Goal: Task Accomplishment & Management: Manage account settings

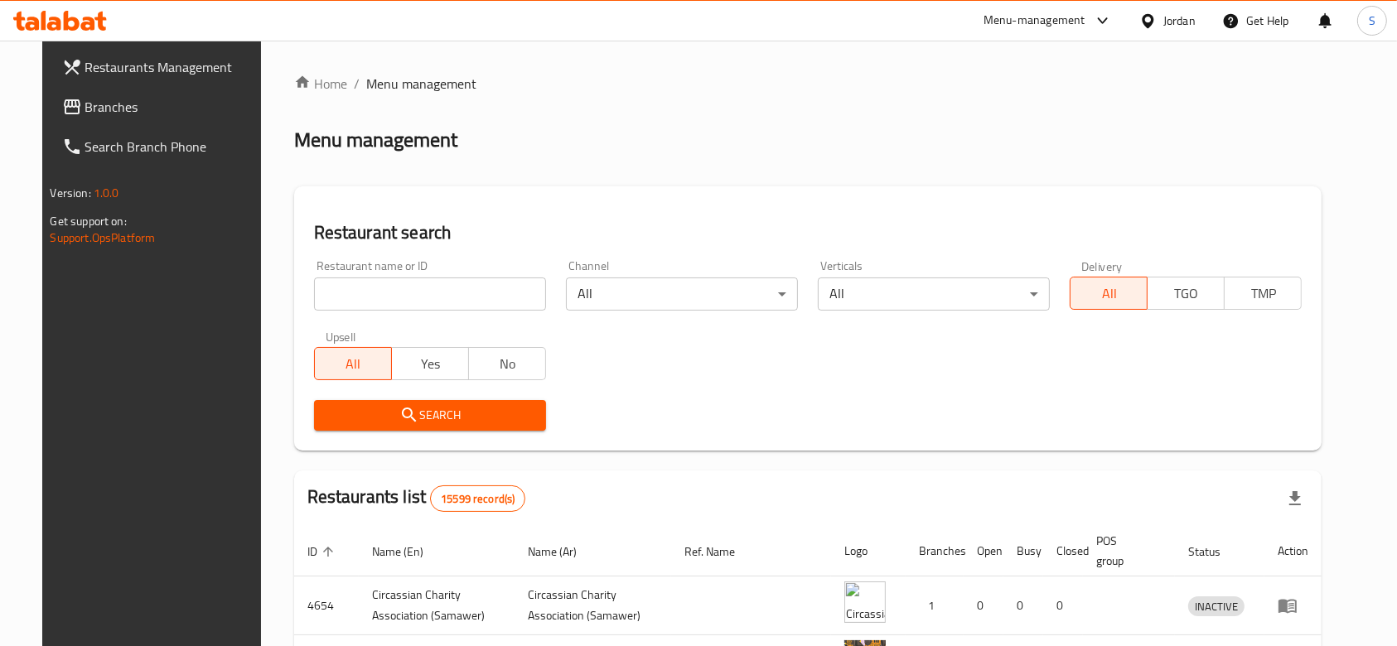
click at [1179, 14] on div "Jordan" at bounding box center [1179, 21] width 32 height 18
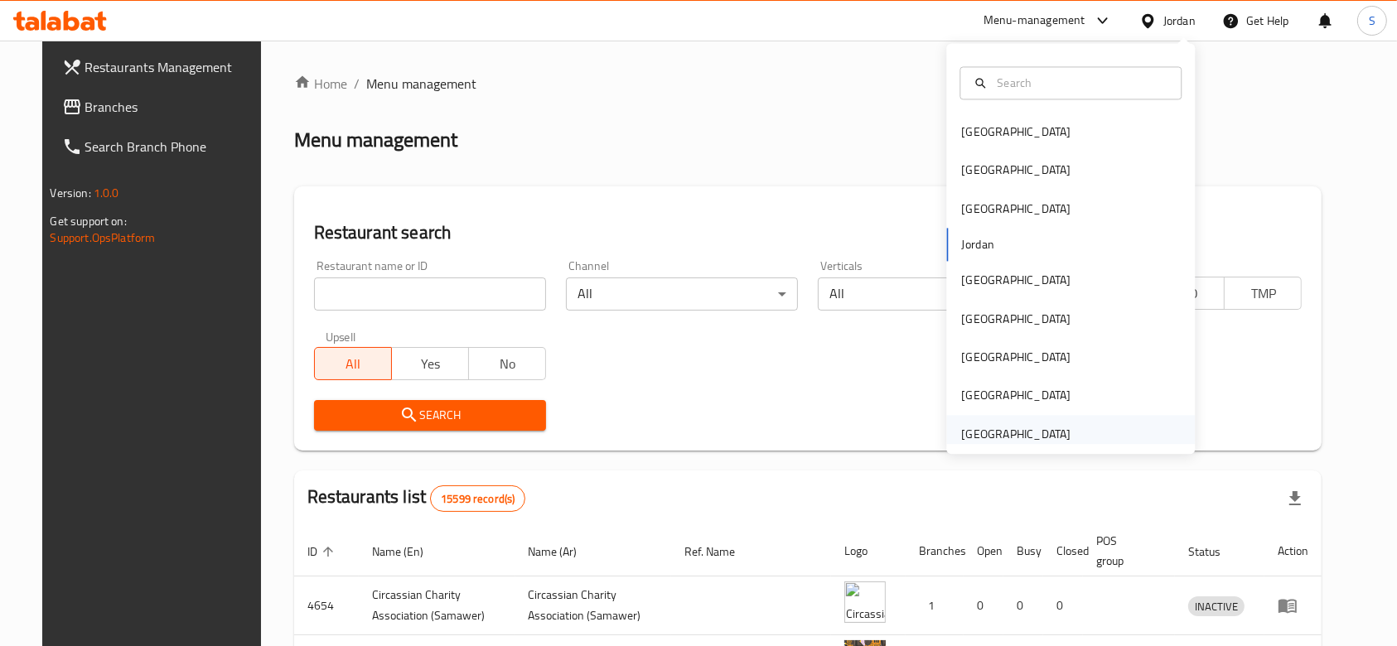
click at [1113, 434] on div "United Arab Emirates" at bounding box center [1070, 434] width 249 height 38
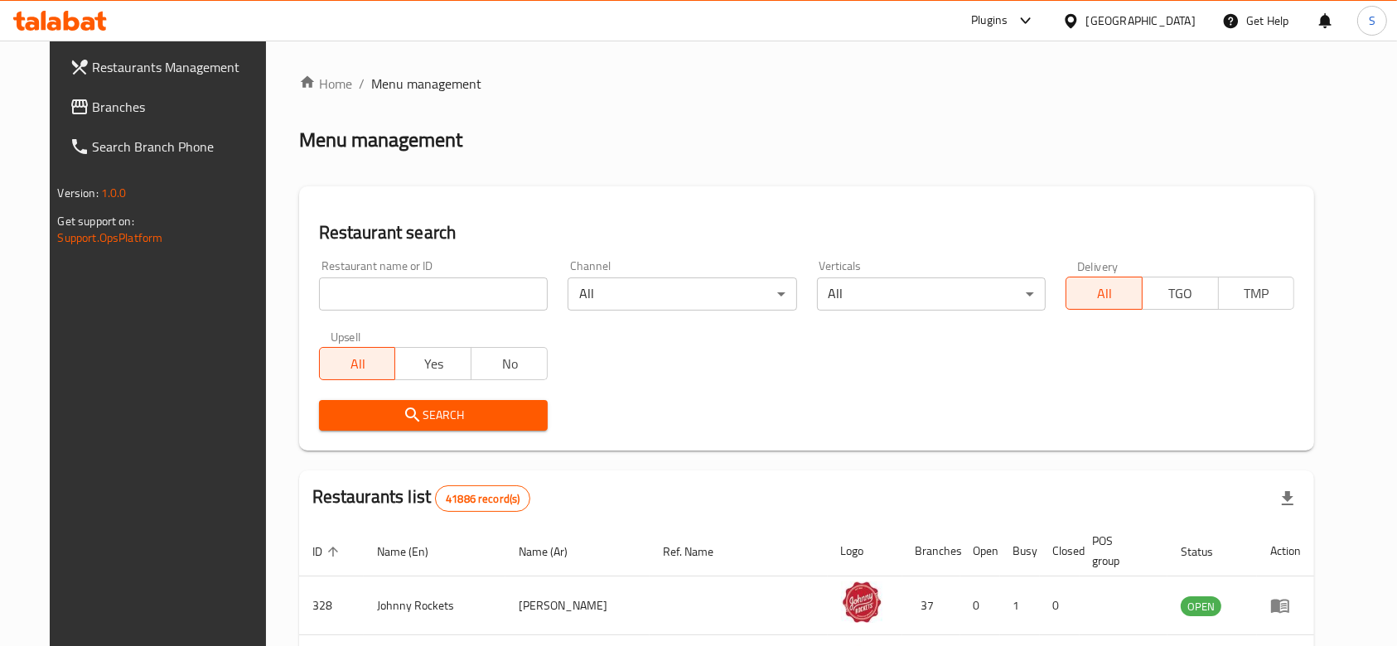
click at [1133, 21] on div "United Arab Emirates" at bounding box center [1140, 21] width 109 height 18
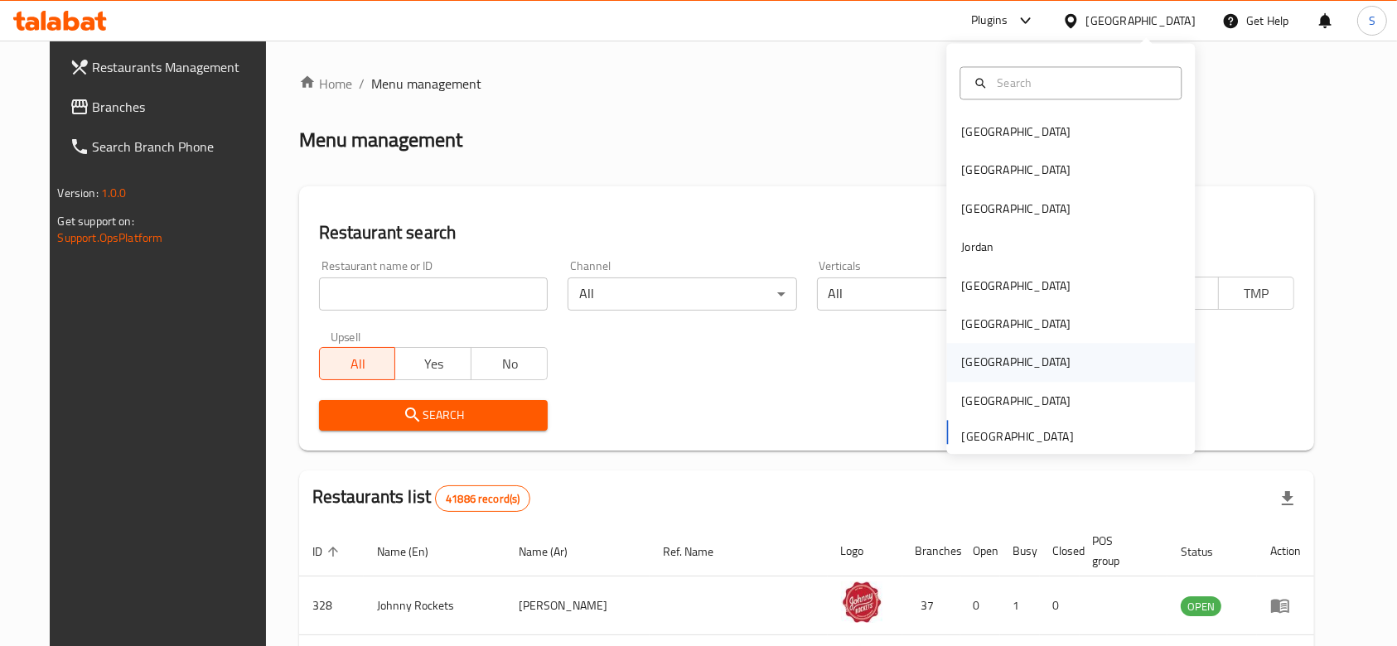
click at [1020, 352] on div "[GEOGRAPHIC_DATA]" at bounding box center [1070, 363] width 249 height 38
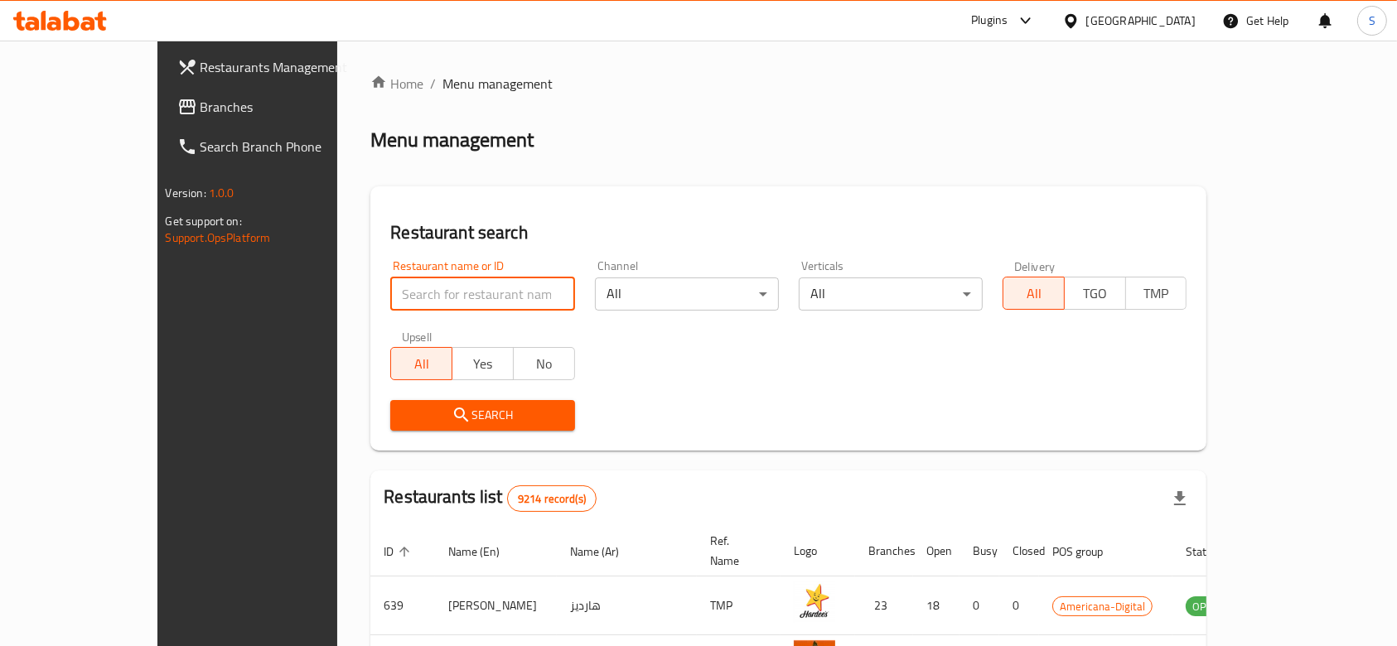
click at [390, 309] on input "search" at bounding box center [482, 294] width 184 height 33
click at [390, 288] on input "search" at bounding box center [482, 294] width 184 height 33
paste input "Hot N Cool"
type input "Hot N Cool"
click button "Search" at bounding box center [482, 415] width 184 height 31
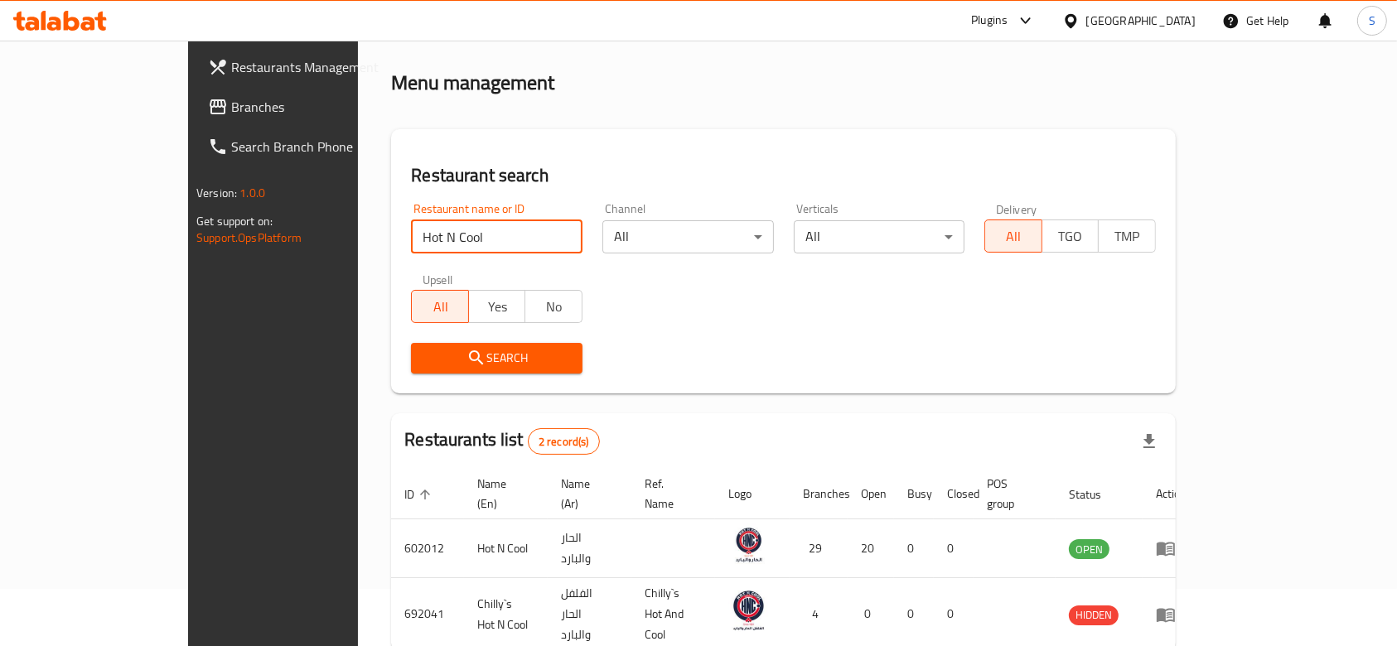
scroll to position [117, 0]
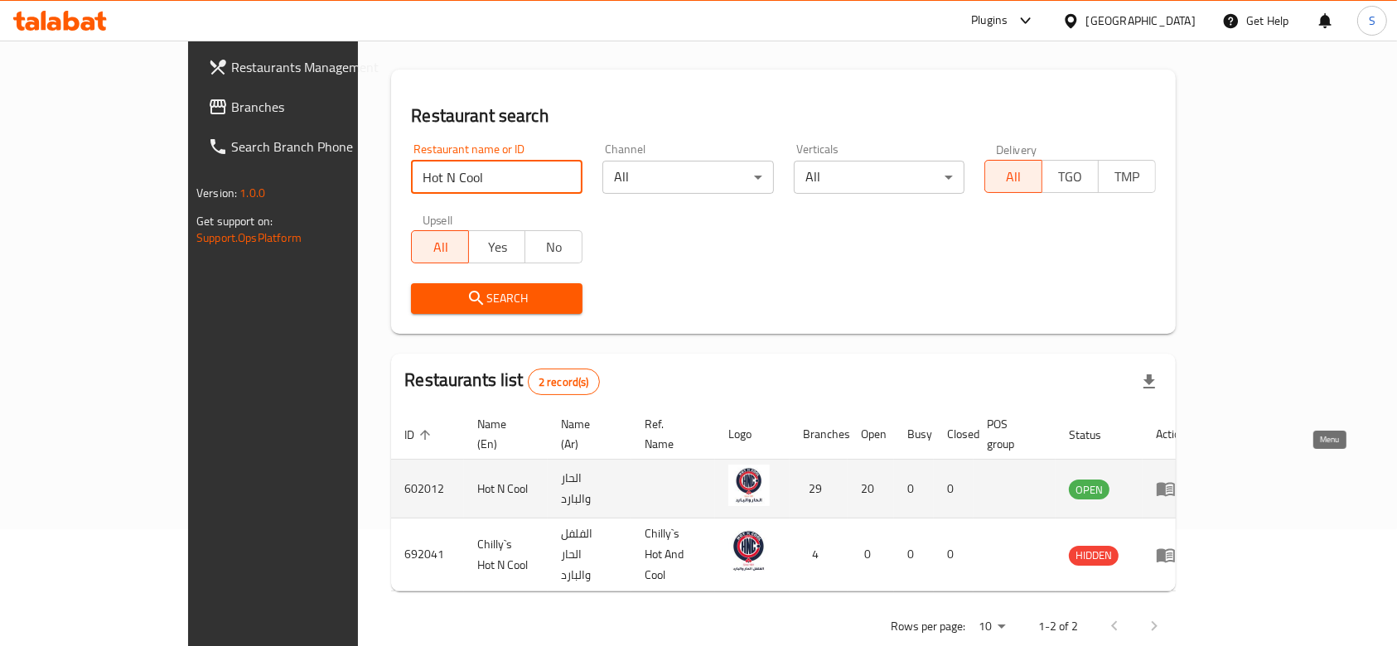
click at [1176, 479] on icon "enhanced table" at bounding box center [1166, 489] width 20 height 20
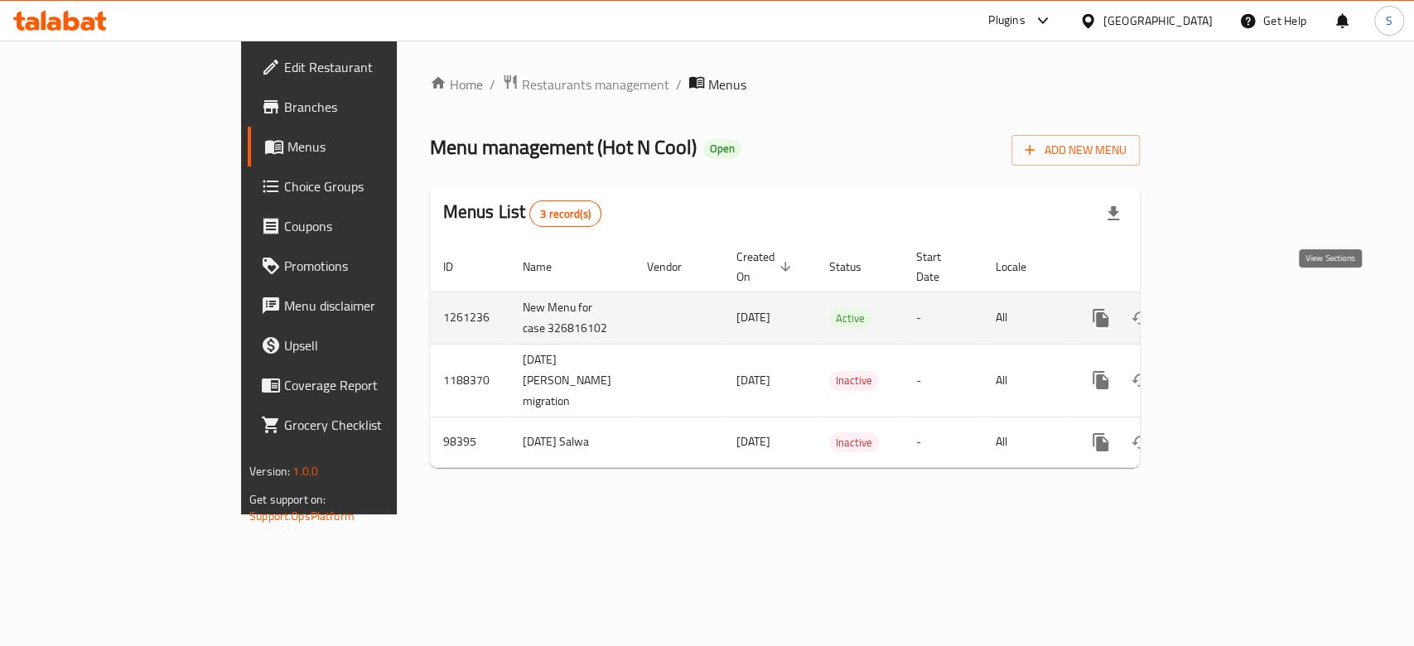
click at [1230, 308] on icon "enhanced table" at bounding box center [1220, 318] width 20 height 20
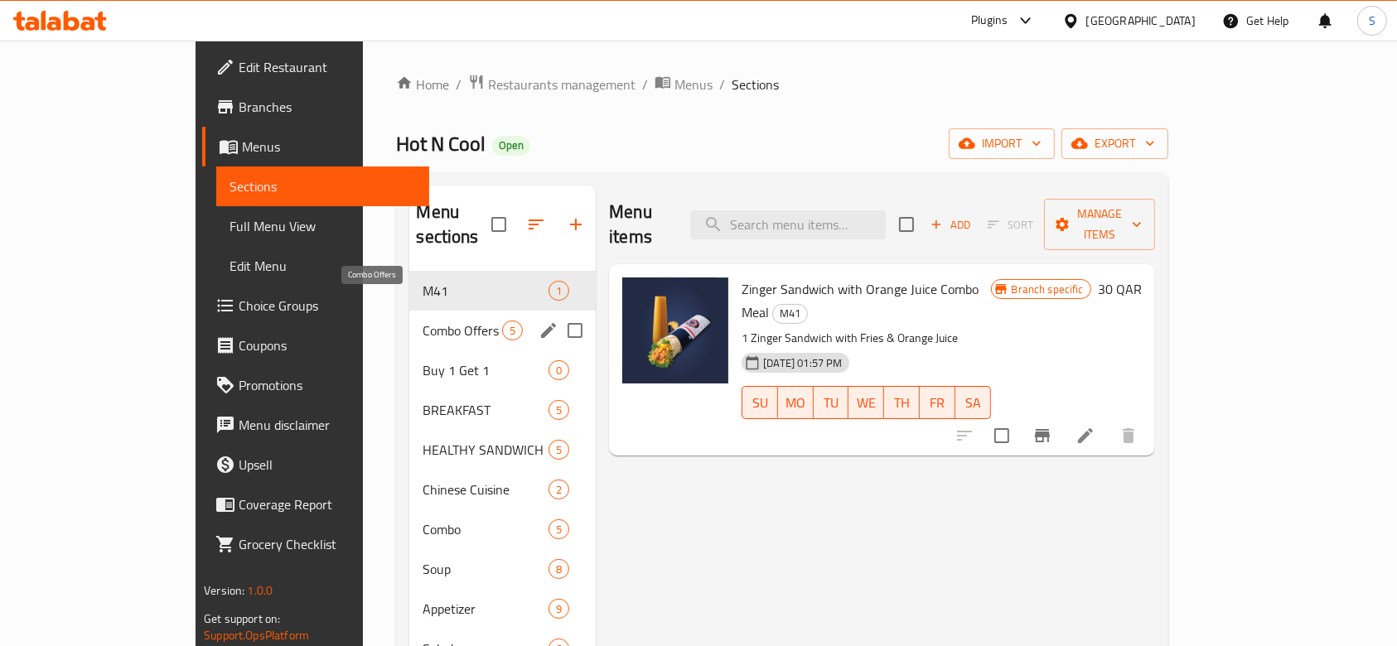
click at [423, 321] on span "Combo Offers" at bounding box center [463, 331] width 80 height 20
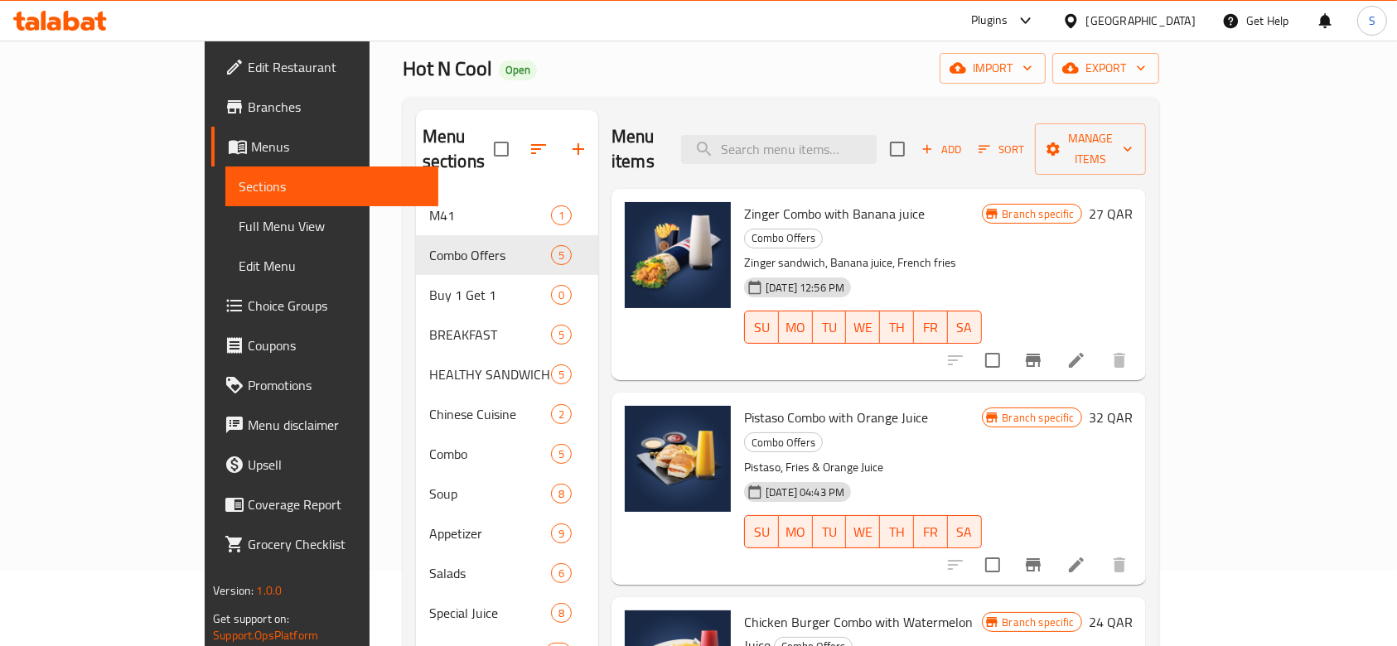
scroll to position [110, 0]
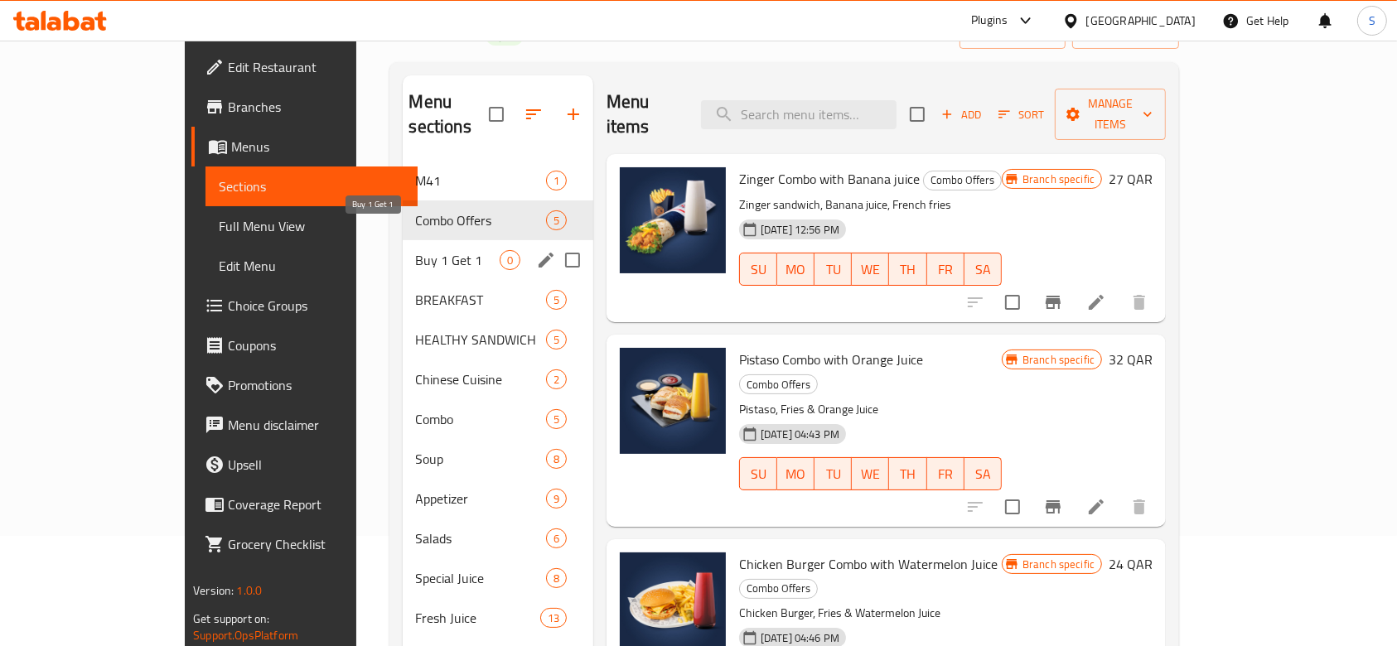
click at [416, 250] on span "Buy 1 Get 1" at bounding box center [458, 260] width 84 height 20
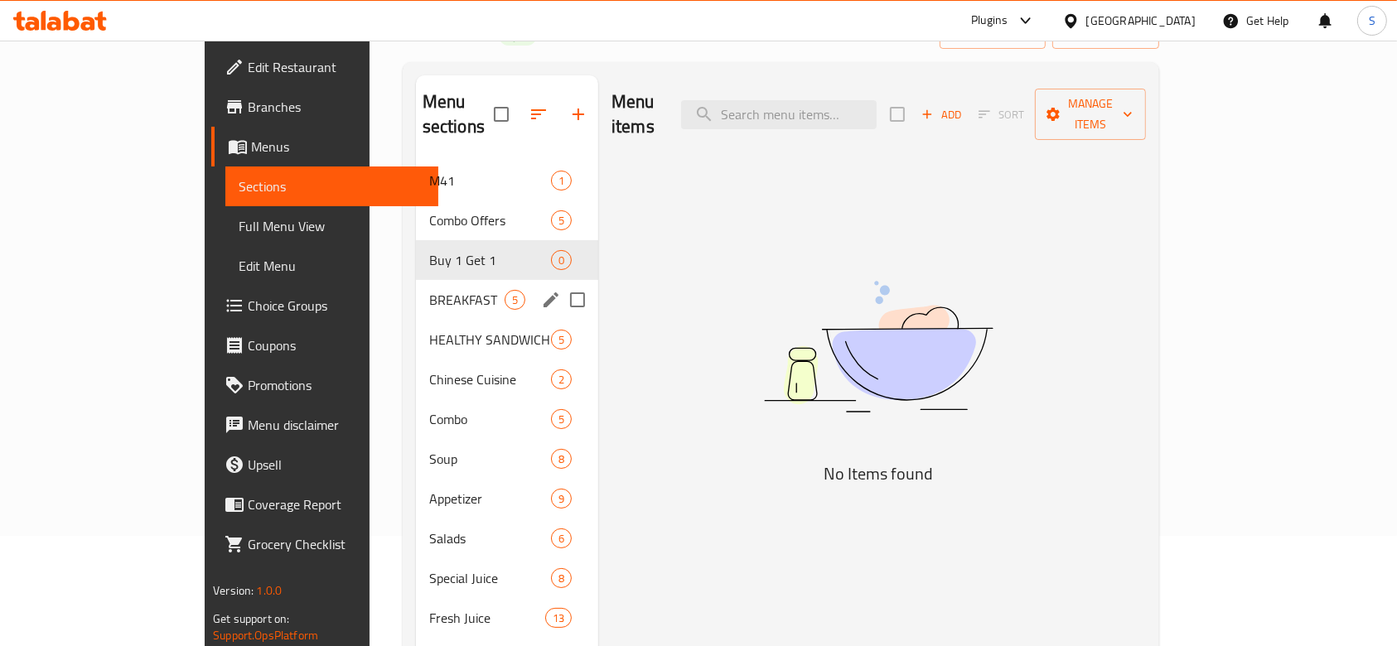
click at [416, 293] on div "BREAKFAST 5" at bounding box center [507, 300] width 182 height 40
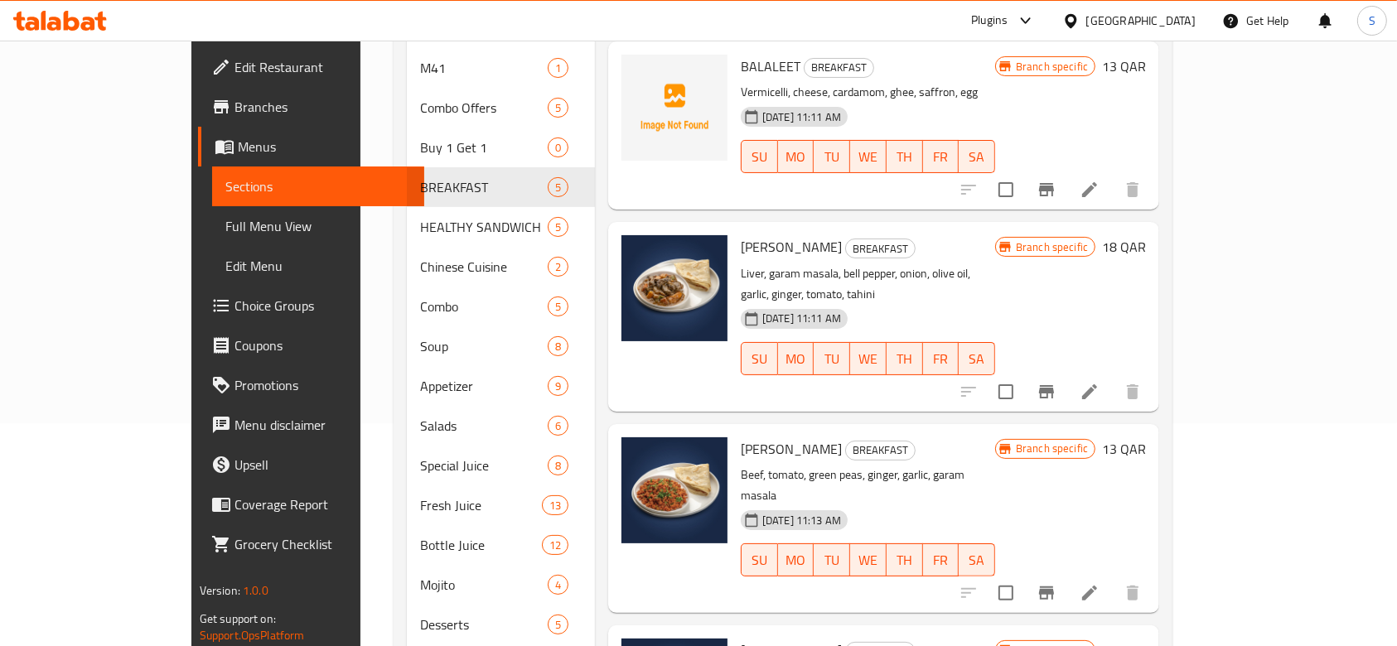
scroll to position [220, 0]
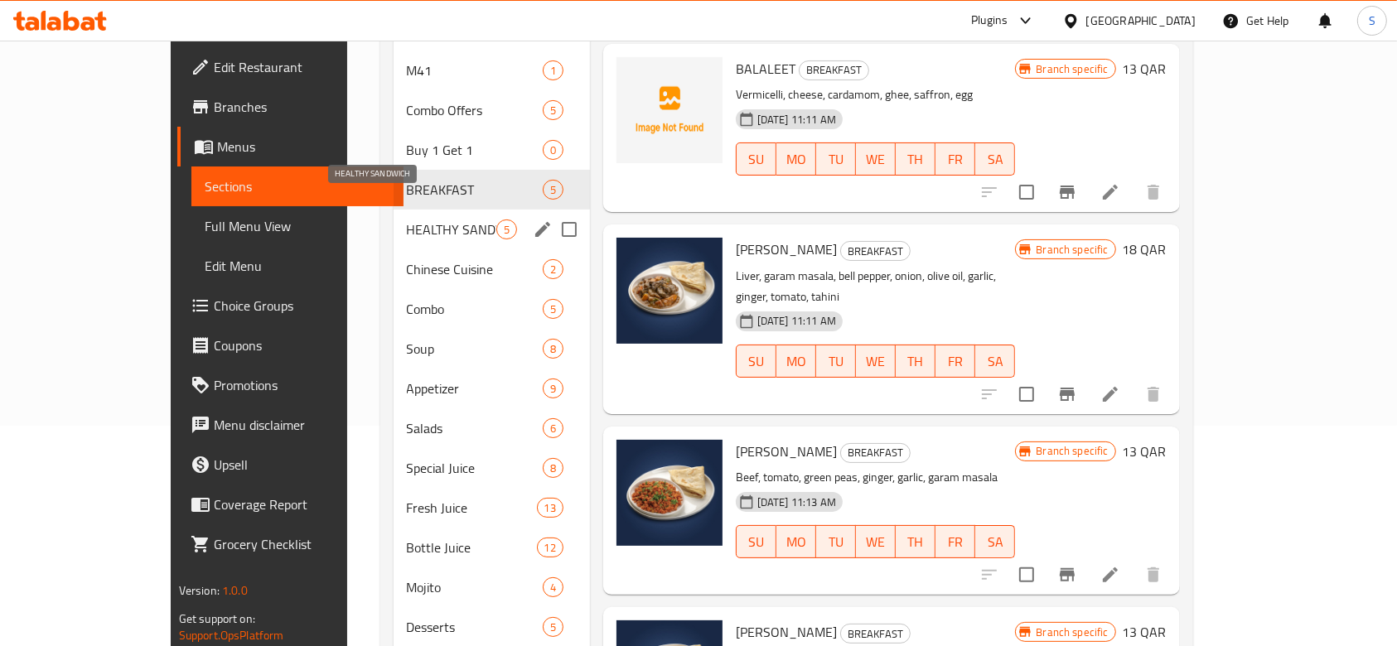
click at [407, 220] on span "HEALTHY SANDWICH" at bounding box center [451, 230] width 89 height 20
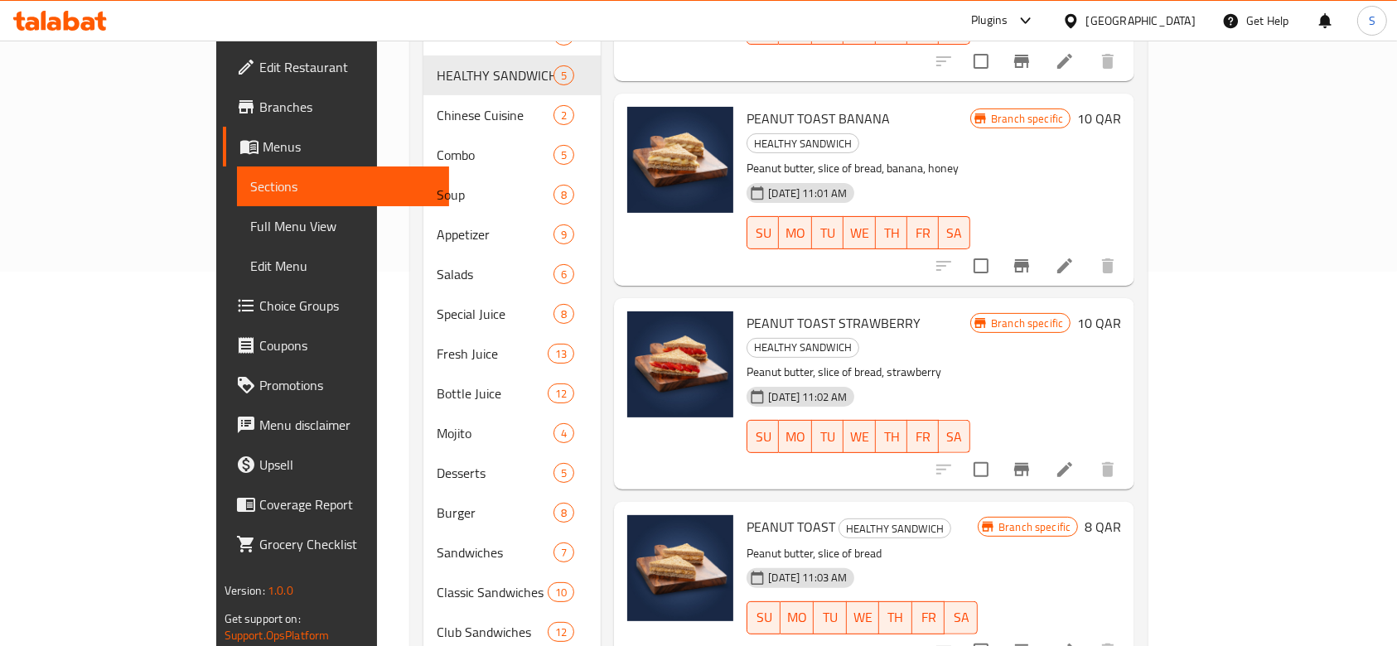
scroll to position [110, 0]
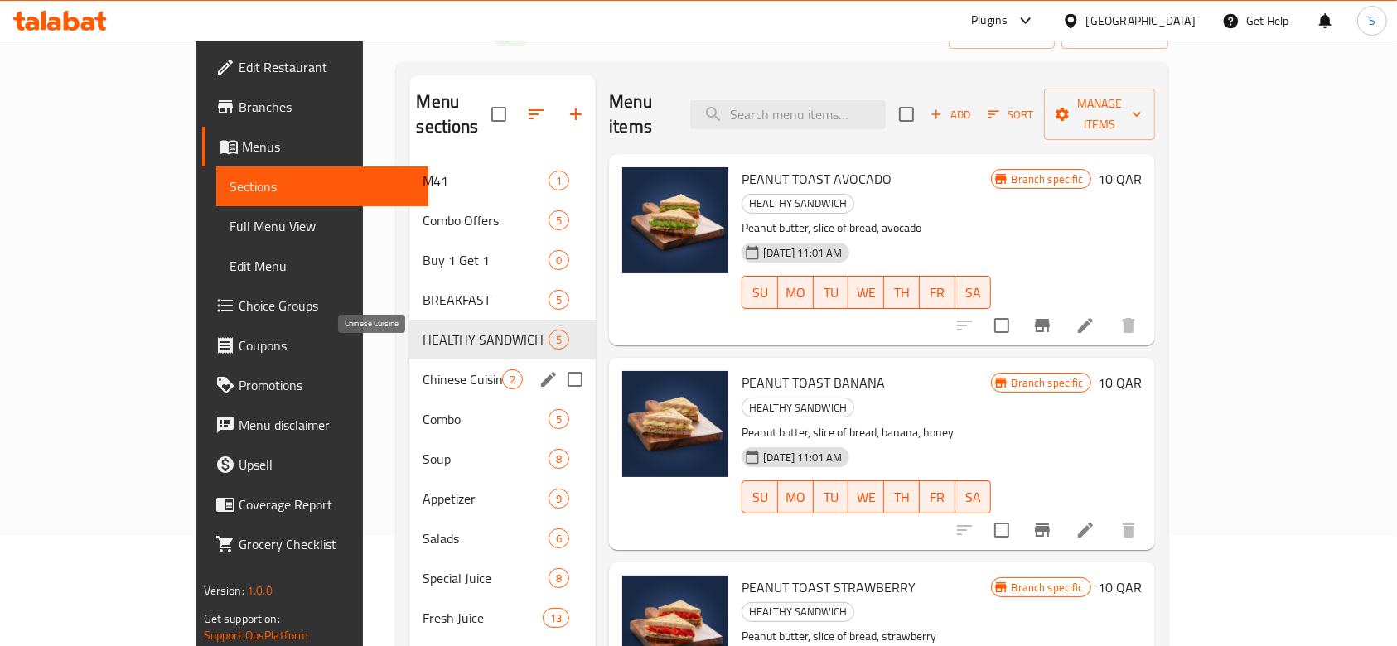
click at [423, 370] on span "Chinese Cuisine" at bounding box center [463, 380] width 80 height 20
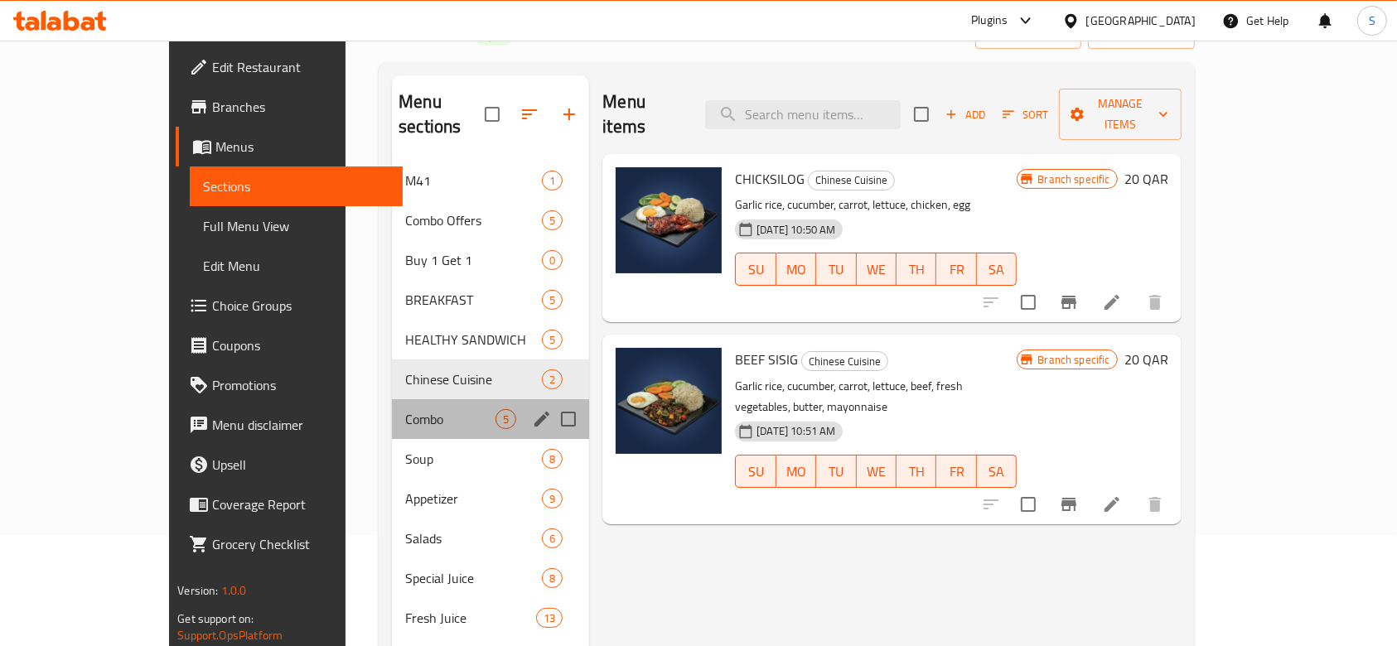
click at [436, 399] on div "Combo 5" at bounding box center [490, 419] width 197 height 40
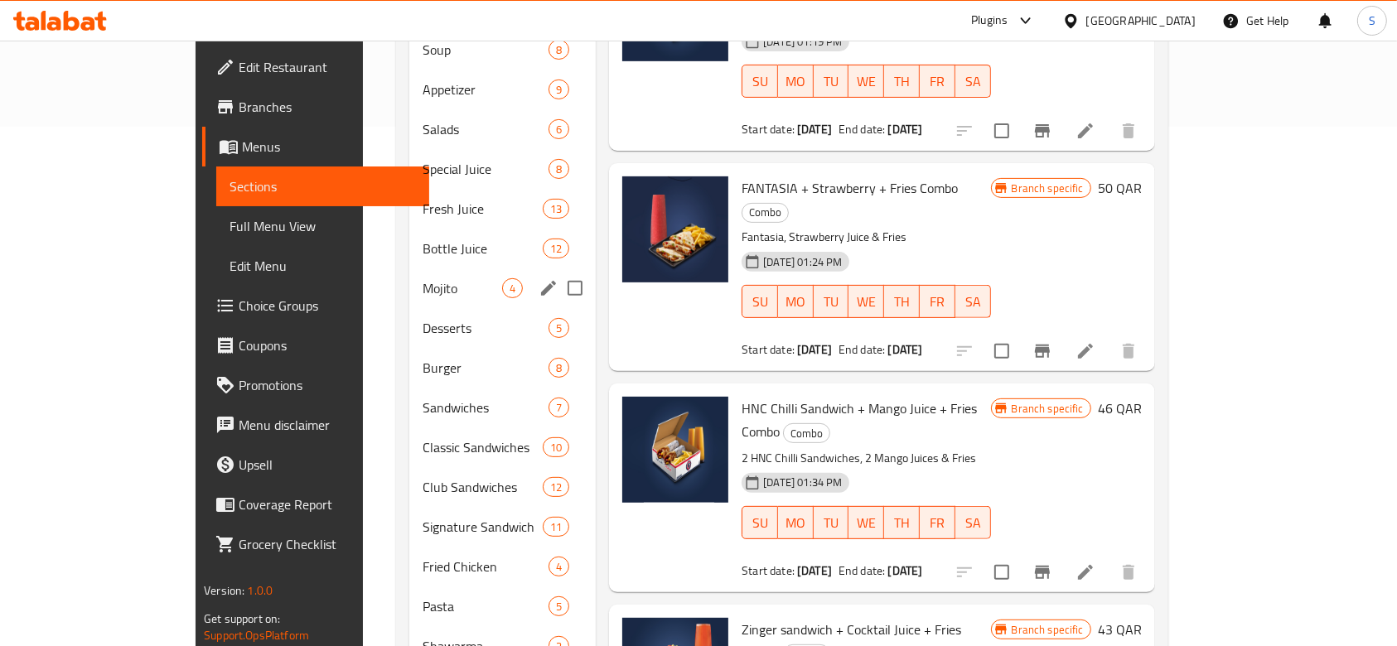
scroll to position [394, 0]
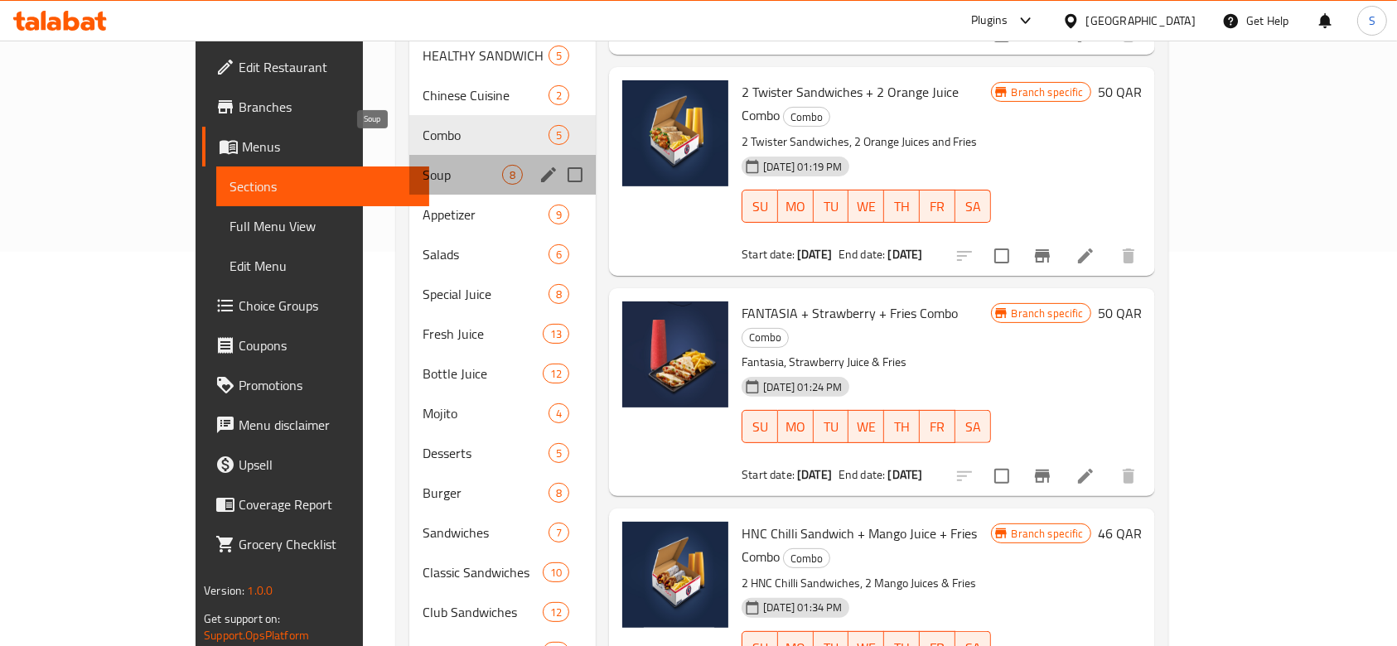
click at [423, 165] on span "Soup" at bounding box center [463, 175] width 80 height 20
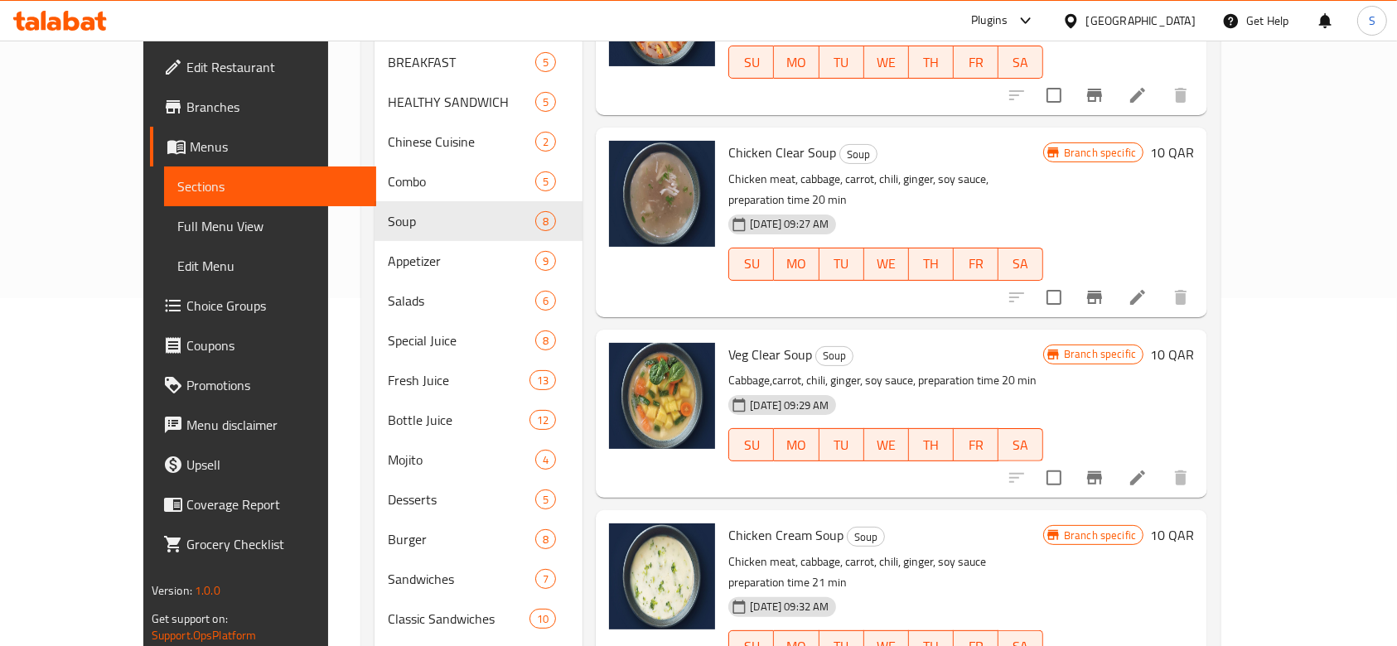
scroll to position [394, 0]
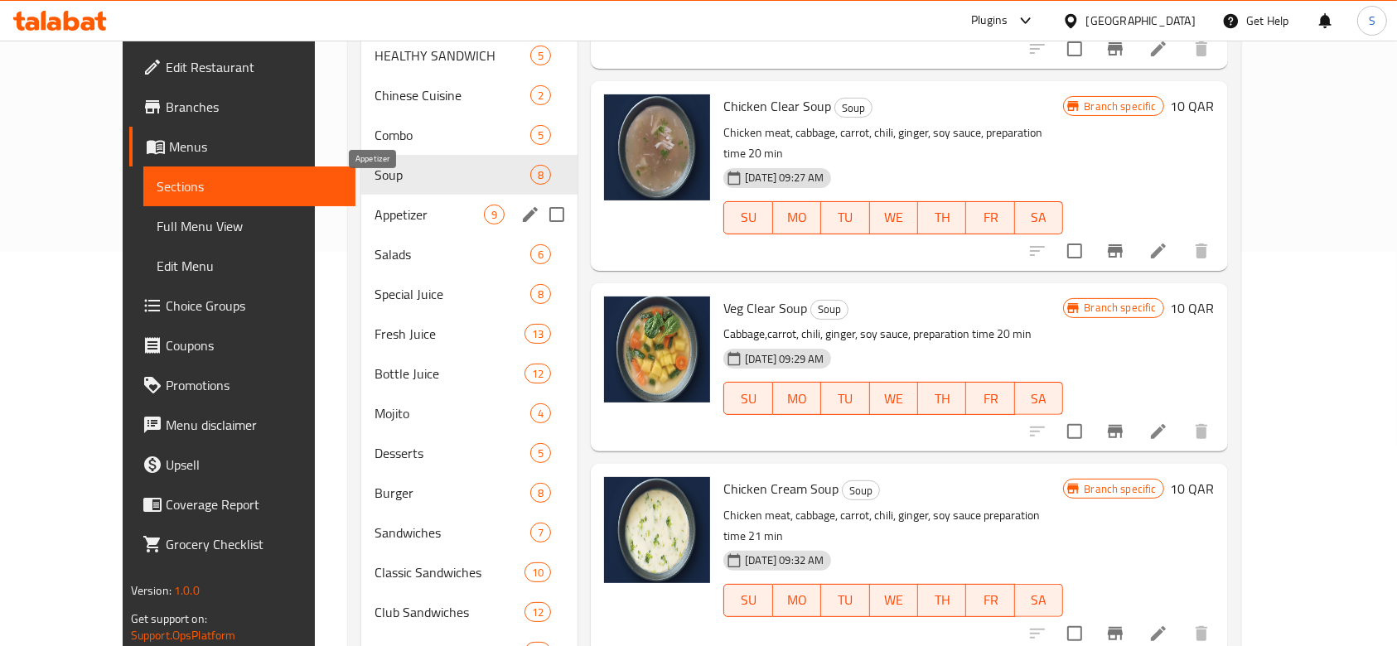
click at [378, 205] on span "Appetizer" at bounding box center [428, 215] width 109 height 20
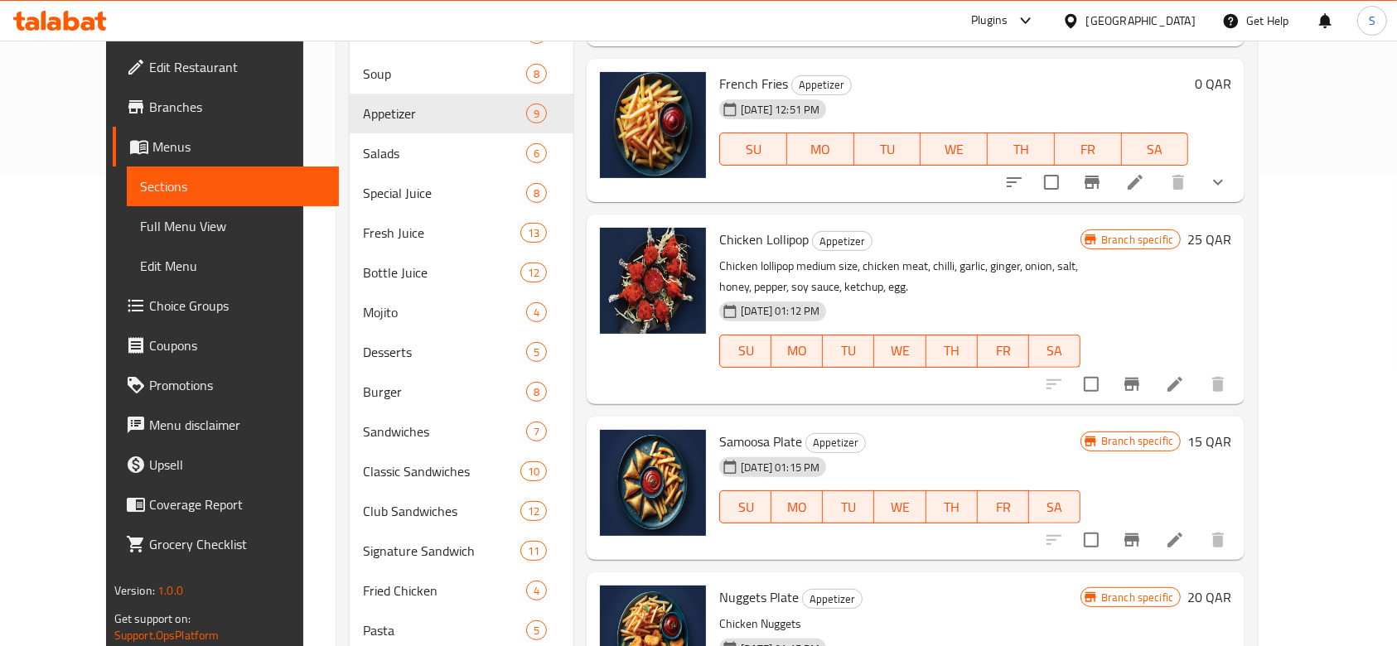
scroll to position [505, 0]
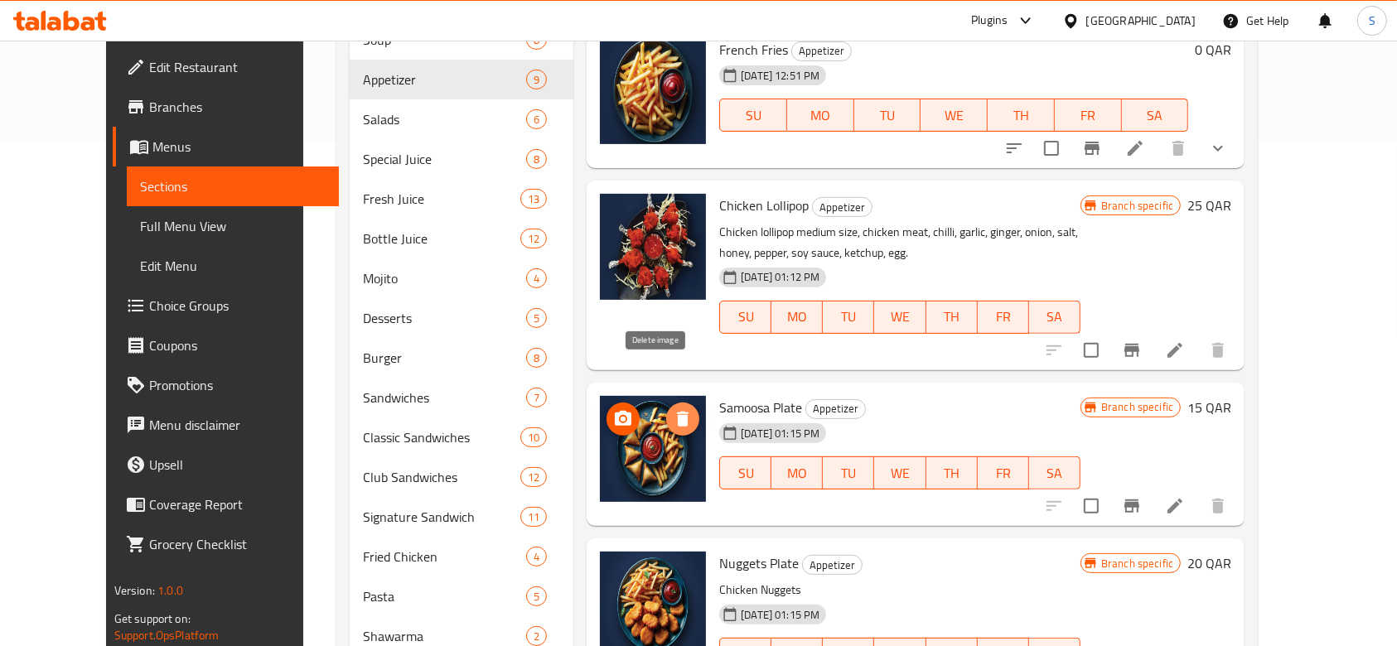
click at [673, 409] on icon "delete image" at bounding box center [683, 419] width 20 height 20
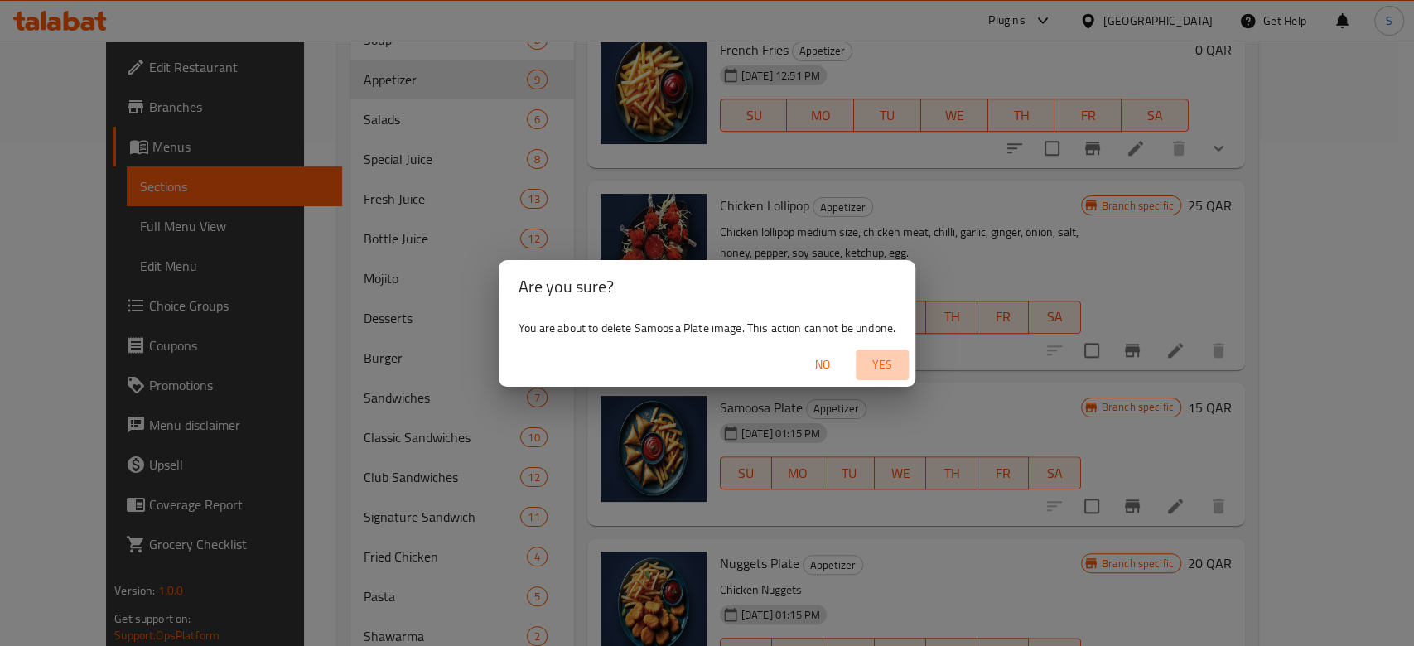
click at [884, 368] on span "Yes" at bounding box center [882, 365] width 40 height 21
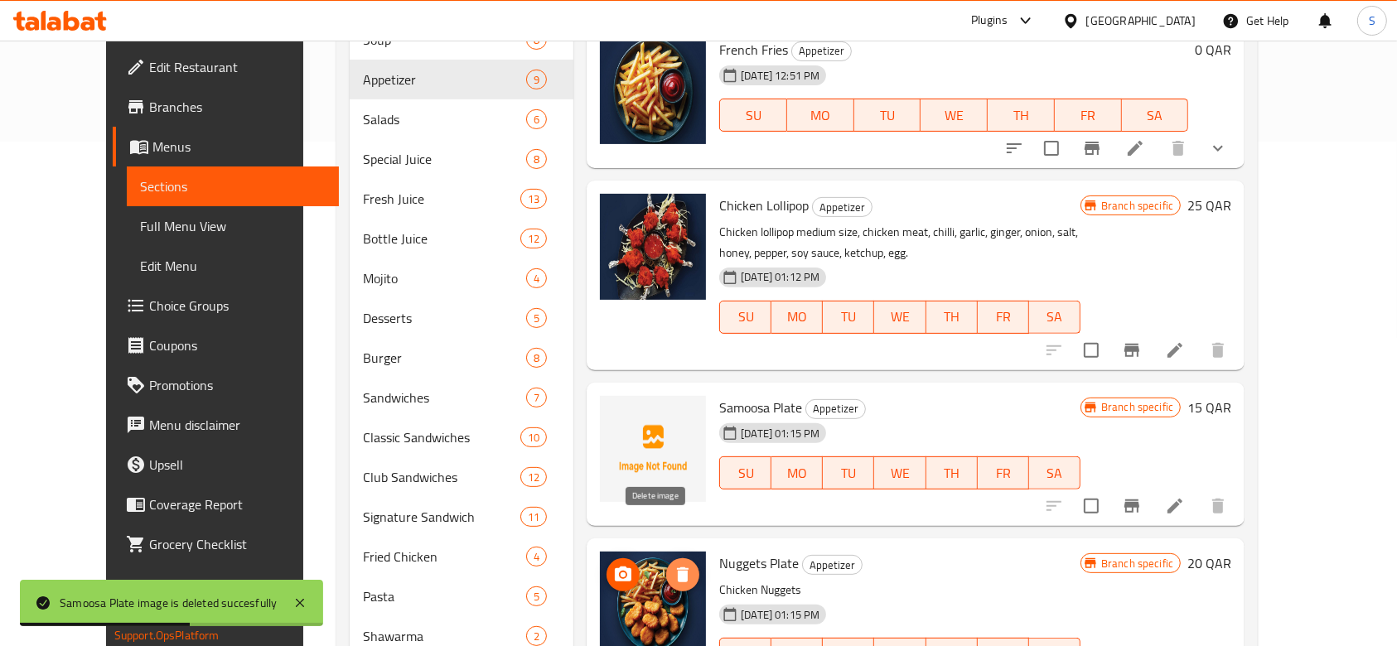
click at [677, 568] on icon "delete image" at bounding box center [683, 575] width 12 height 15
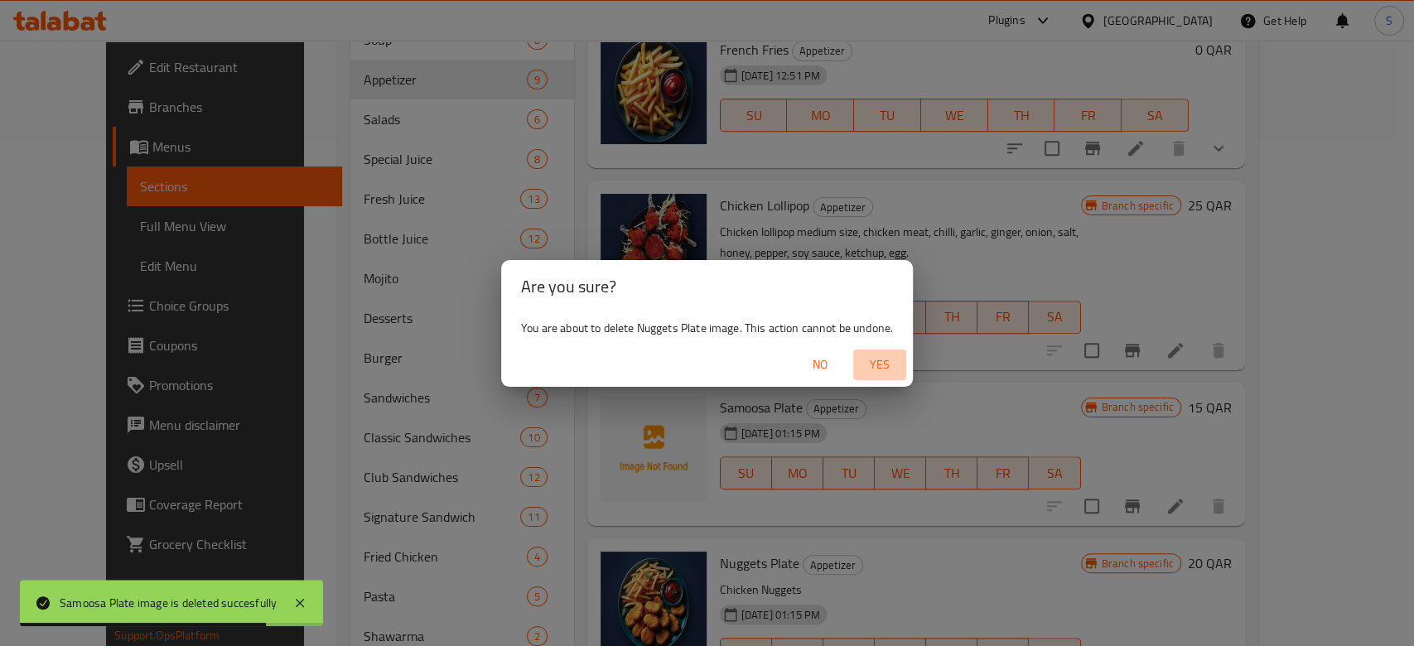
click at [874, 365] on span "Yes" at bounding box center [880, 365] width 40 height 21
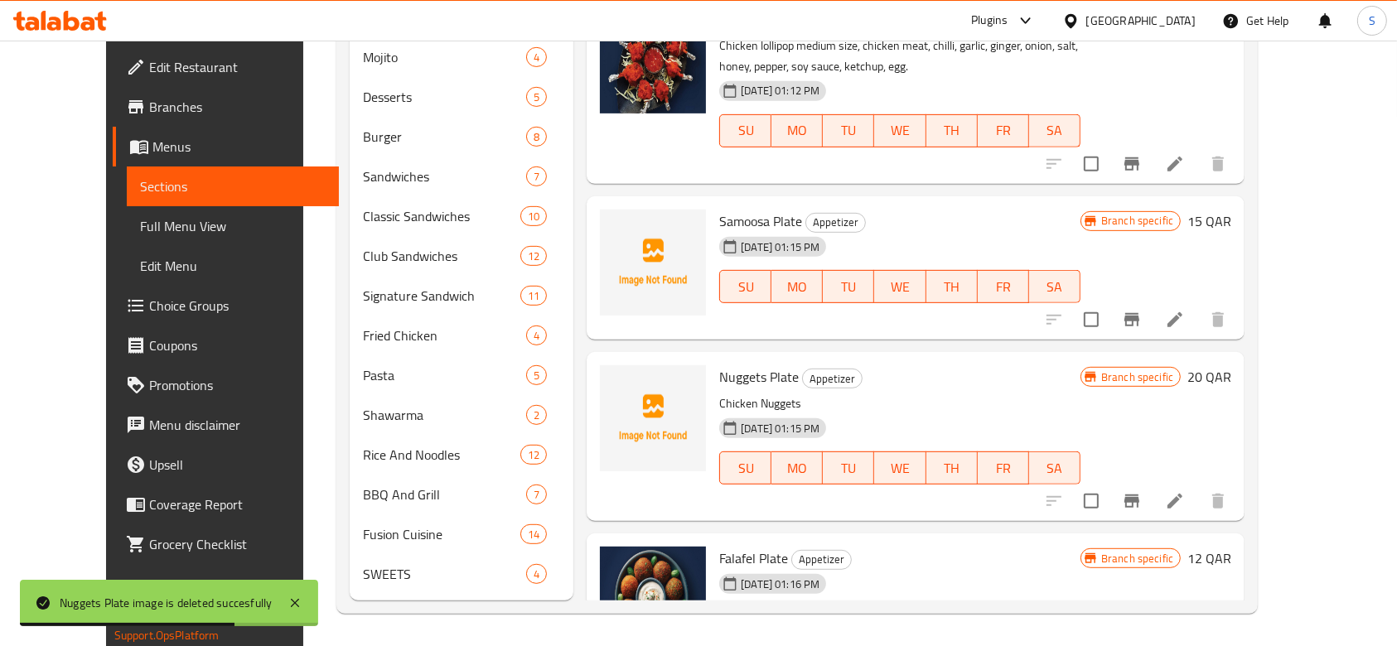
scroll to position [476, 0]
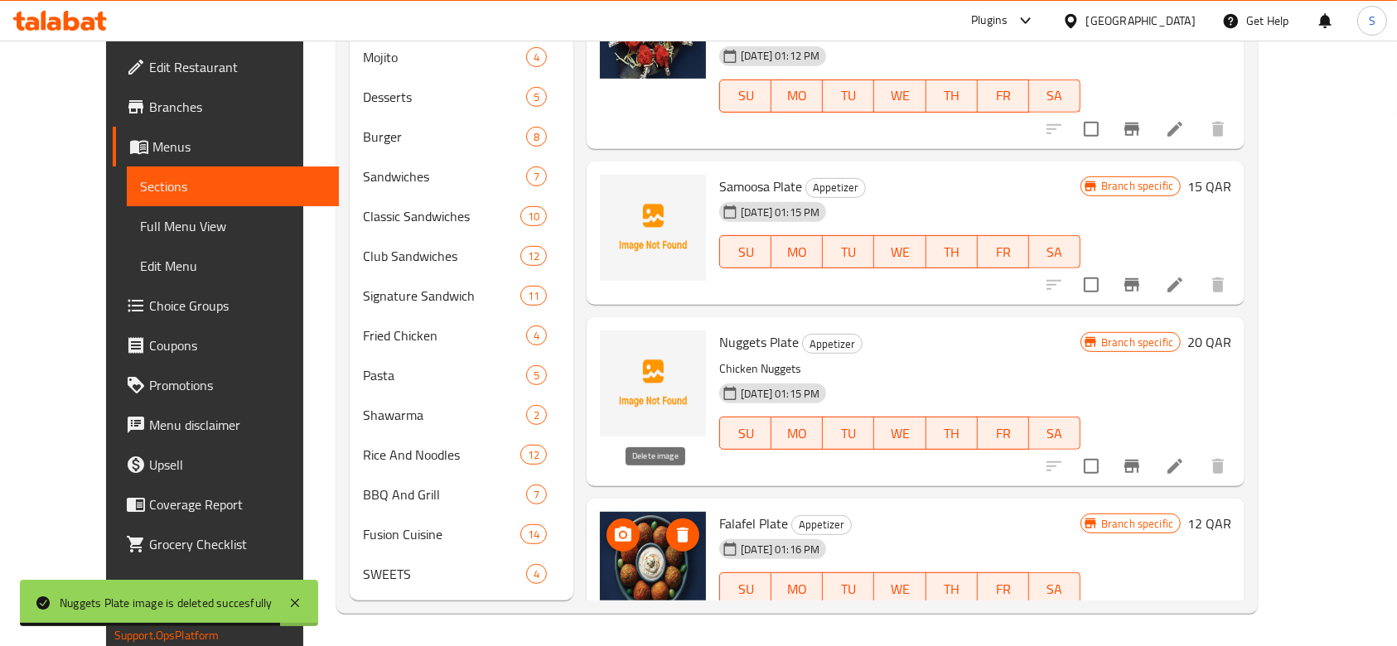
click at [677, 528] on icon "delete image" at bounding box center [683, 535] width 12 height 15
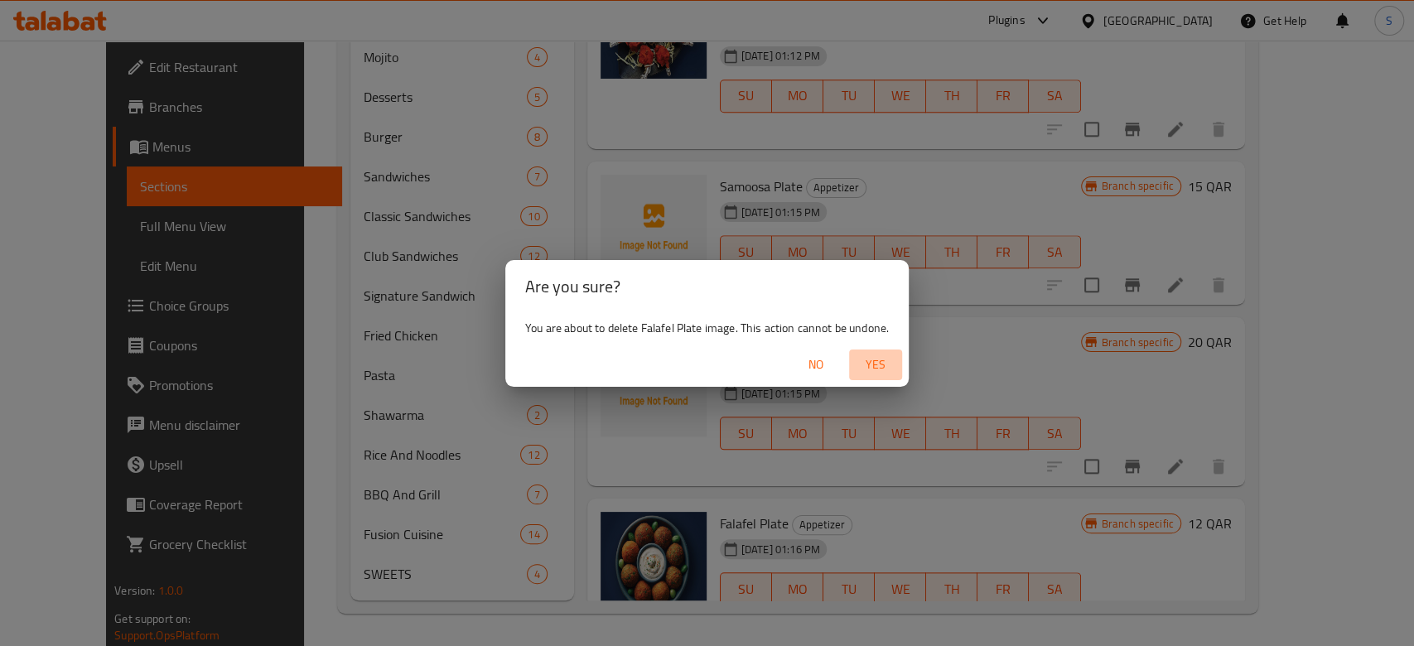
click at [891, 360] on span "Yes" at bounding box center [876, 365] width 40 height 21
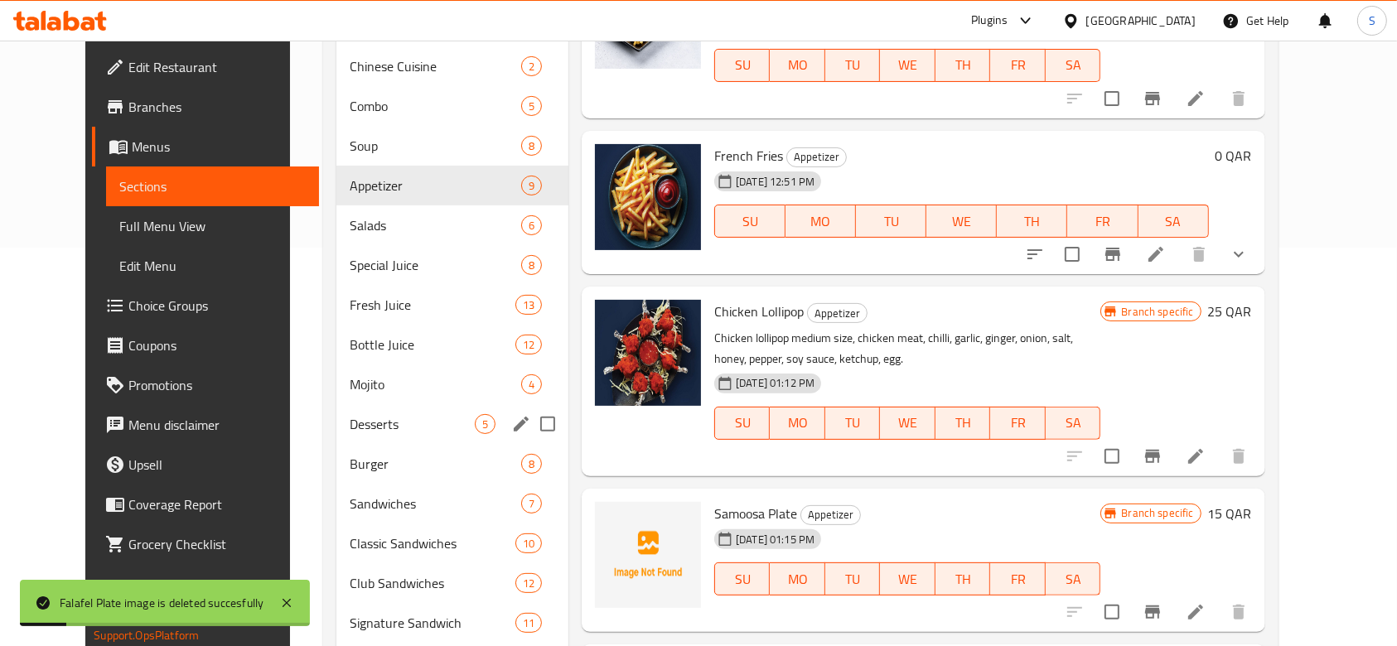
scroll to position [394, 0]
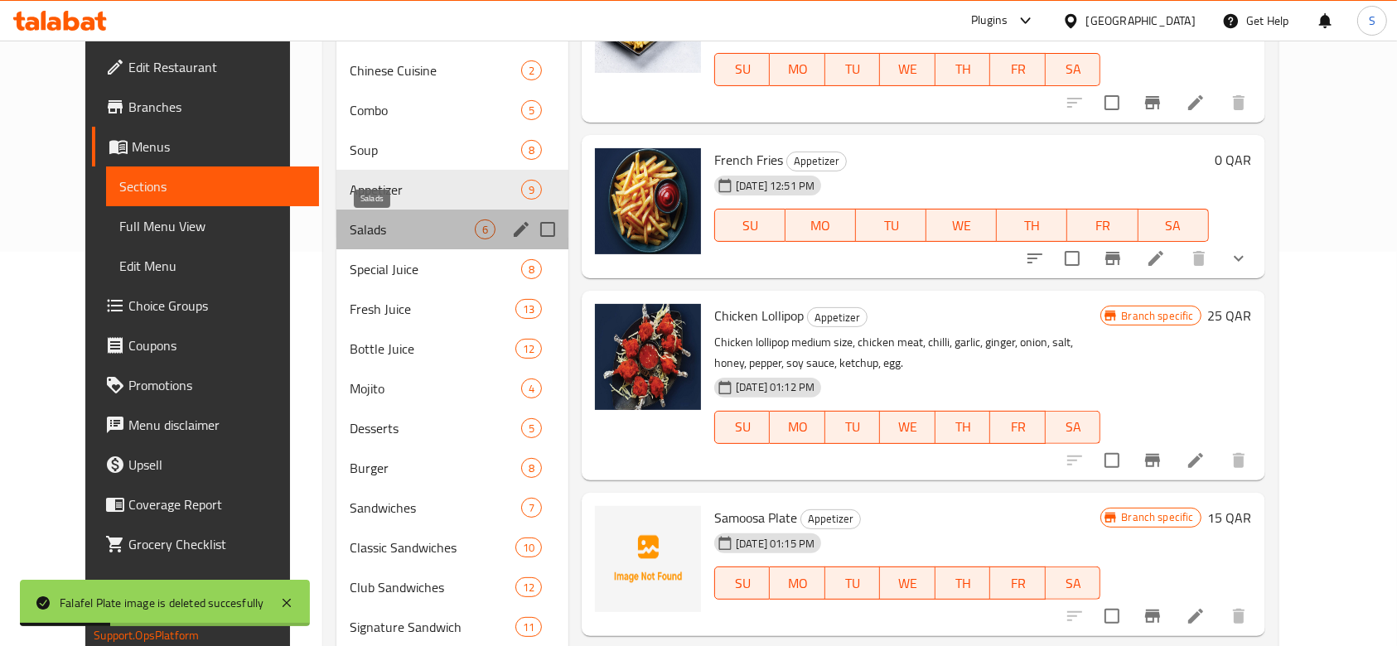
click at [365, 220] on span "Salads" at bounding box center [412, 230] width 125 height 20
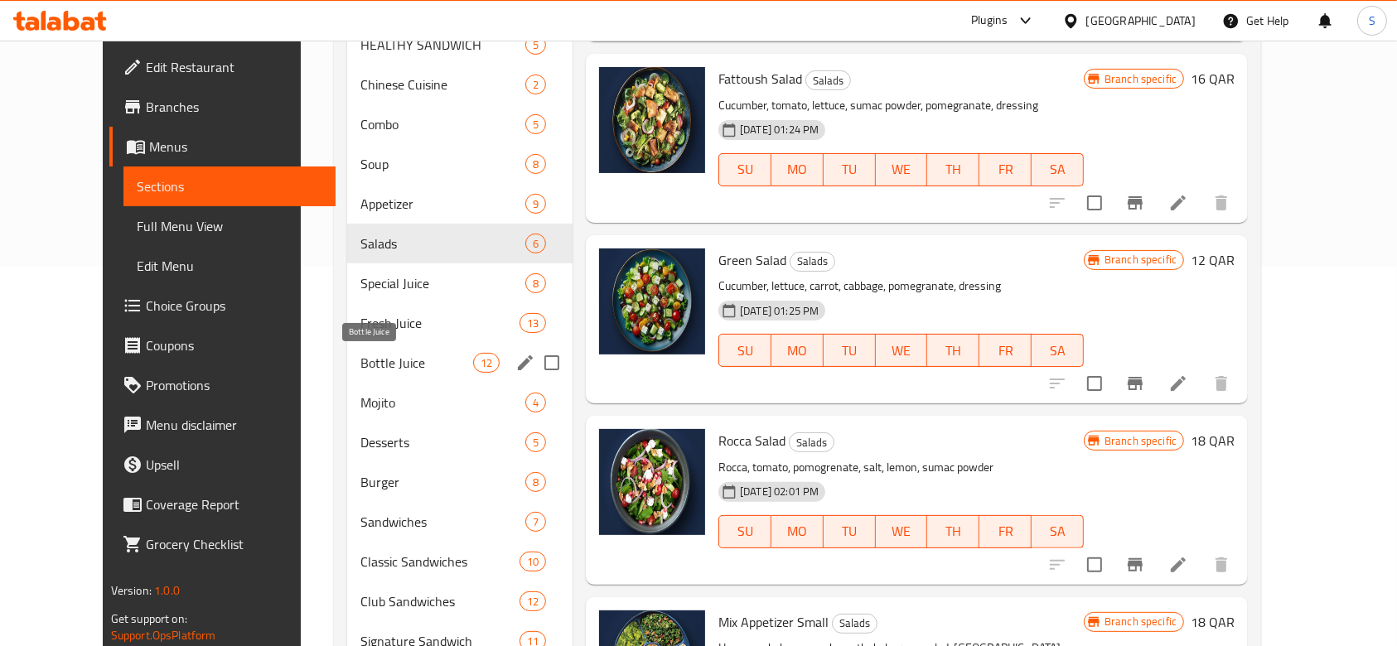
scroll to position [284, 0]
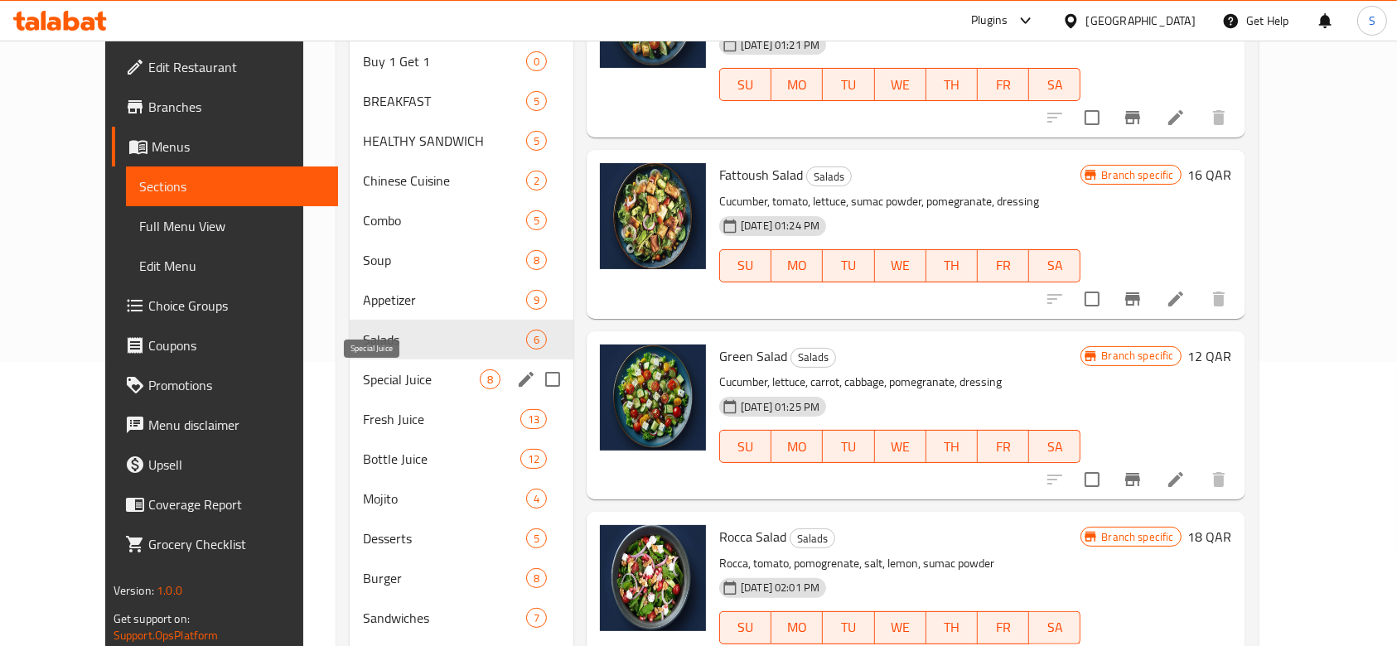
click at [363, 379] on span "Special Juice" at bounding box center [421, 380] width 117 height 20
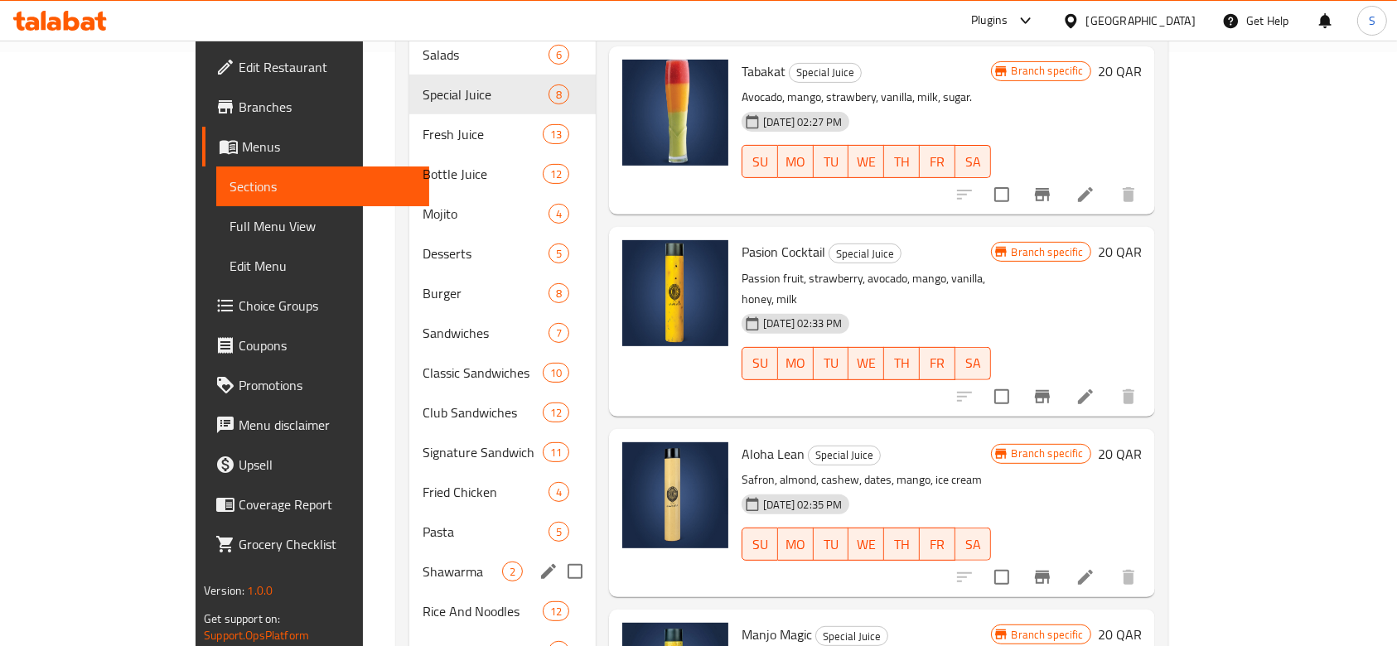
scroll to position [394, 0]
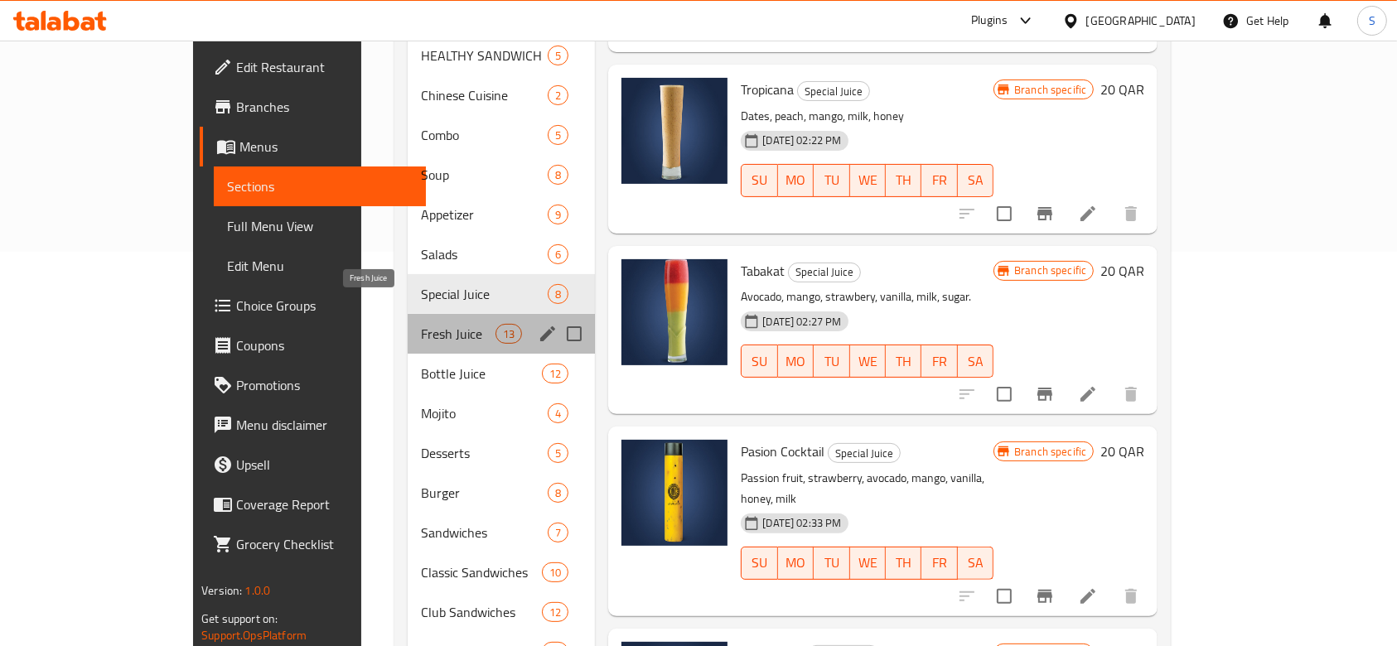
click at [422, 324] on span "Fresh Juice" at bounding box center [458, 334] width 75 height 20
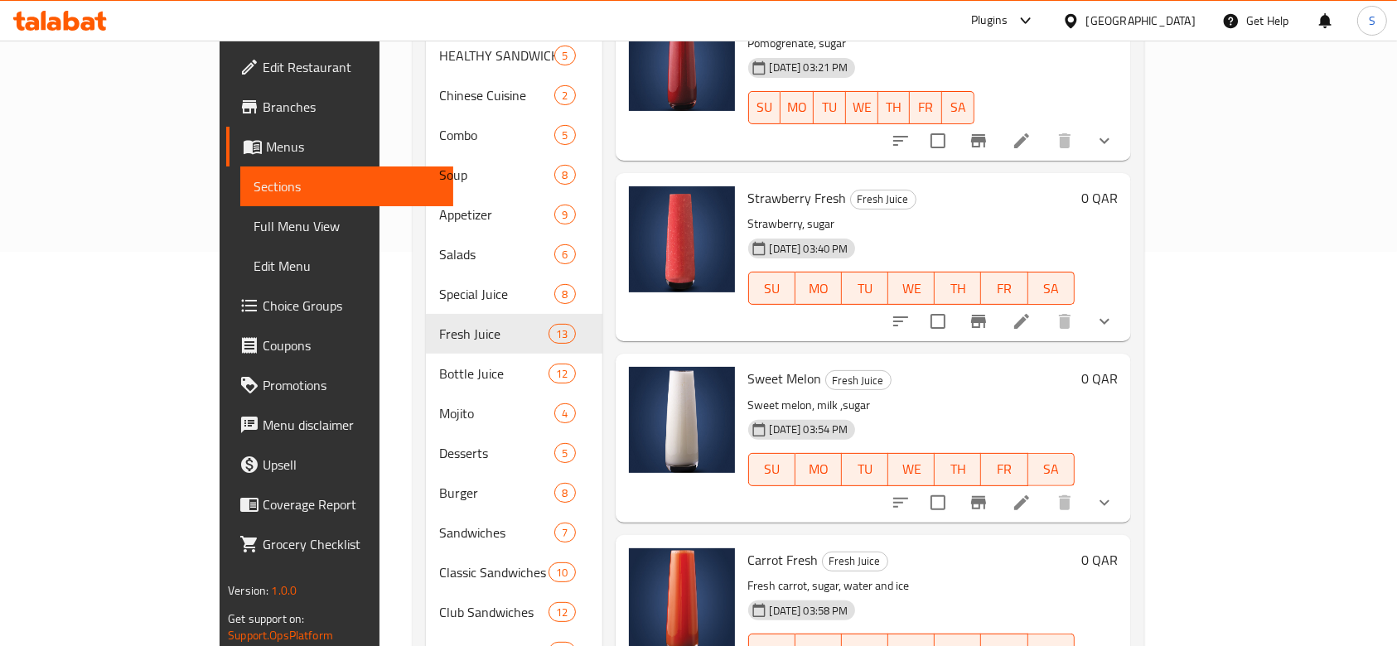
scroll to position [1121, 0]
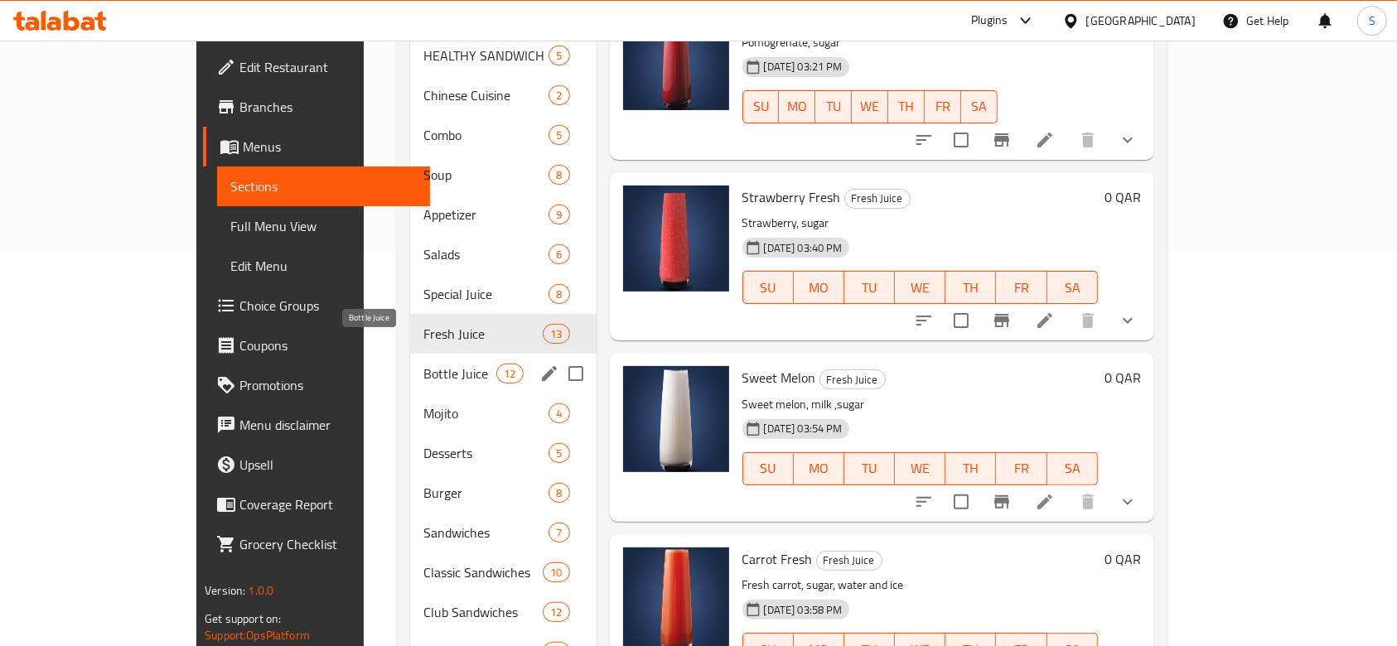
click at [423, 364] on span "Bottle Juice" at bounding box center [459, 374] width 73 height 20
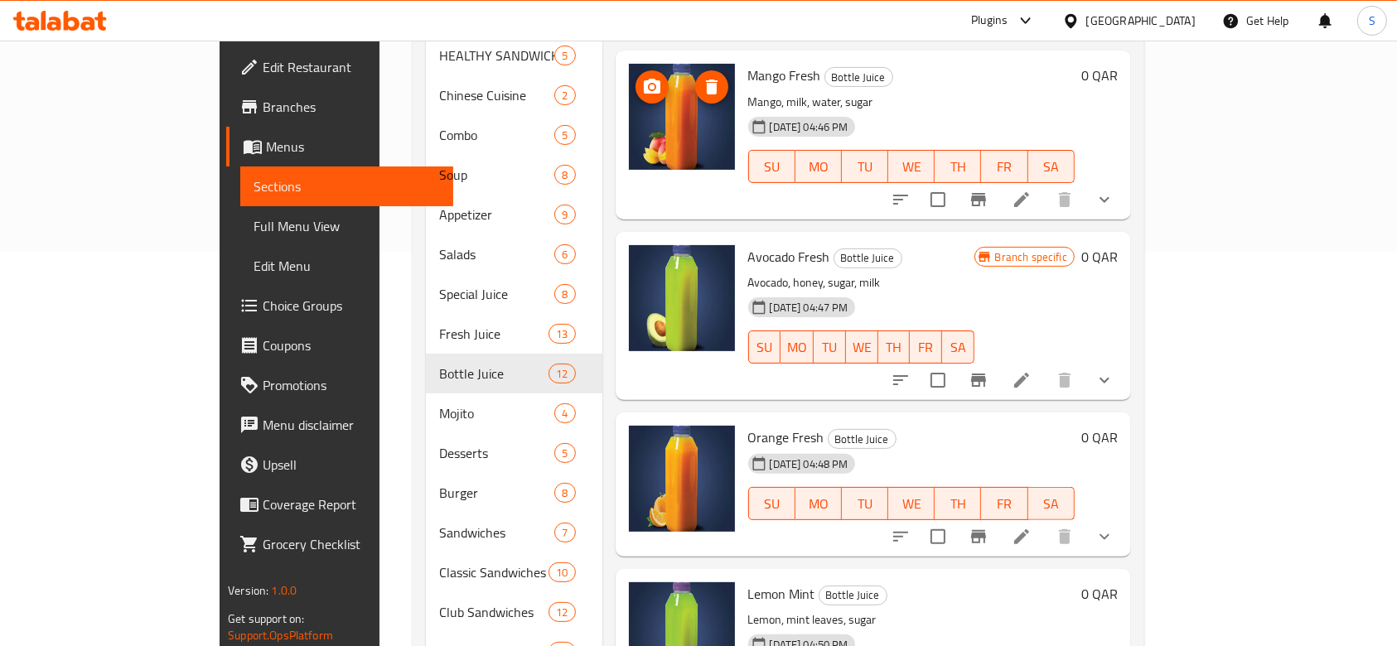
click at [650, 90] on img at bounding box center [682, 117] width 106 height 106
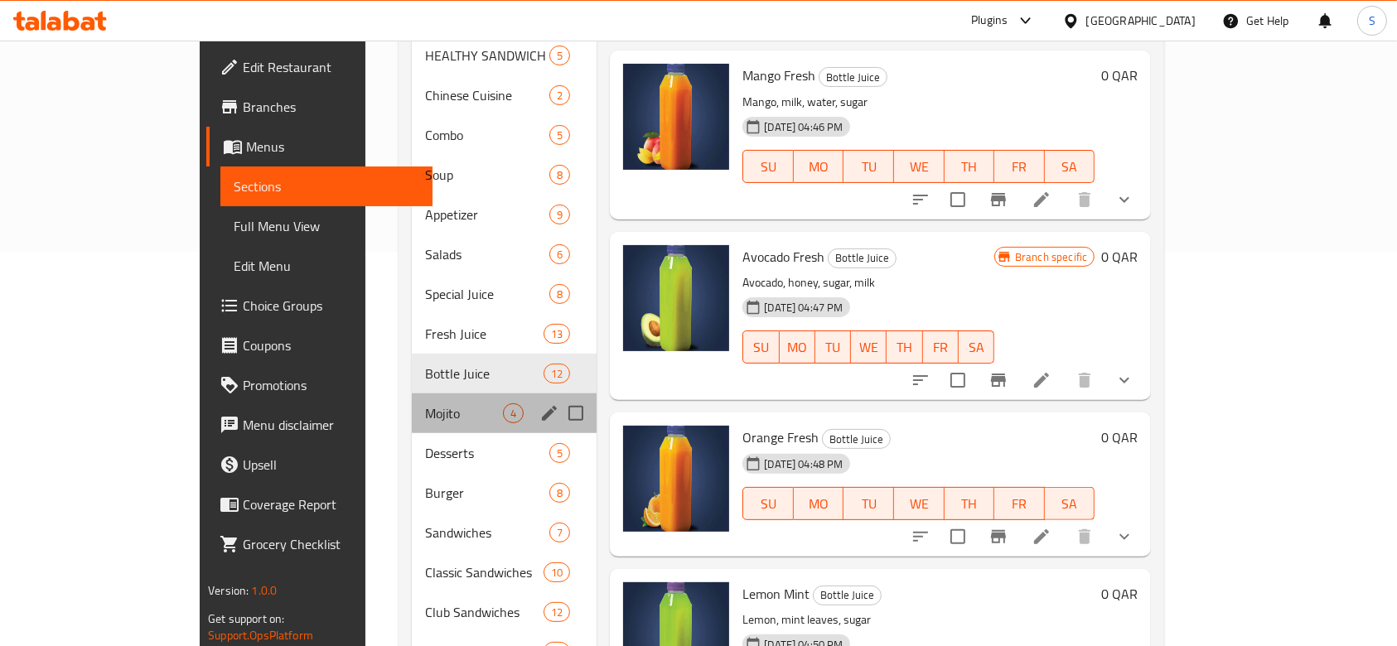
click at [418, 394] on div "Mojito 4" at bounding box center [504, 414] width 185 height 40
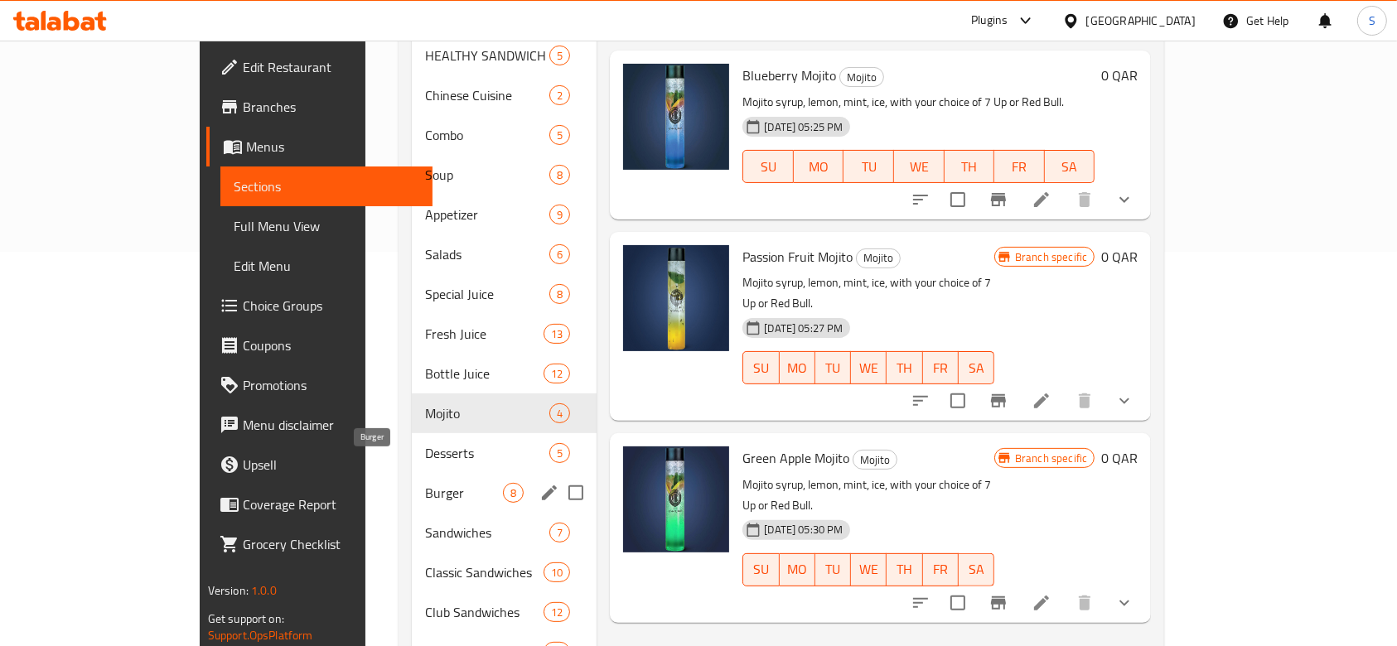
click at [425, 483] on span "Burger" at bounding box center [464, 493] width 78 height 20
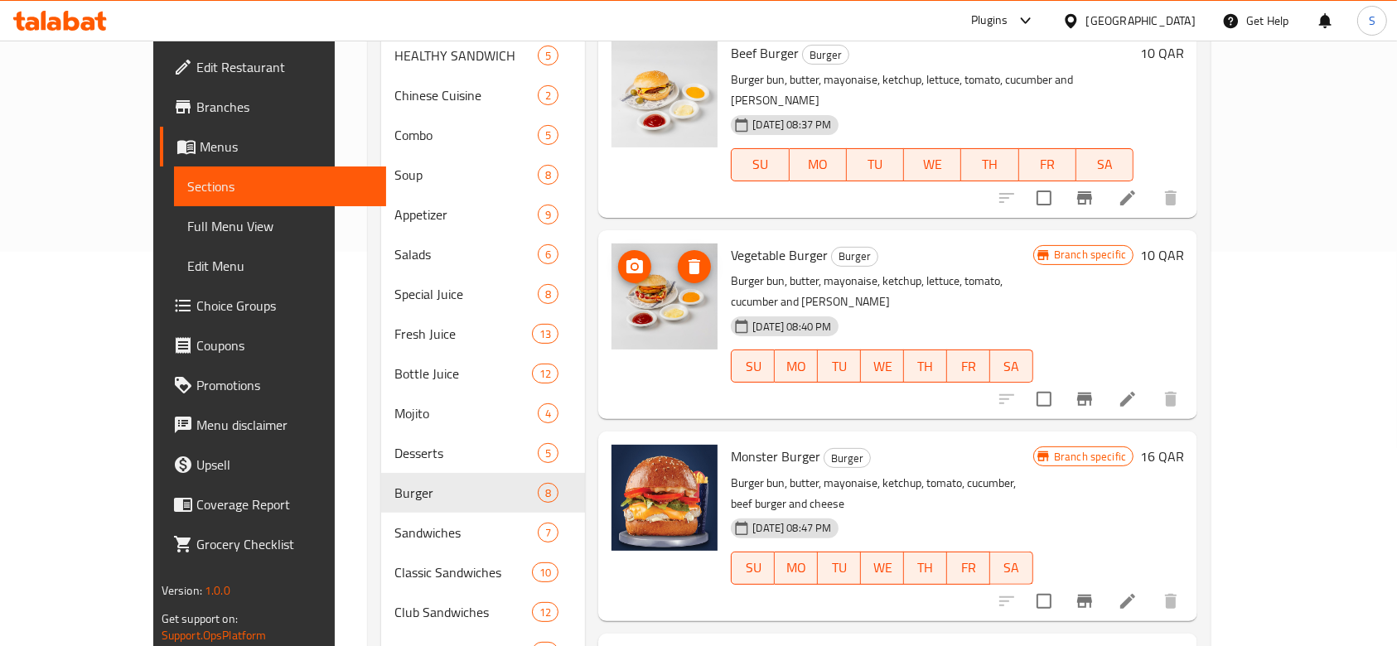
scroll to position [110, 0]
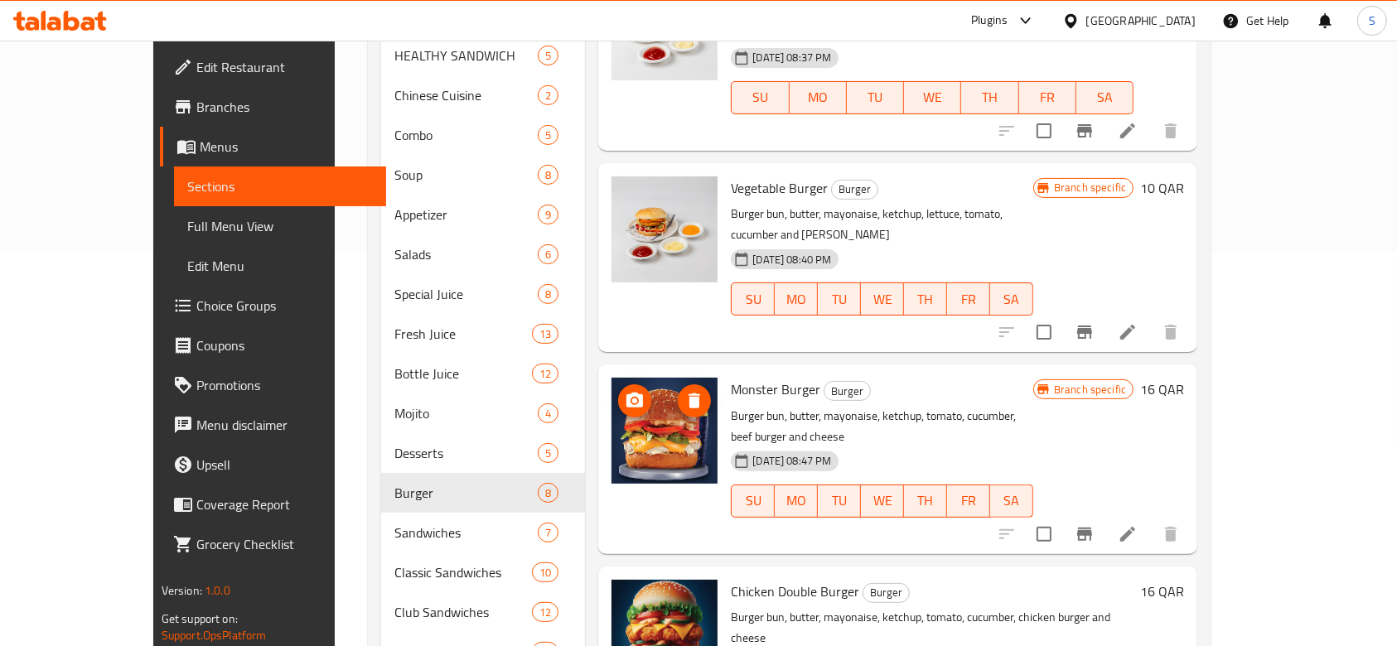
drag, startPoint x: 632, startPoint y: 374, endPoint x: 604, endPoint y: 524, distance: 151.8
click at [611, 580] on img at bounding box center [664, 633] width 106 height 106
click at [688, 596] on icon "delete image" at bounding box center [694, 603] width 12 height 15
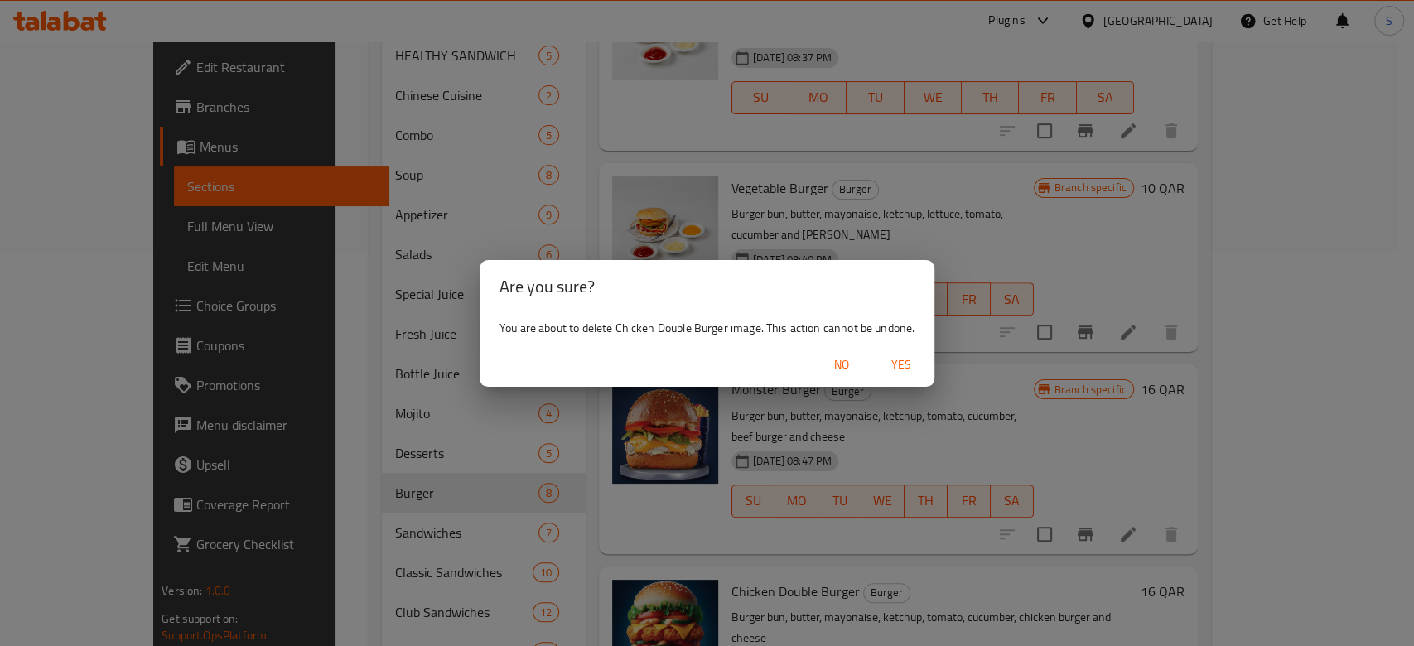
click at [902, 358] on span "Yes" at bounding box center [902, 365] width 40 height 21
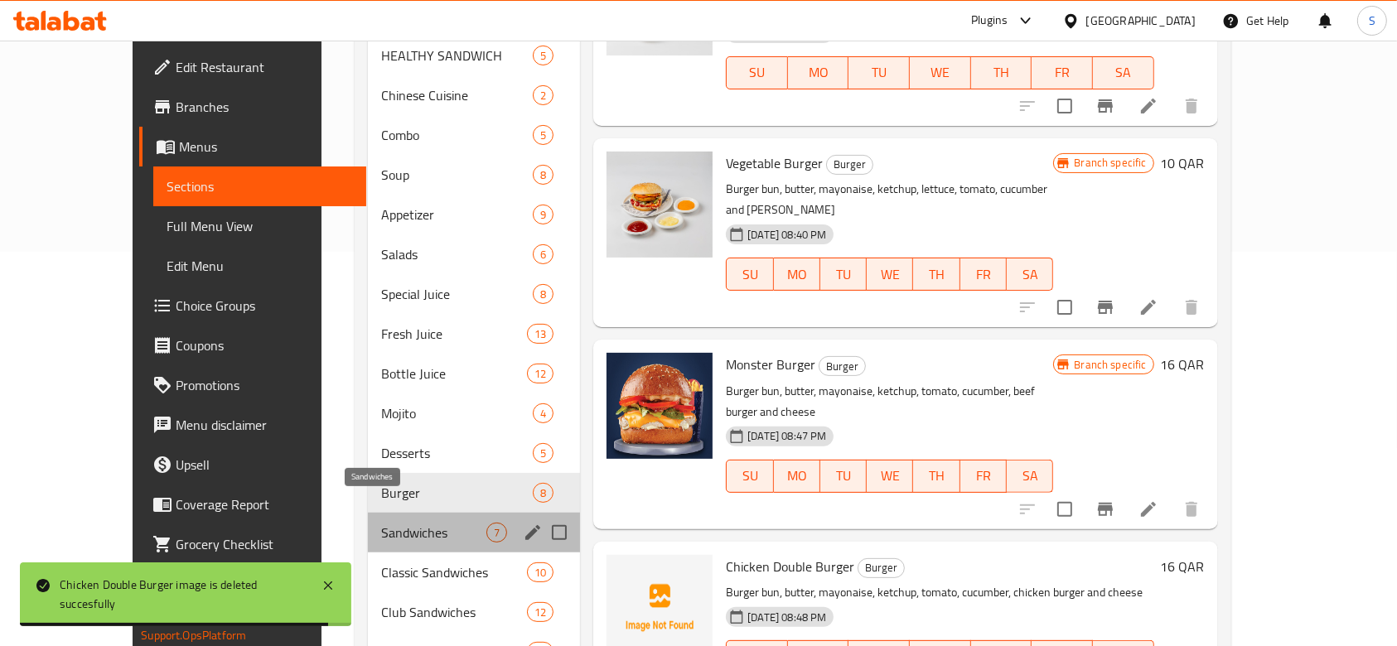
click at [397, 523] on span "Sandwiches" at bounding box center [433, 533] width 105 height 20
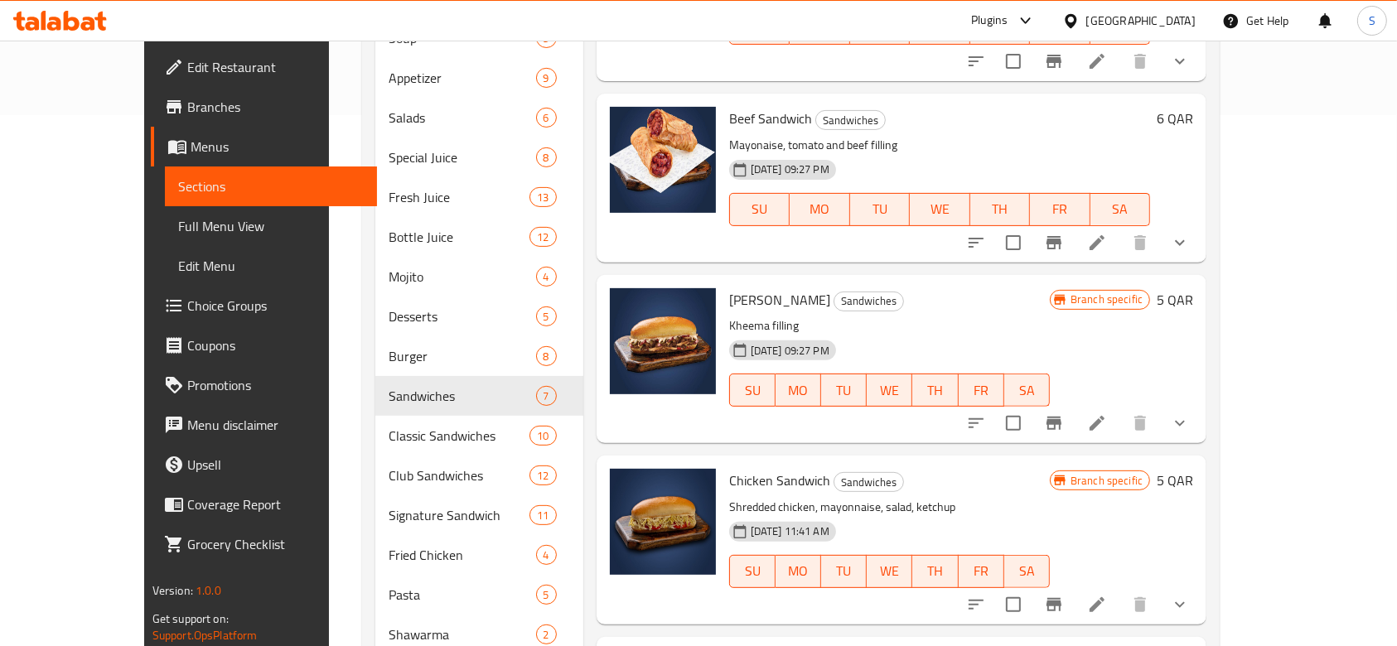
scroll to position [726, 0]
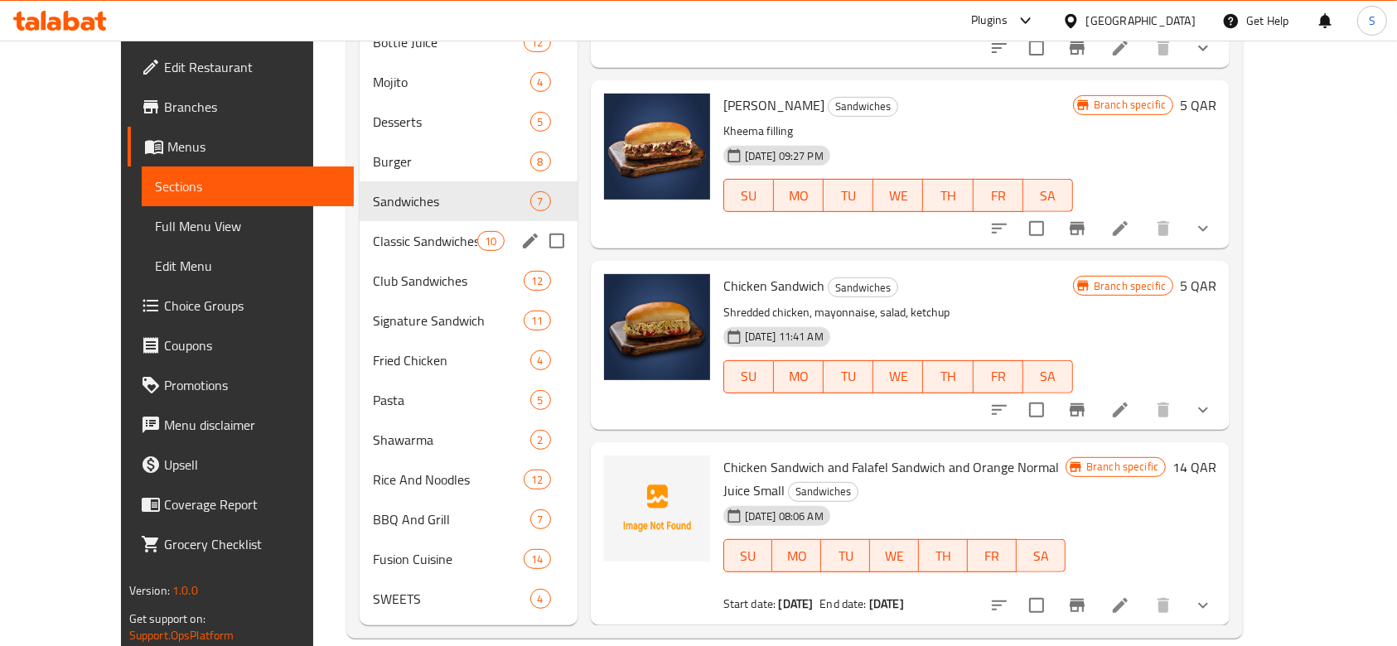
click at [377, 231] on span "Classic Sandwiches" at bounding box center [425, 241] width 104 height 20
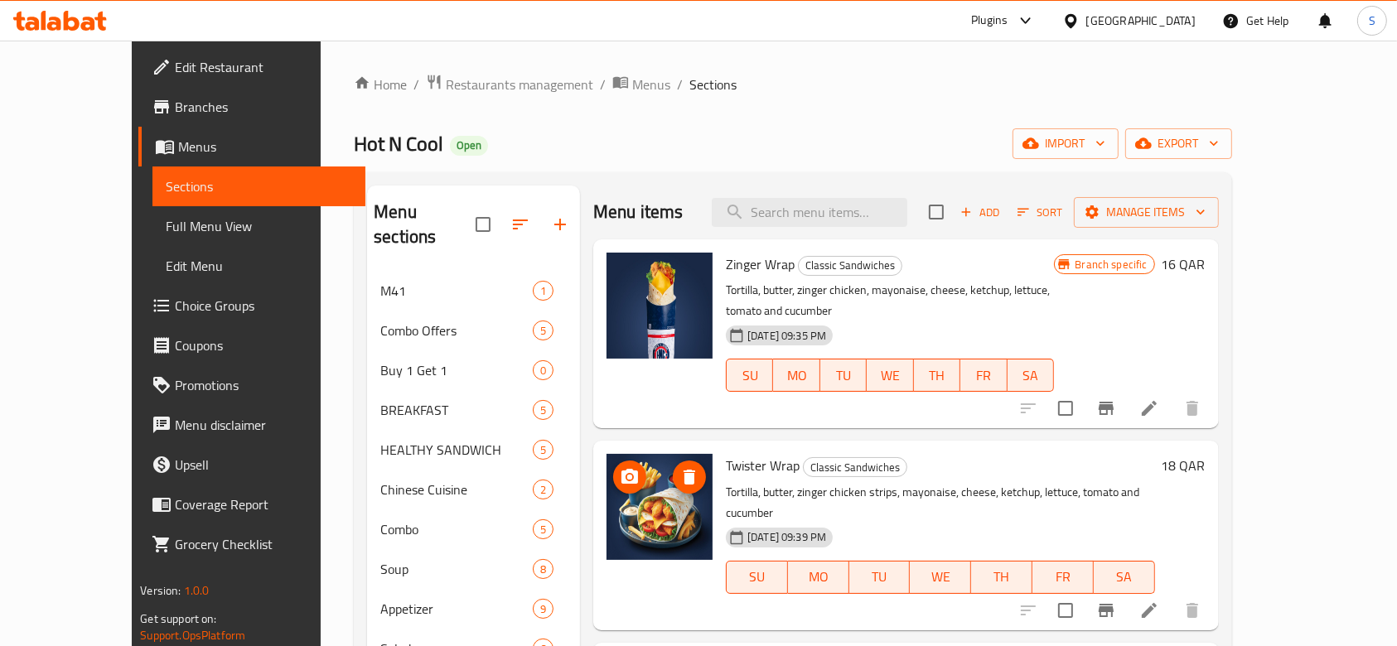
drag, startPoint x: 639, startPoint y: 481, endPoint x: 646, endPoint y: 477, distance: 8.5
click at [616, 499] on img at bounding box center [659, 507] width 106 height 106
click at [673, 467] on button "delete image" at bounding box center [689, 477] width 33 height 33
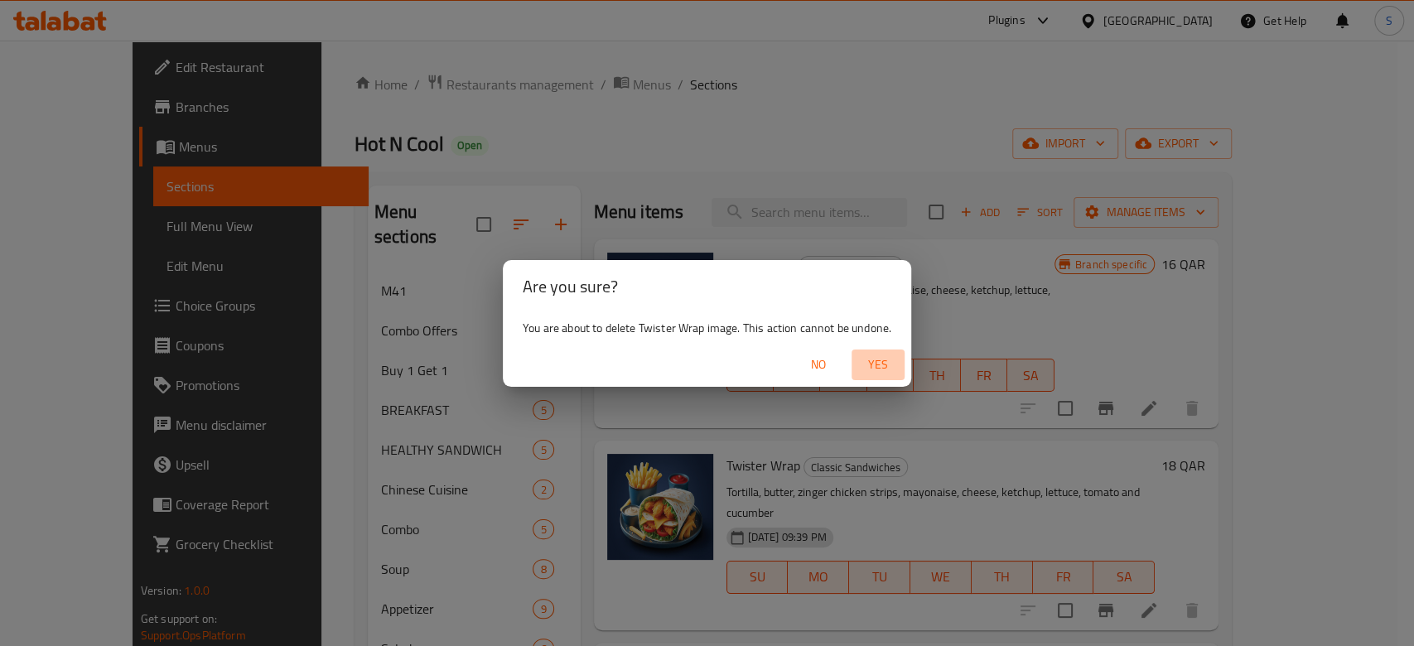
click at [868, 370] on span "Yes" at bounding box center [878, 365] width 40 height 21
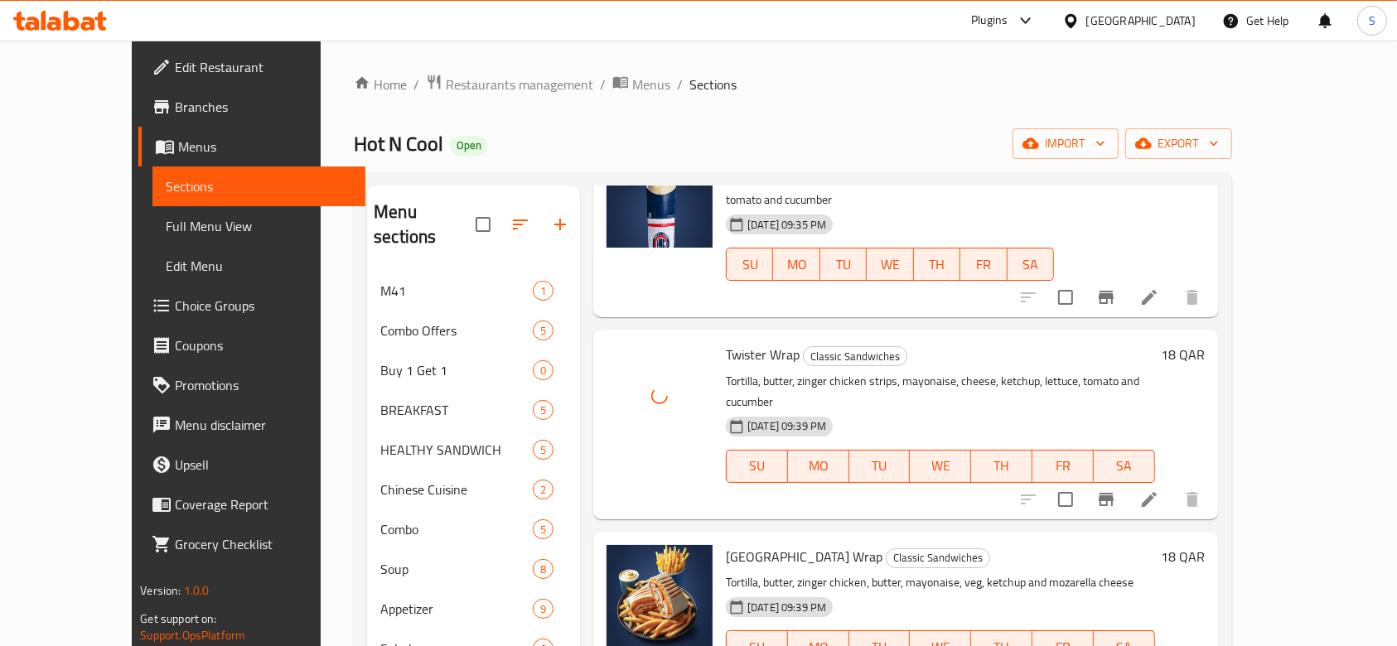
scroll to position [220, 0]
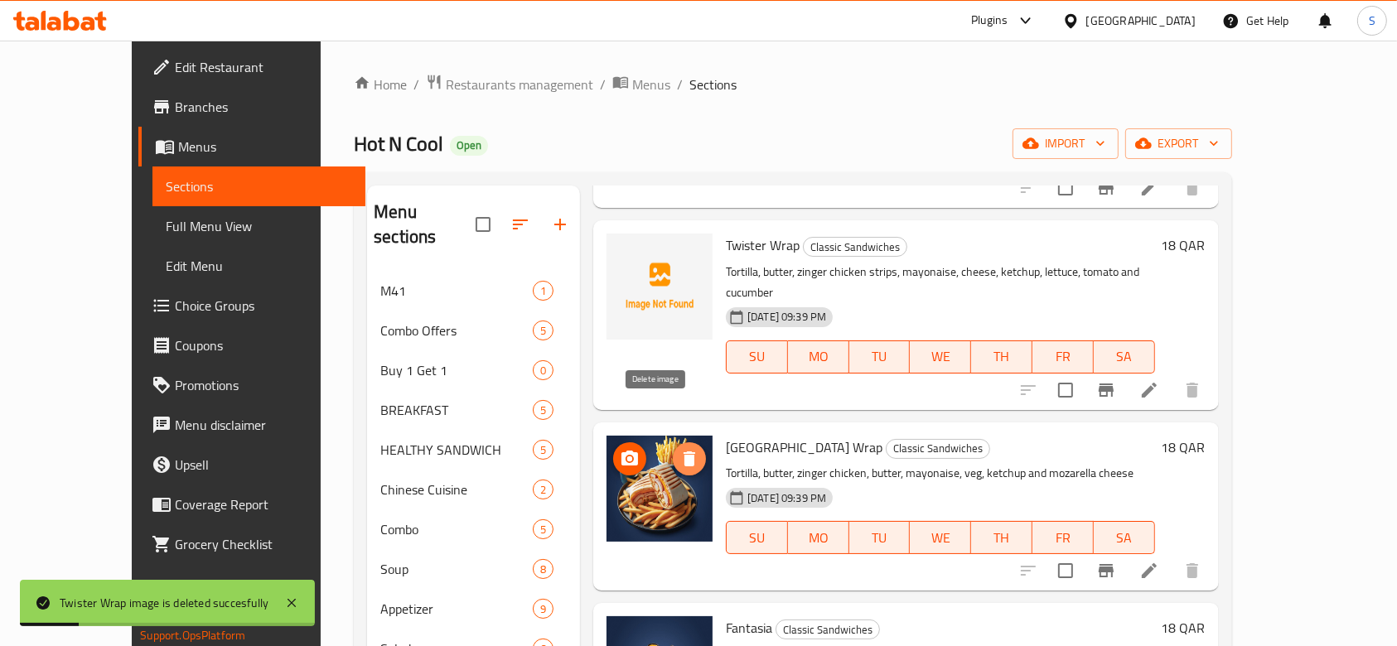
click at [684, 452] on icon "delete image" at bounding box center [690, 459] width 12 height 15
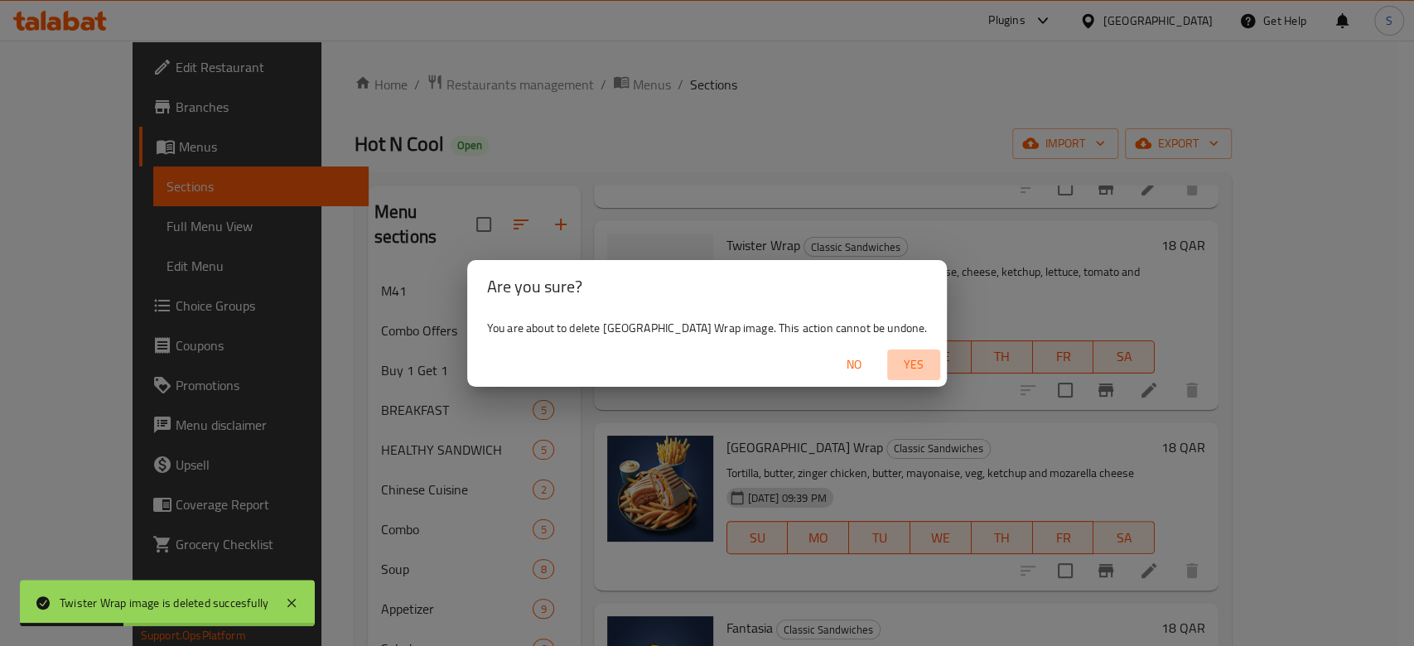
click at [894, 363] on span "Yes" at bounding box center [914, 365] width 40 height 21
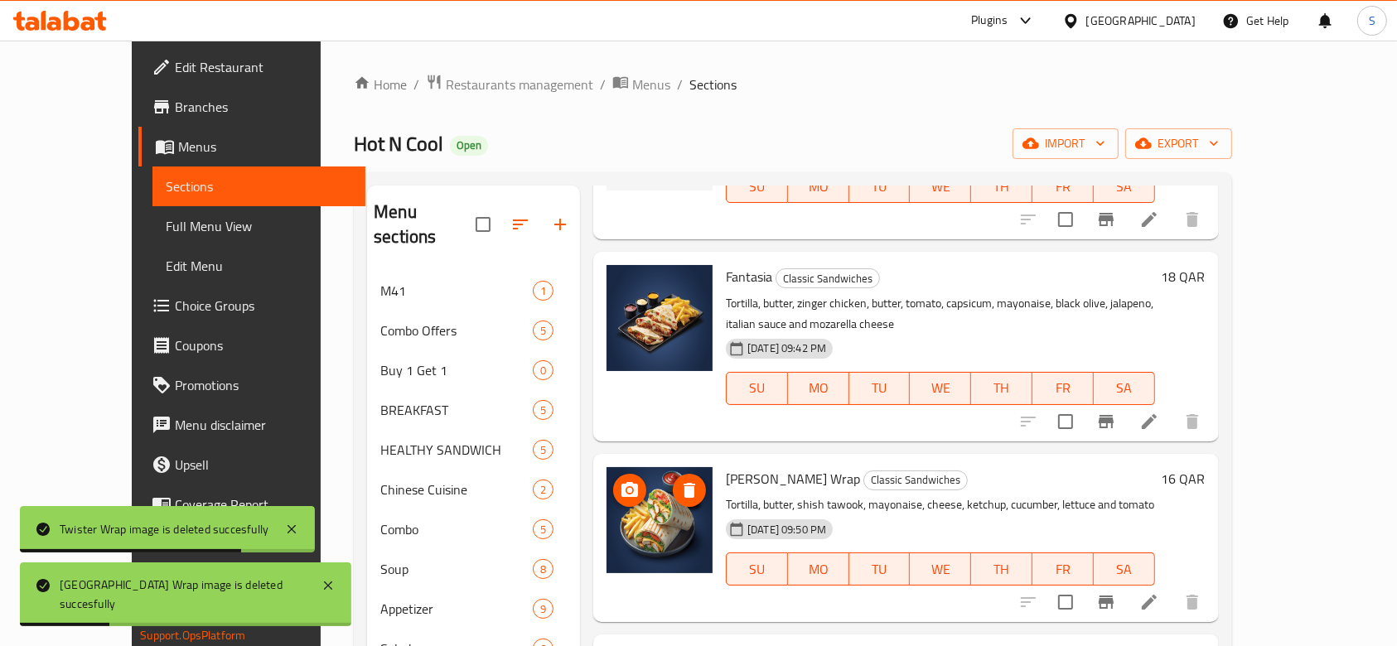
scroll to position [663, 0]
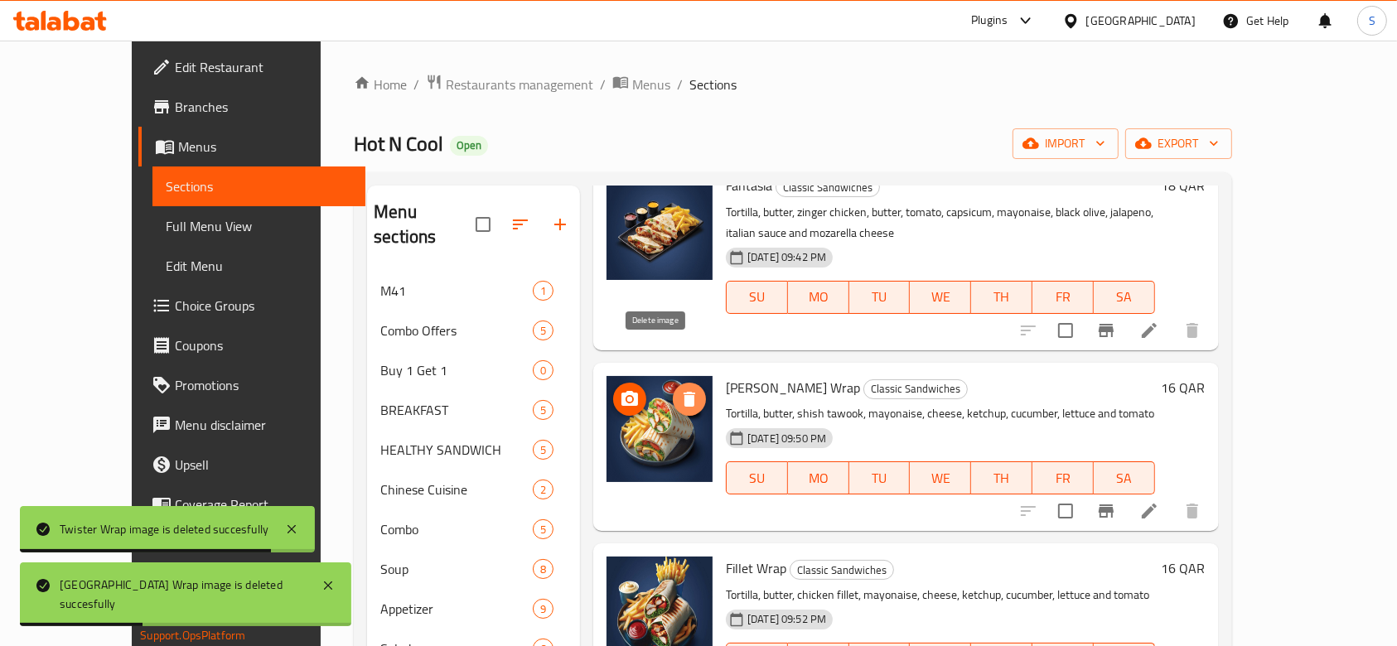
click at [684, 392] on icon "delete image" at bounding box center [690, 399] width 12 height 15
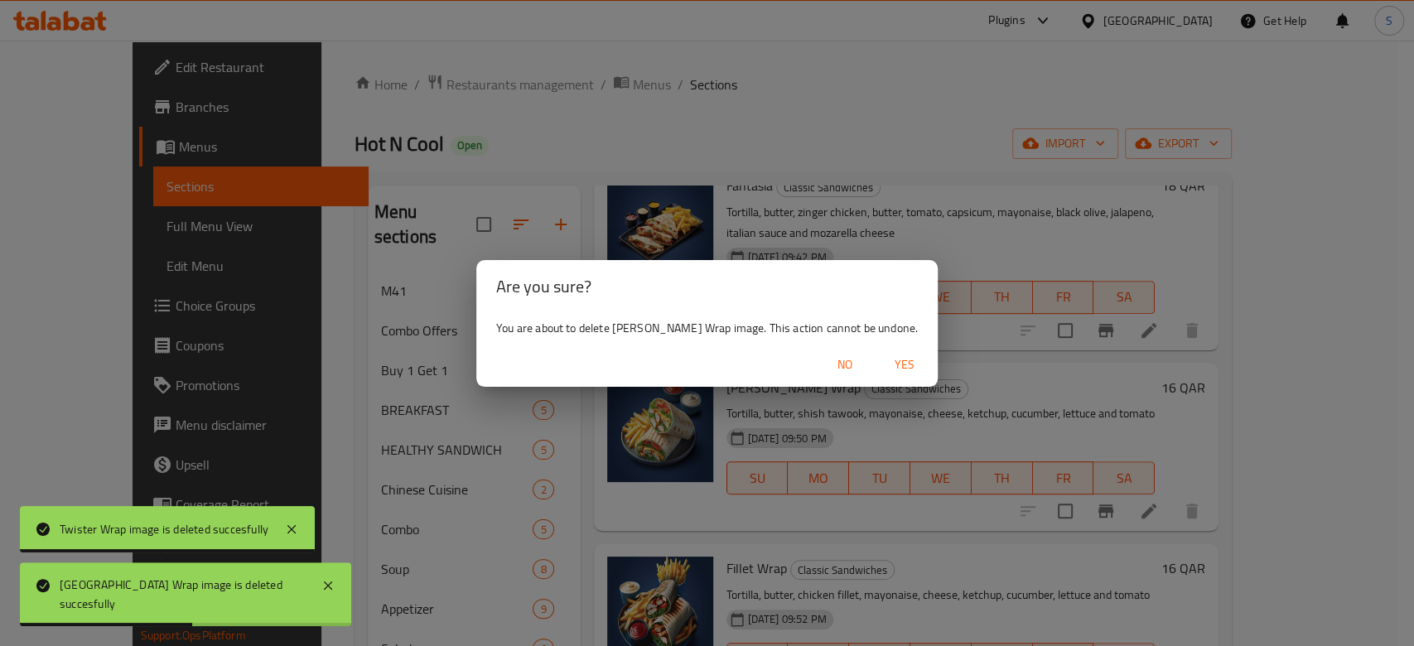
click at [893, 364] on span "Yes" at bounding box center [905, 365] width 40 height 21
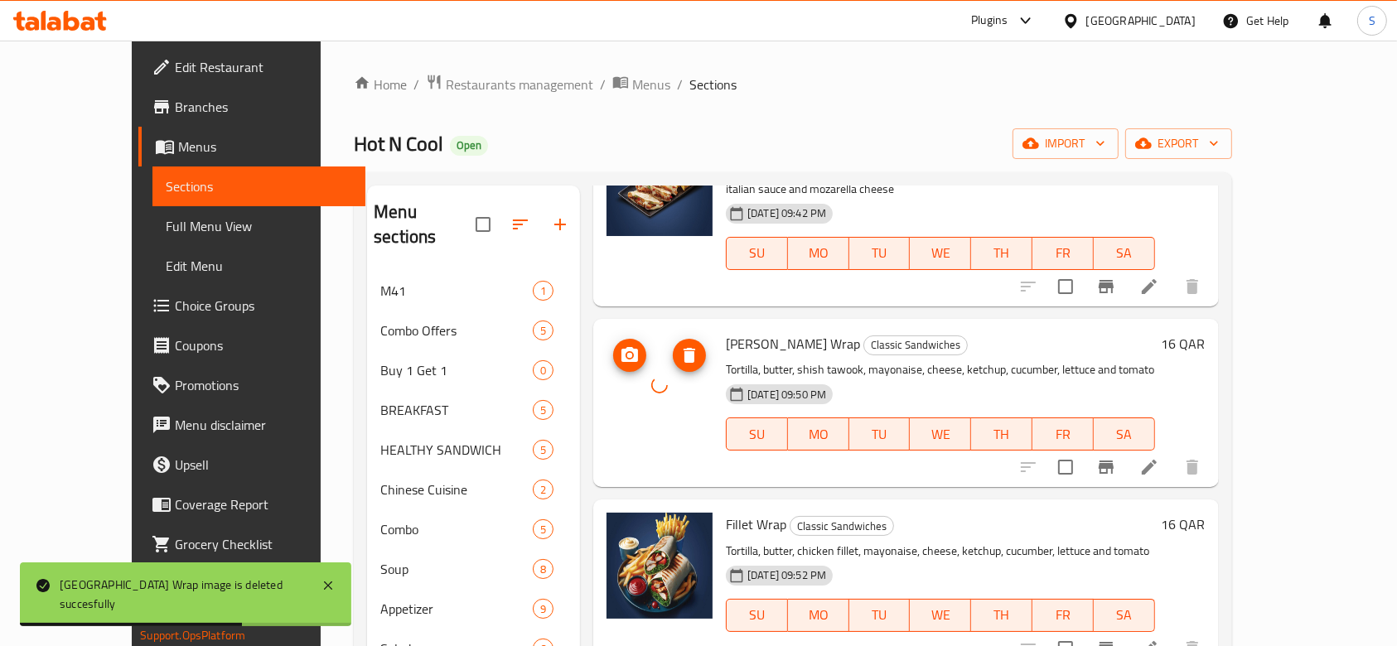
scroll to position [731, 0]
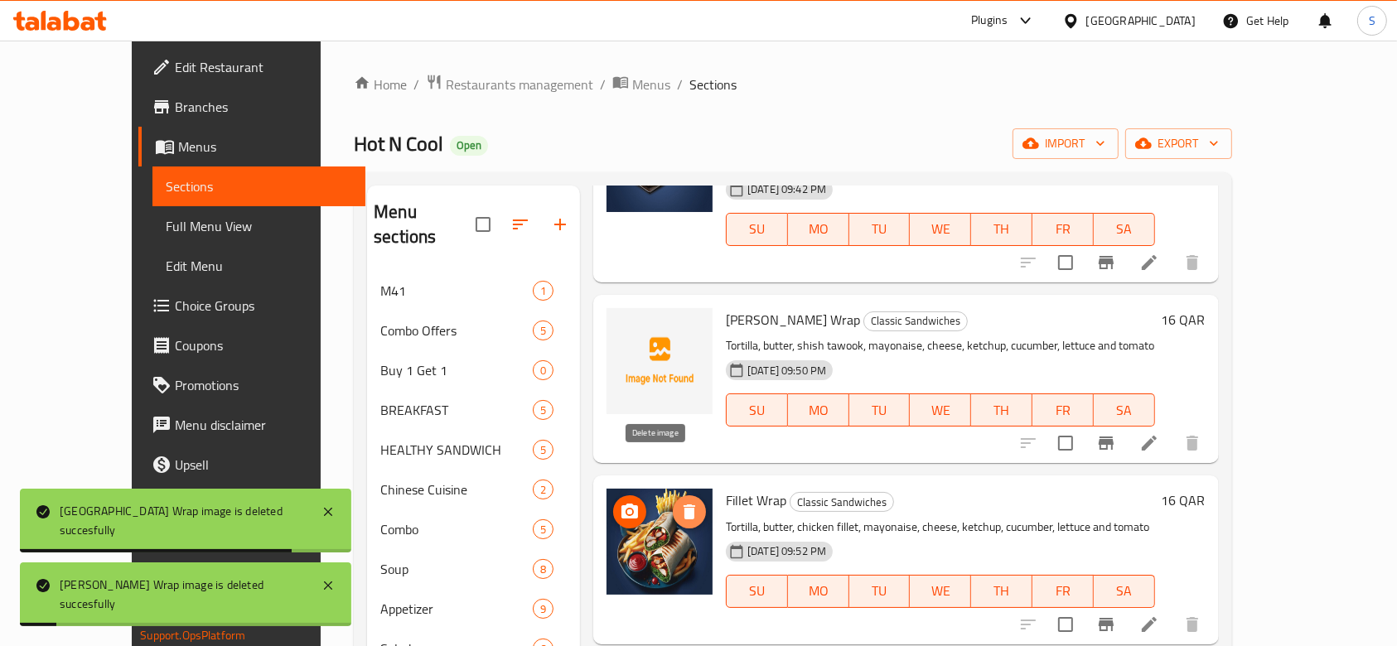
click at [684, 505] on icon "delete image" at bounding box center [690, 512] width 12 height 15
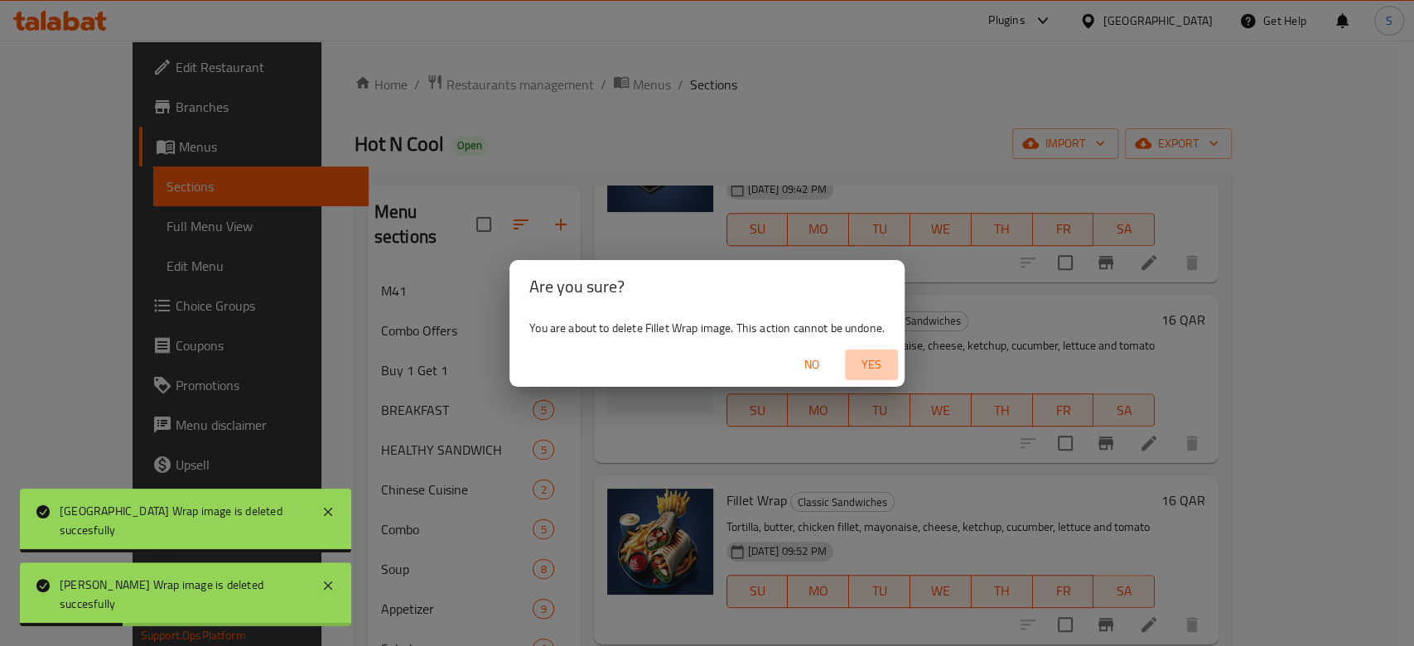
click at [872, 366] on span "Yes" at bounding box center [872, 365] width 40 height 21
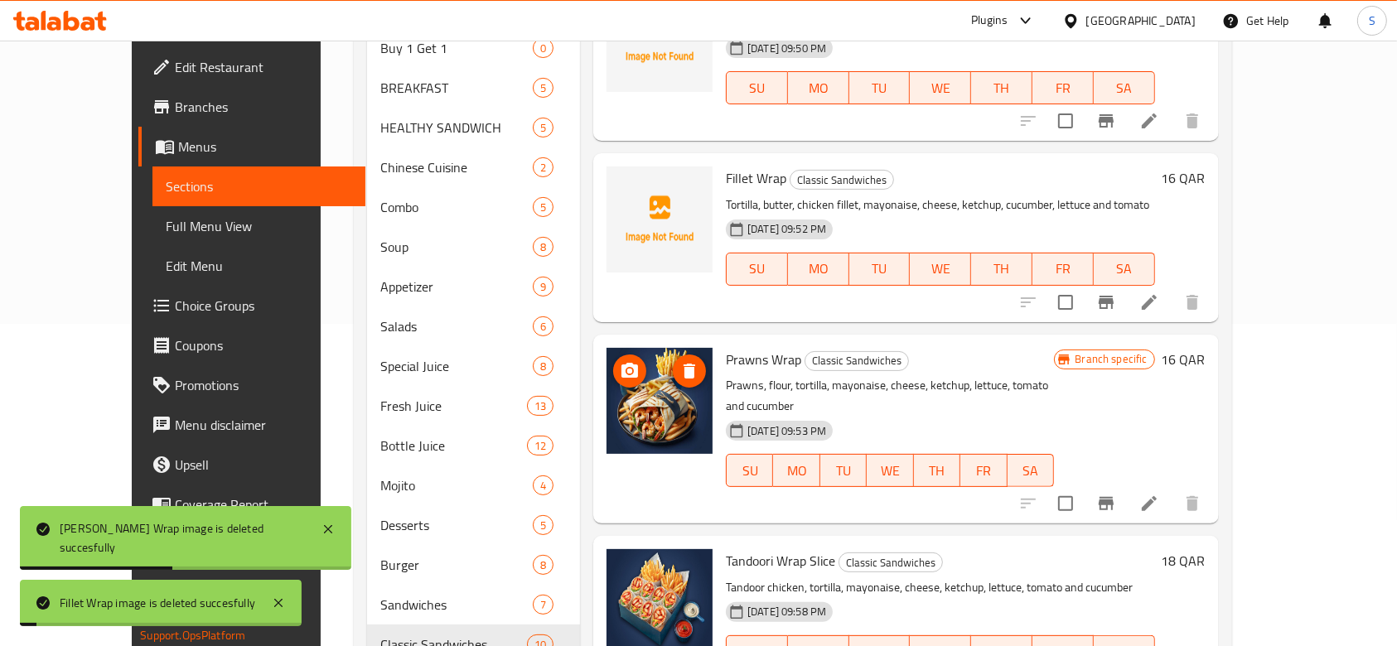
scroll to position [331, 0]
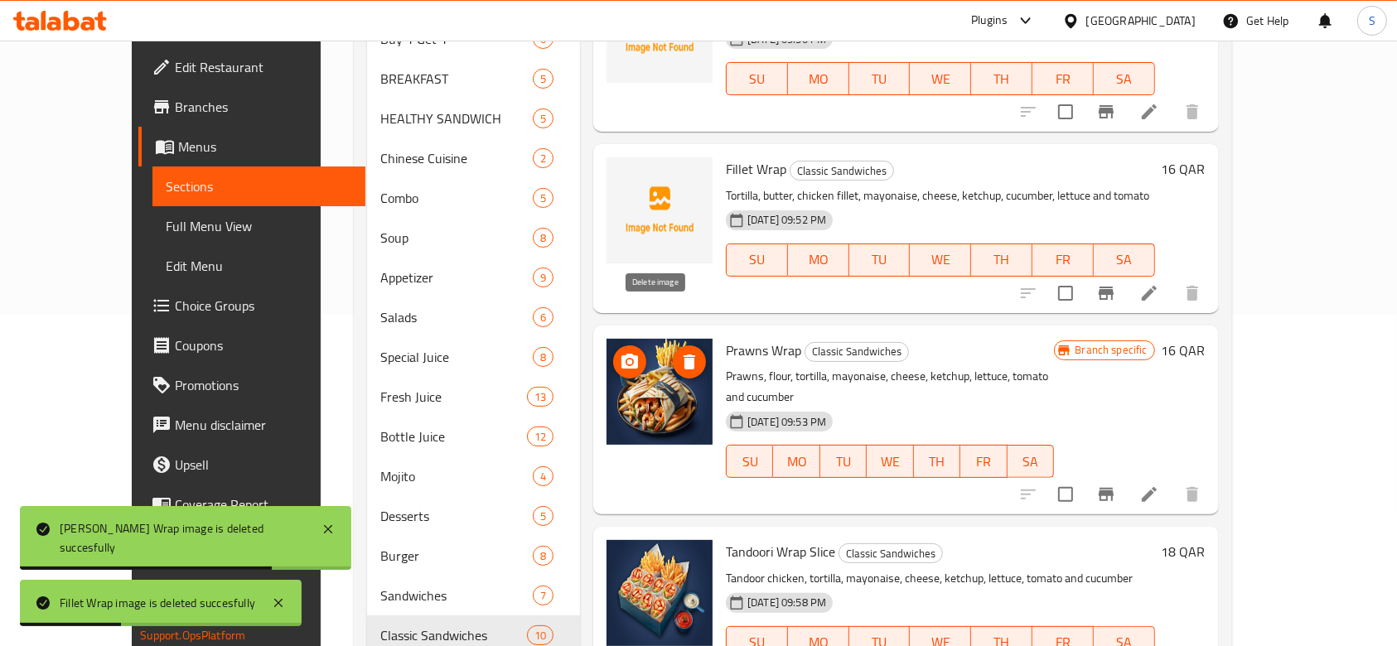
click at [684, 355] on icon "delete image" at bounding box center [690, 362] width 12 height 15
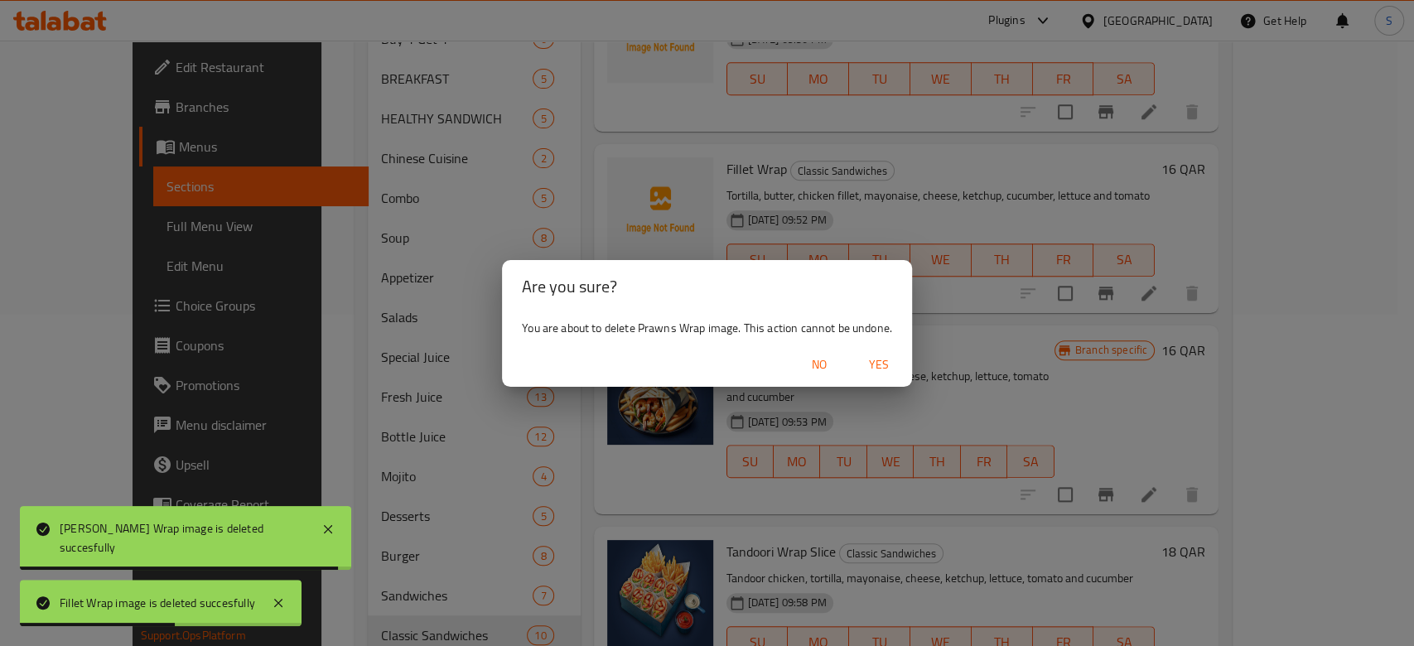
click at [873, 362] on span "Yes" at bounding box center [879, 365] width 40 height 21
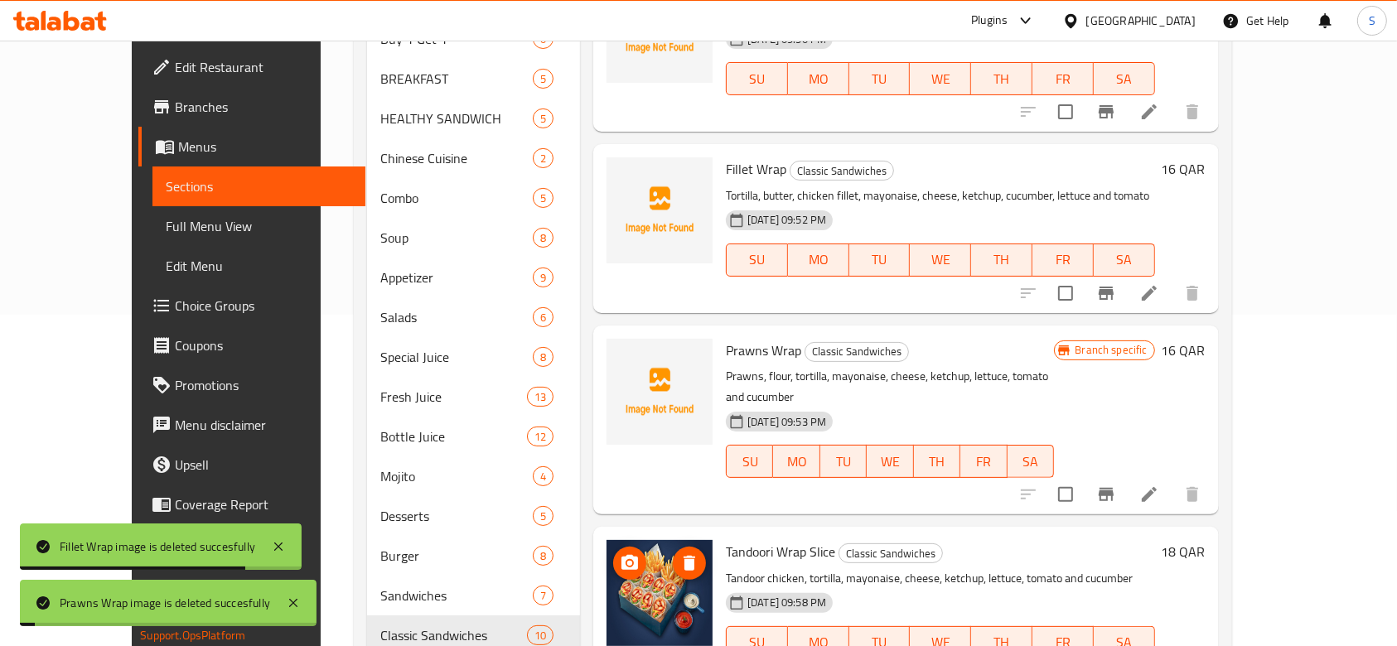
click at [674, 540] on img at bounding box center [659, 593] width 106 height 106
click at [684, 556] on icon "delete image" at bounding box center [690, 563] width 12 height 15
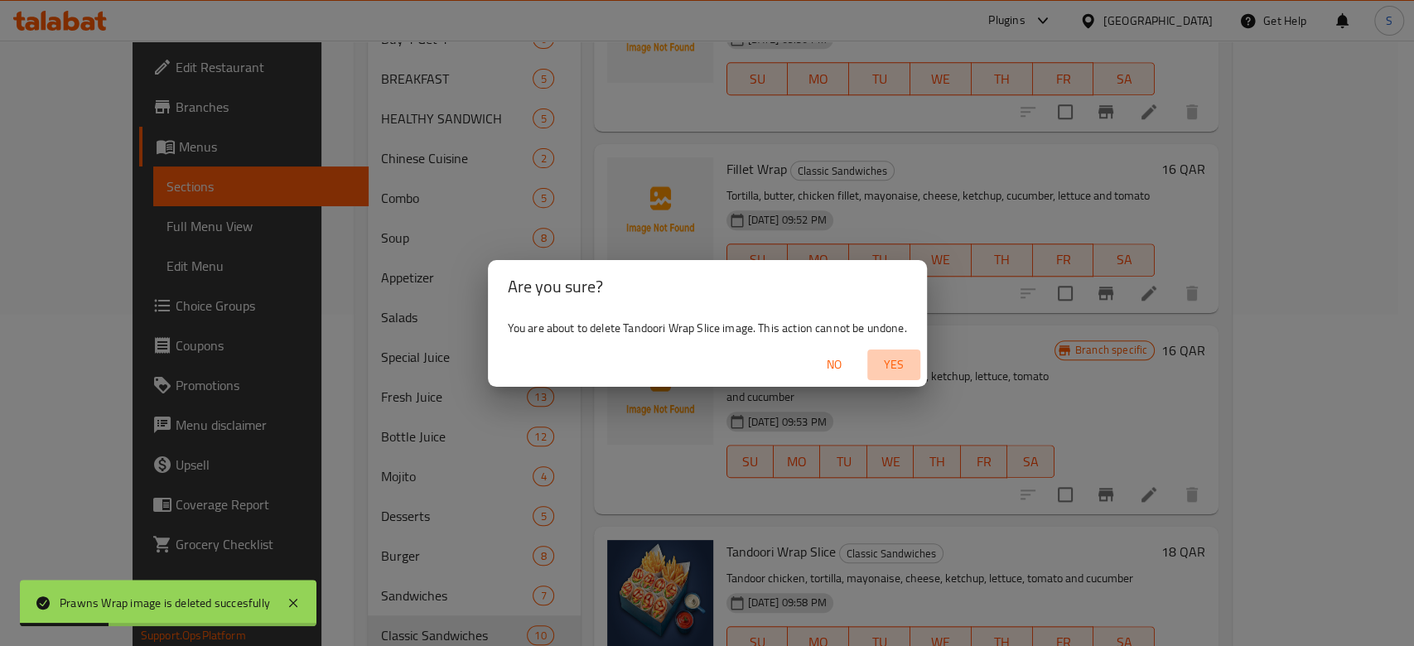
click at [896, 373] on span "Yes" at bounding box center [894, 365] width 40 height 21
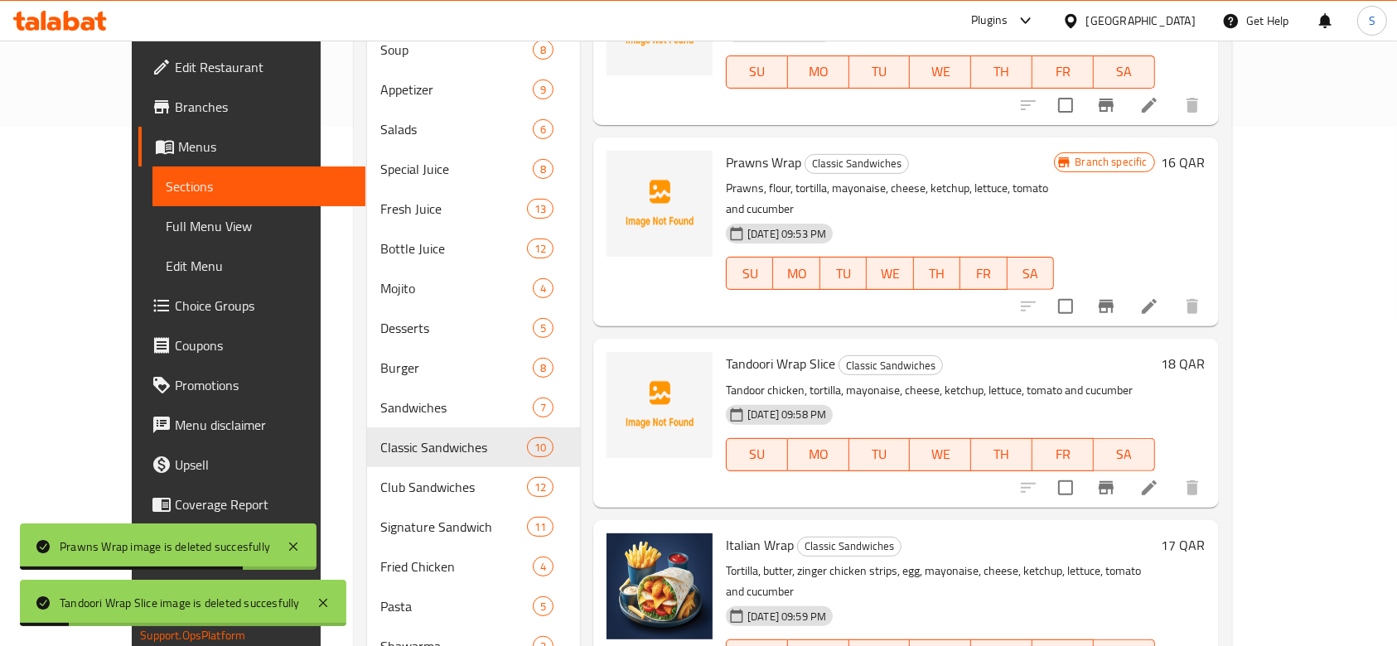
scroll to position [663, 0]
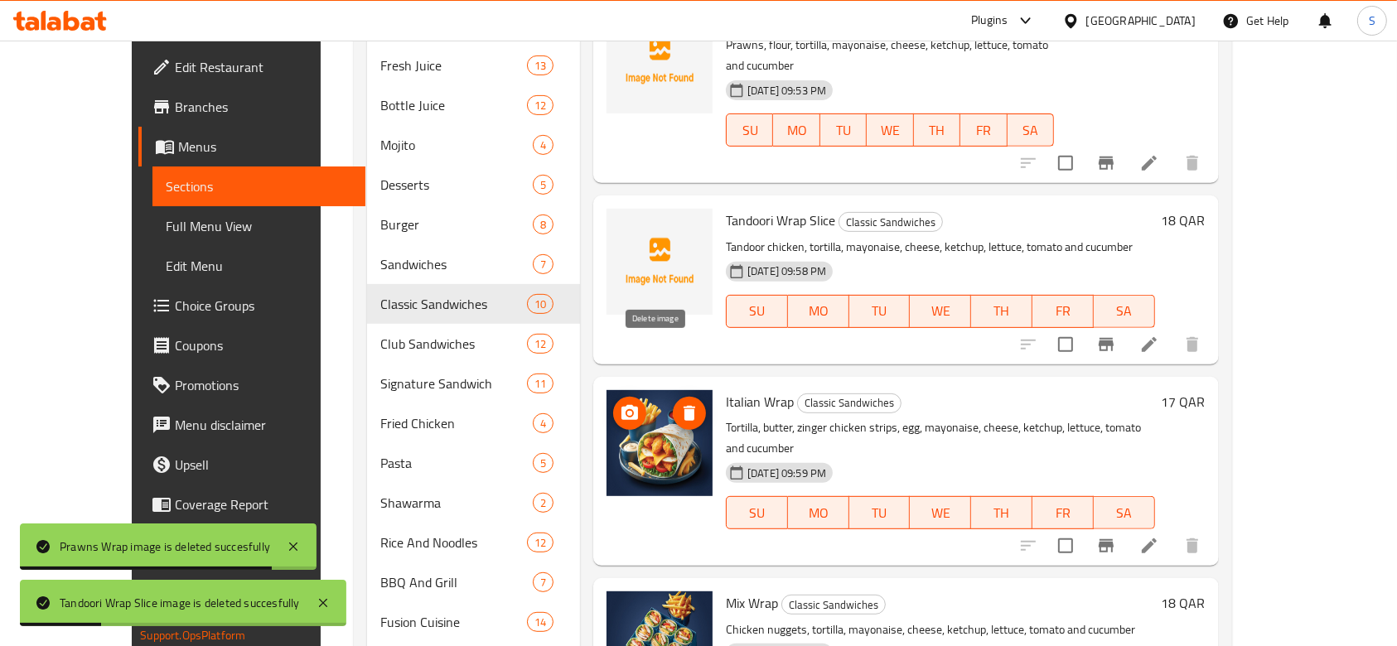
click at [673, 403] on span "delete image" at bounding box center [689, 413] width 33 height 20
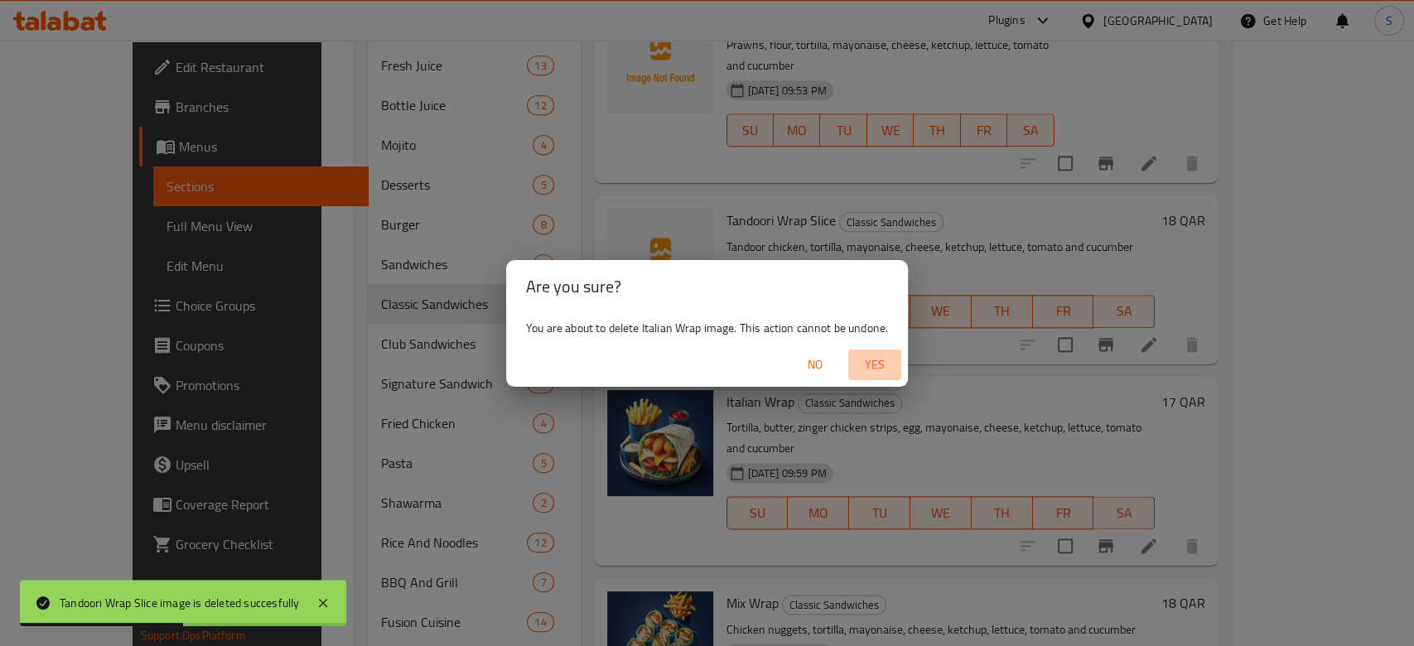
click at [886, 361] on span "Yes" at bounding box center [875, 365] width 40 height 21
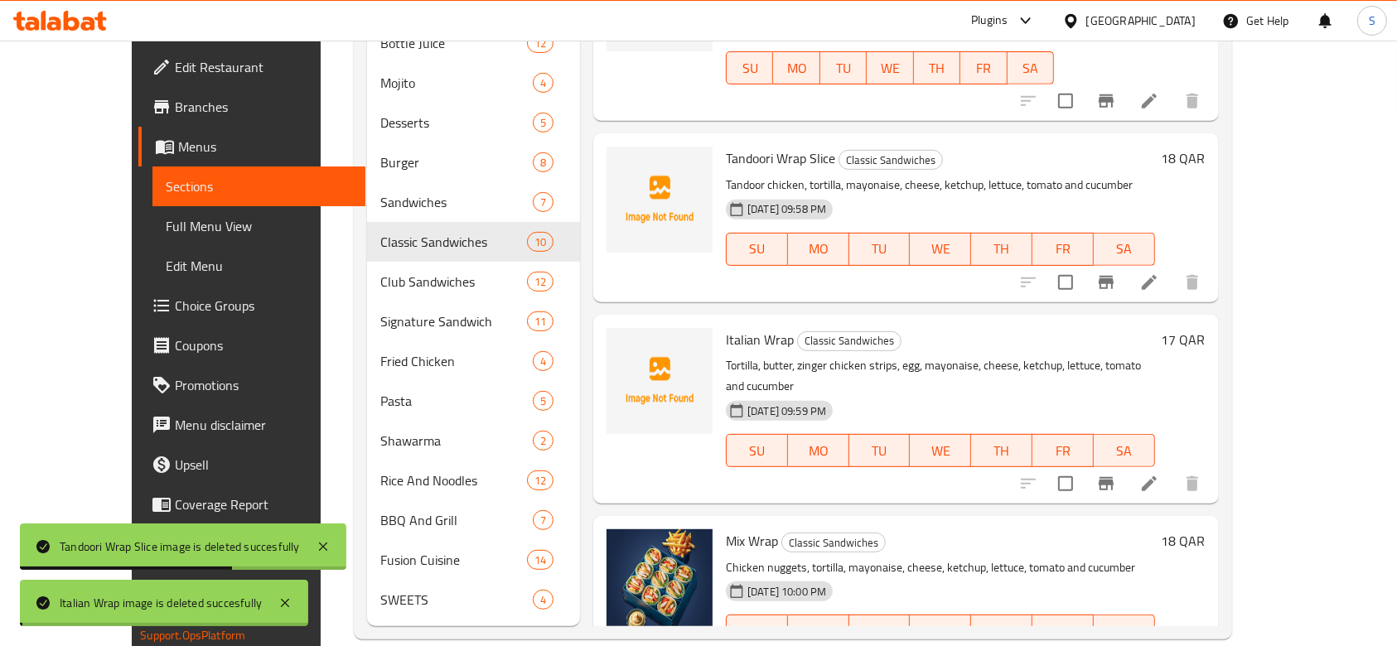
scroll to position [726, 0]
click at [679, 542] on icon "delete image" at bounding box center [689, 552] width 20 height 20
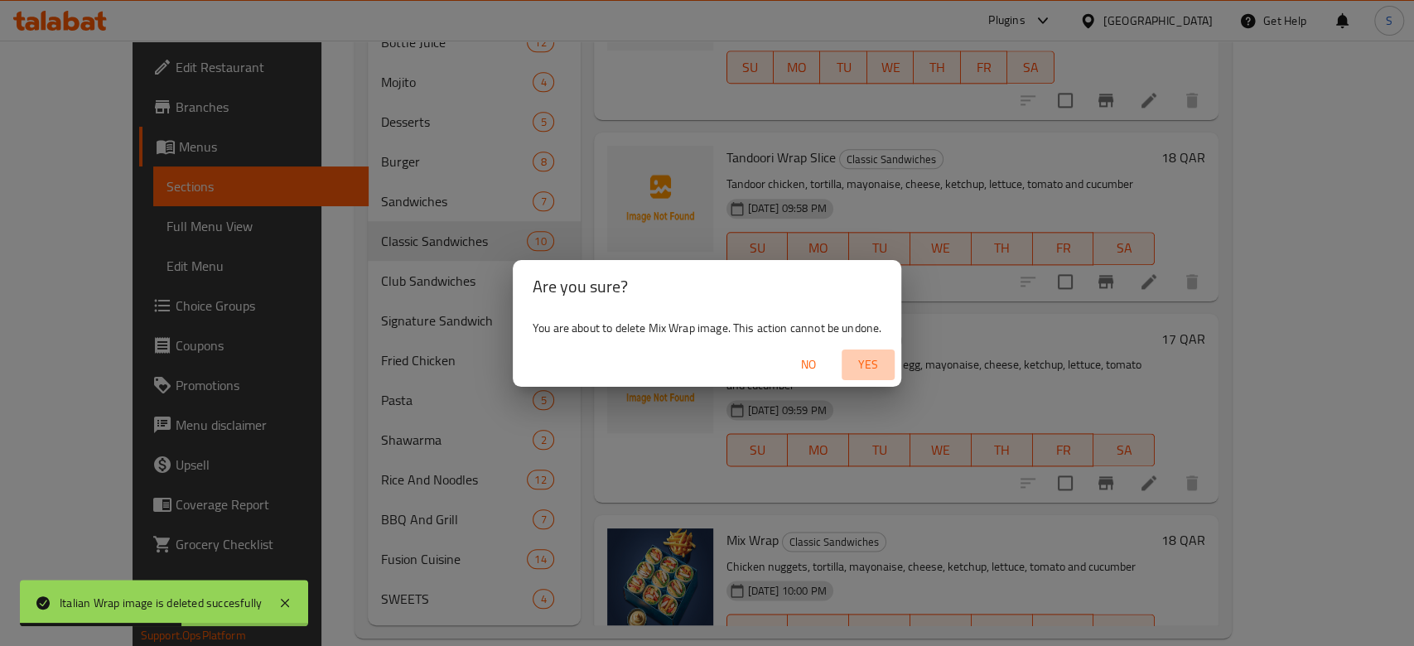
click at [862, 371] on span "Yes" at bounding box center [868, 365] width 40 height 21
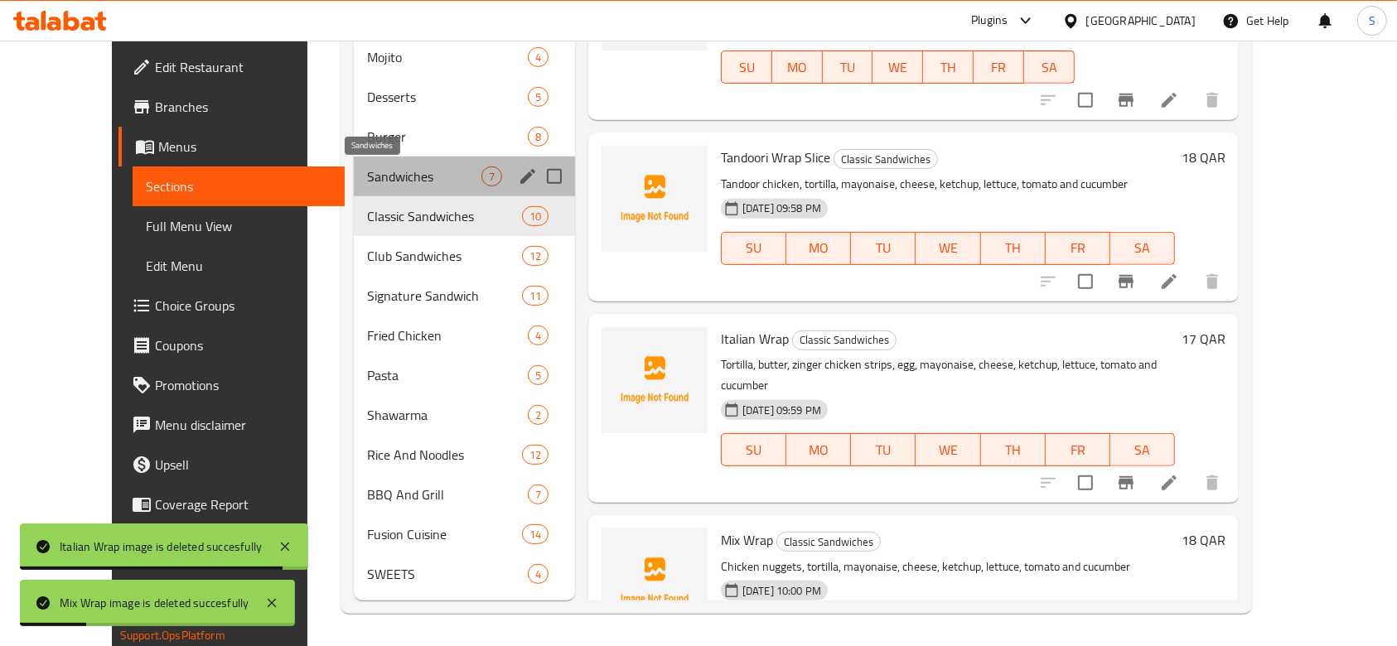
click at [384, 179] on span "Sandwiches" at bounding box center [424, 177] width 114 height 20
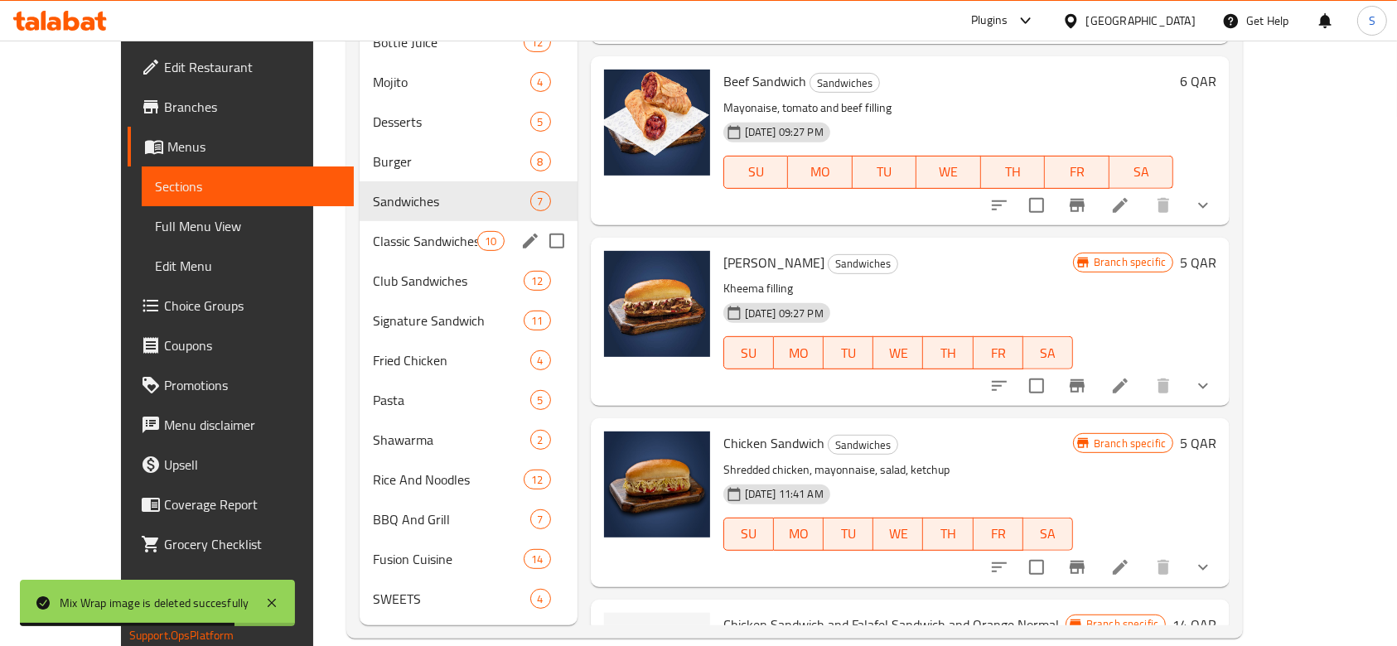
click at [373, 231] on span "Classic Sandwiches" at bounding box center [425, 241] width 104 height 20
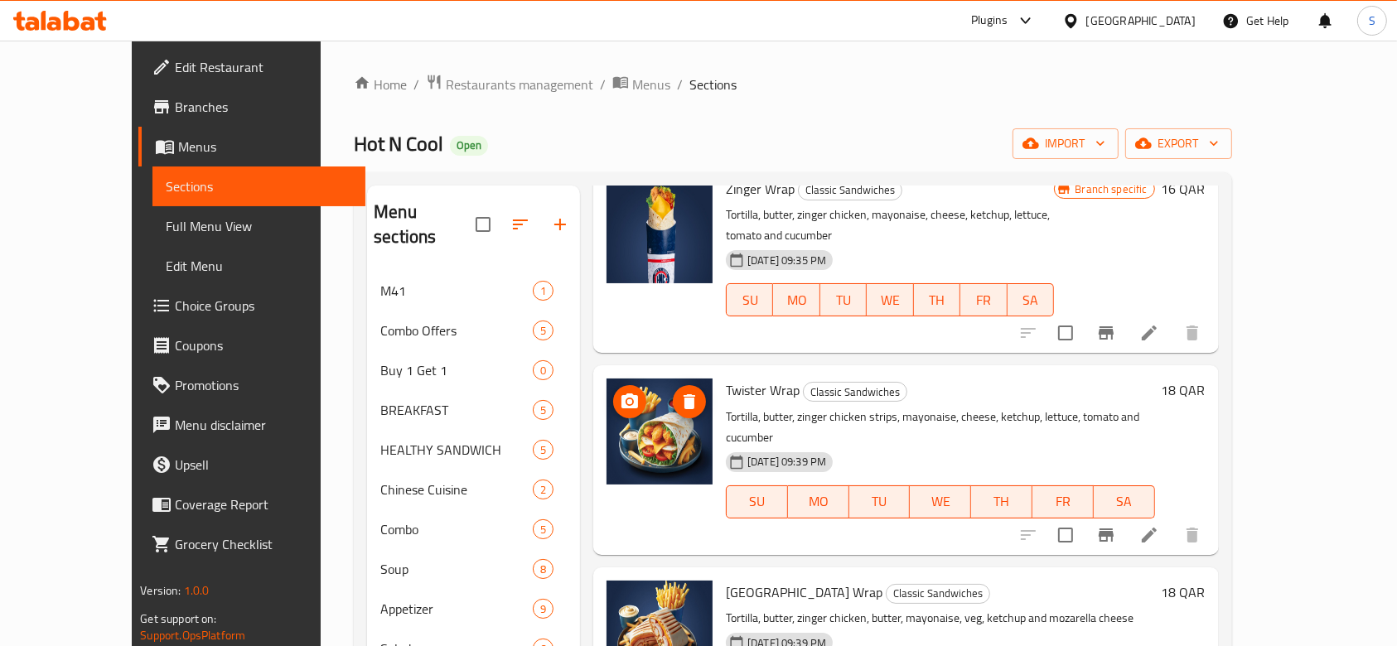
scroll to position [110, 0]
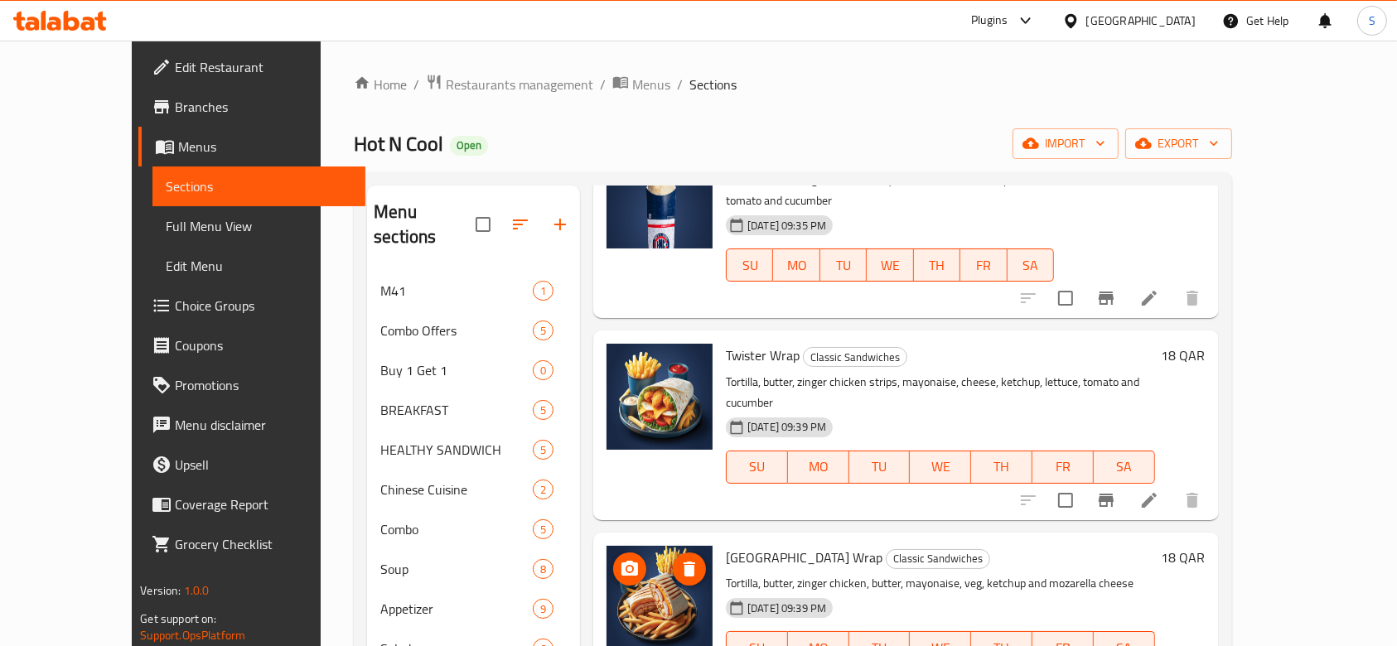
drag, startPoint x: 633, startPoint y: 417, endPoint x: 639, endPoint y: 527, distance: 110.3
click at [639, 546] on img at bounding box center [659, 599] width 106 height 106
click at [673, 559] on span "delete image" at bounding box center [689, 569] width 33 height 20
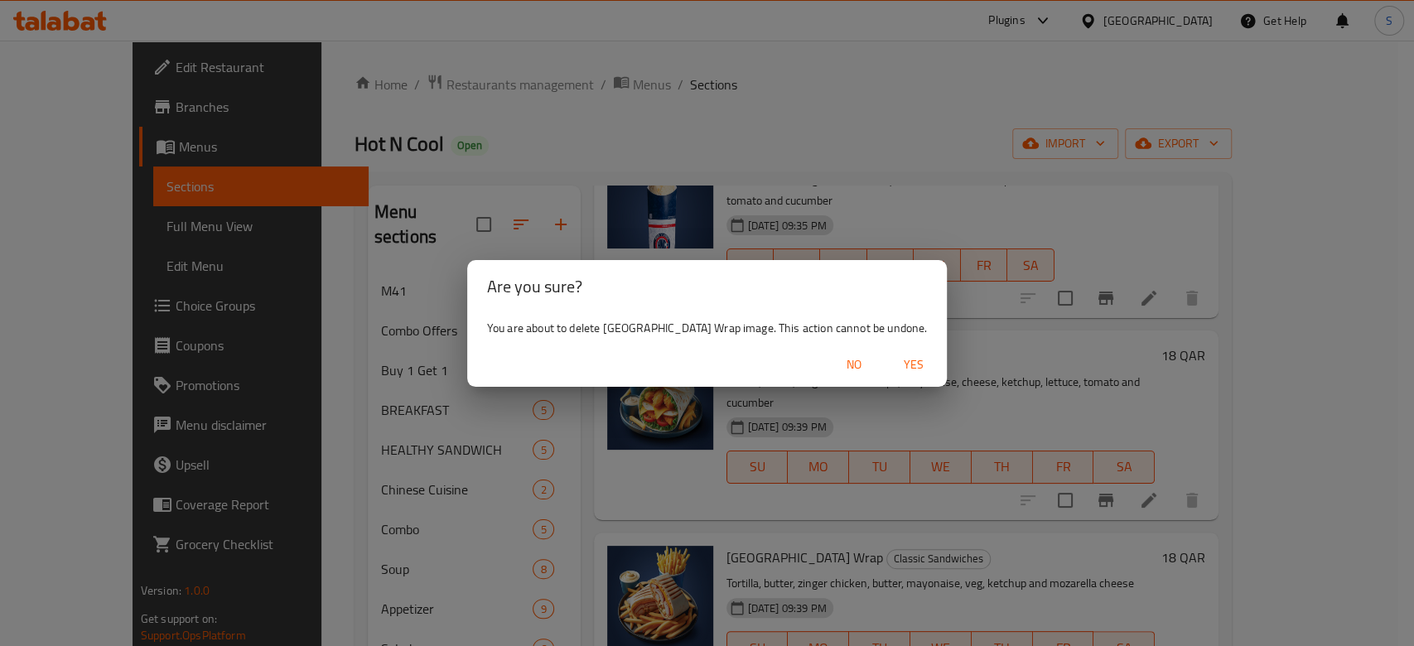
click at [894, 360] on span "Yes" at bounding box center [914, 365] width 40 height 21
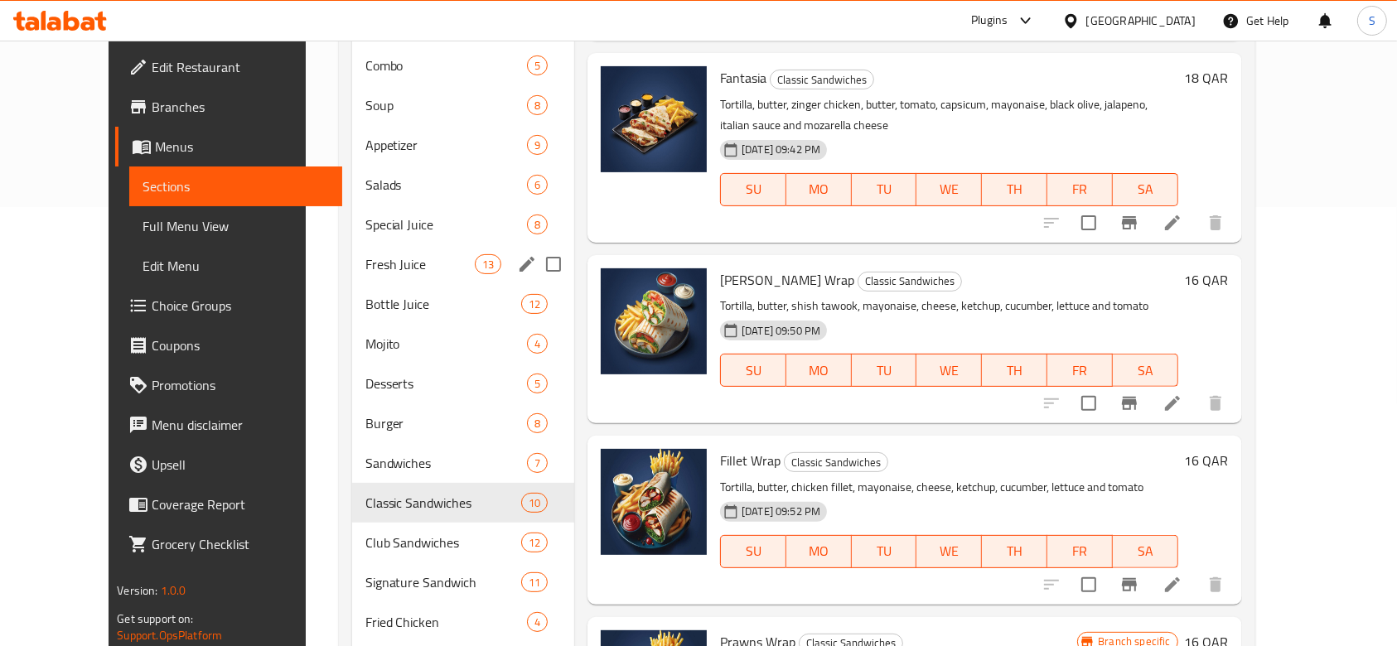
scroll to position [552, 0]
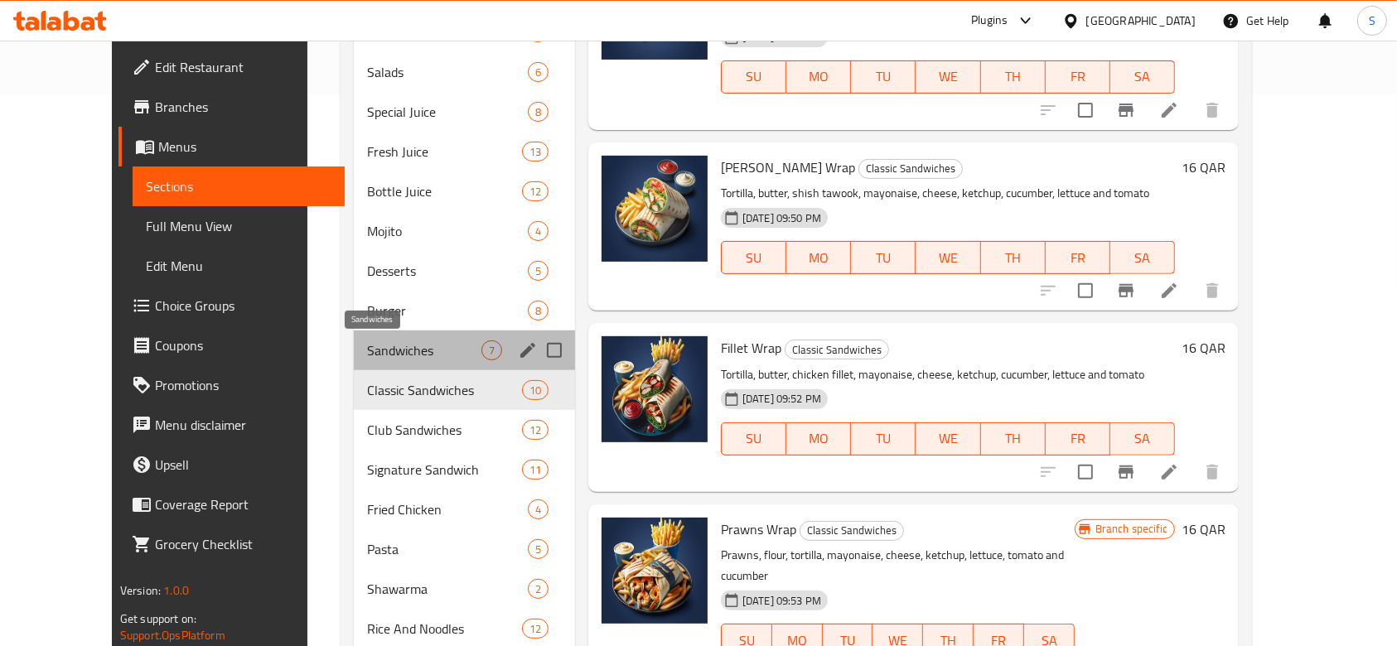
click at [367, 350] on span "Sandwiches" at bounding box center [424, 351] width 114 height 20
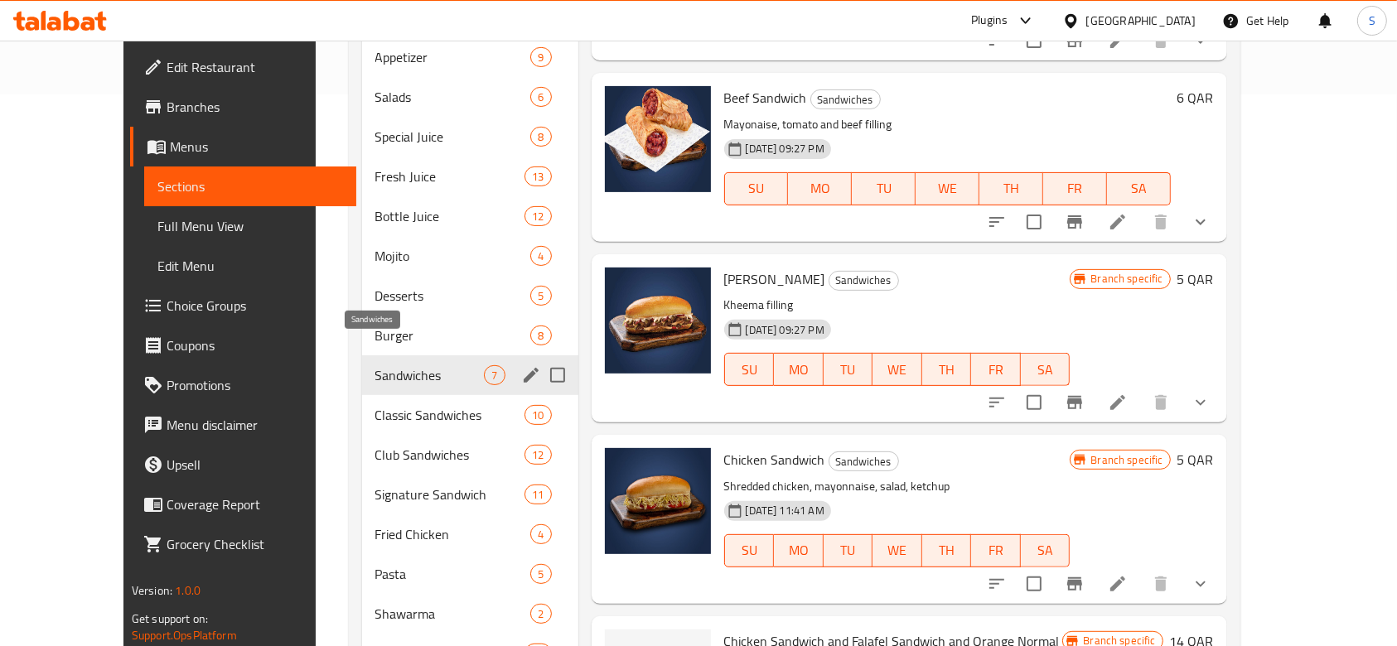
scroll to position [159, 0]
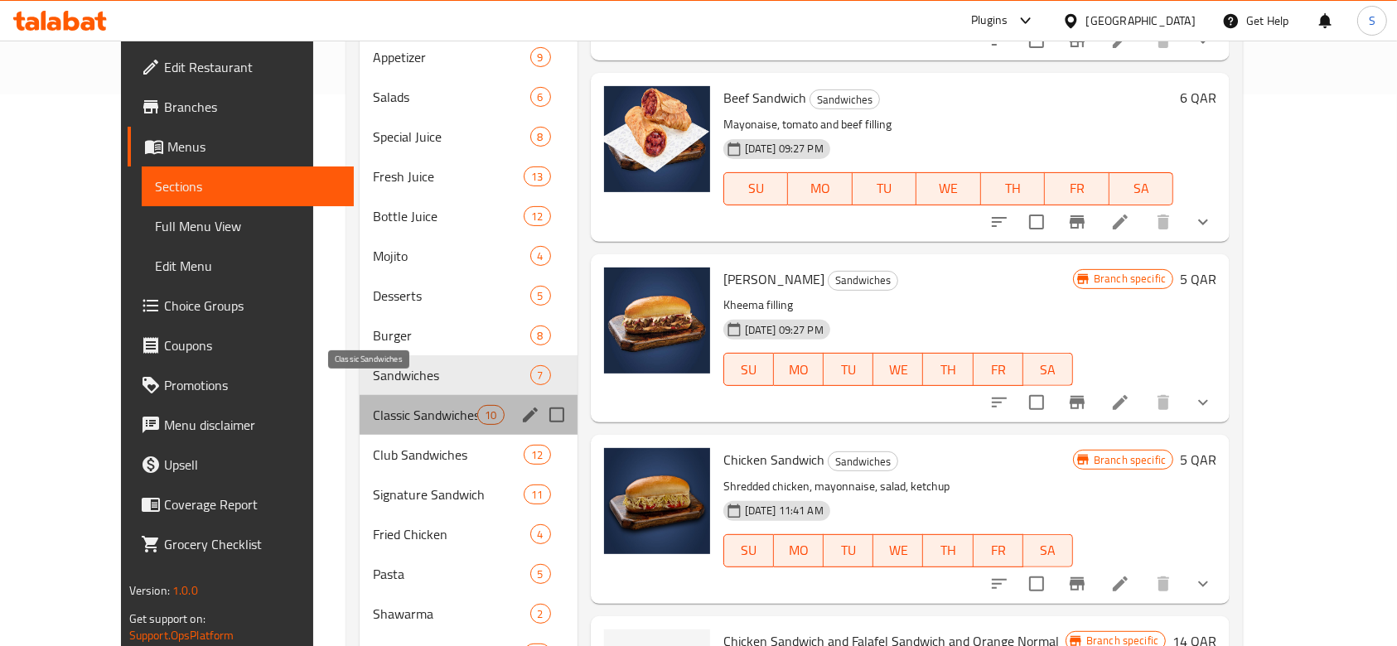
click at [398, 405] on span "Classic Sandwiches" at bounding box center [425, 415] width 104 height 20
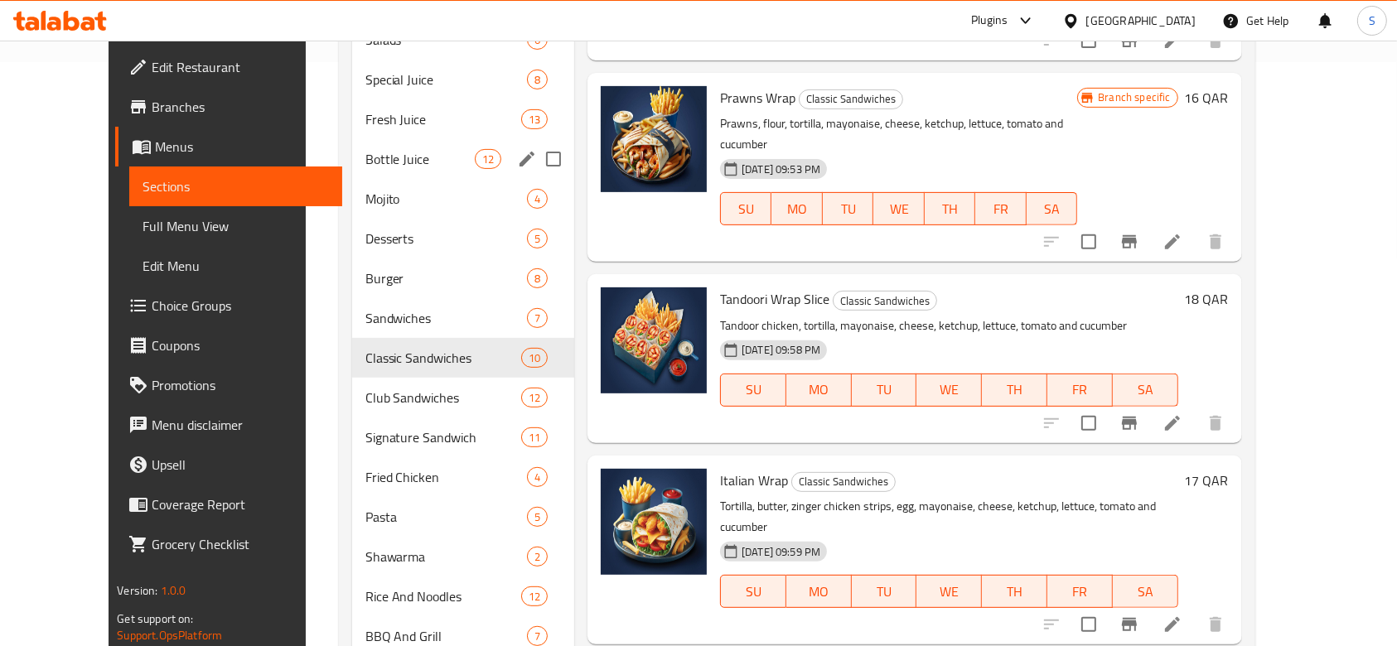
scroll to position [726, 0]
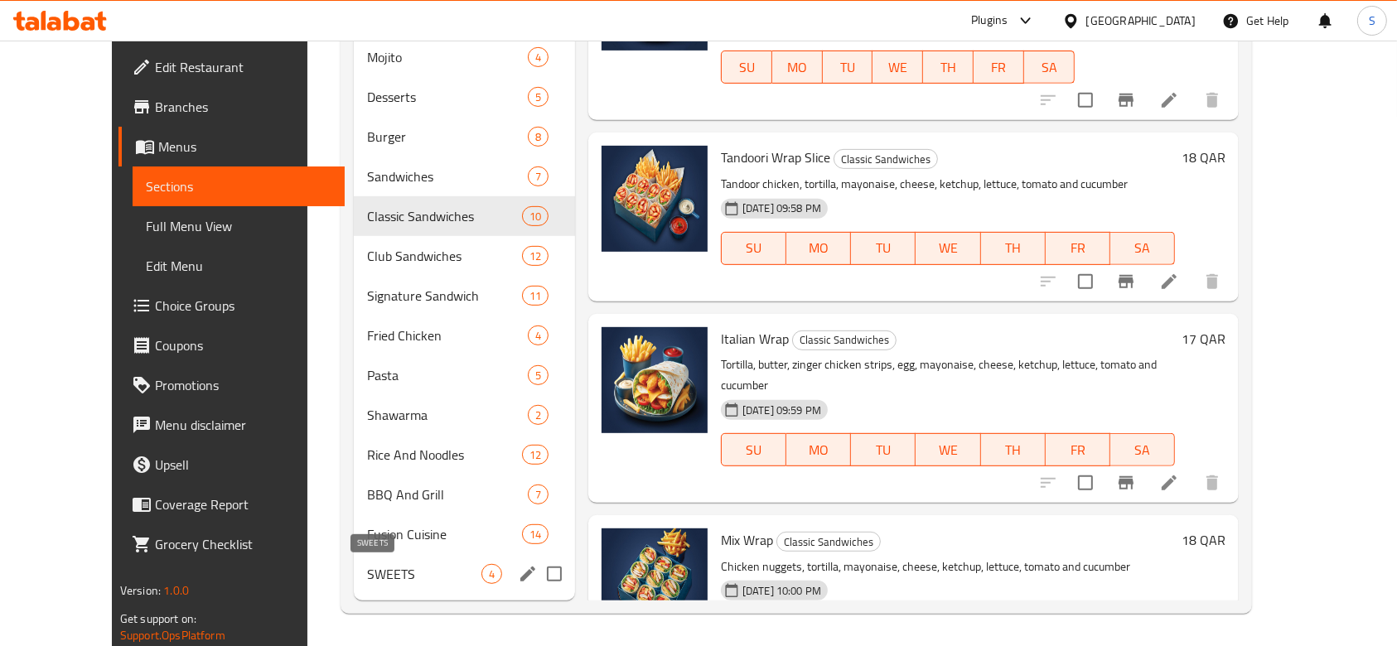
click at [371, 579] on span "SWEETS" at bounding box center [424, 574] width 114 height 20
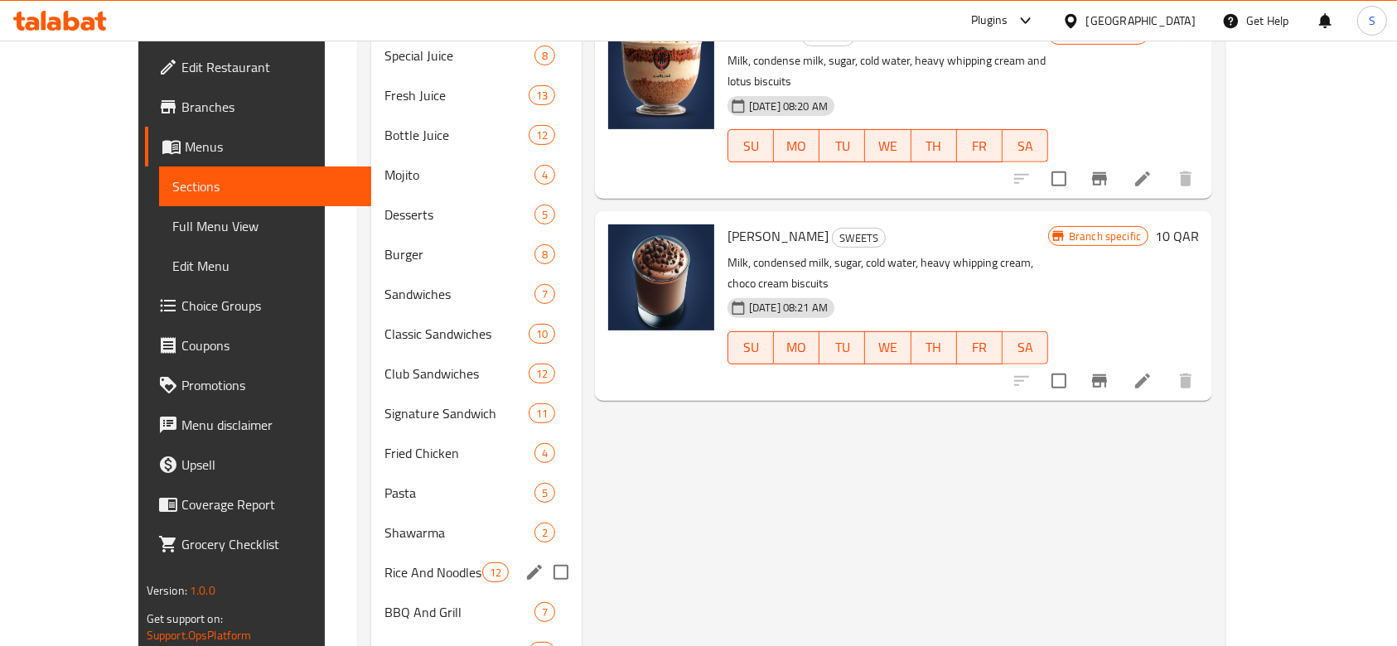
scroll to position [726, 0]
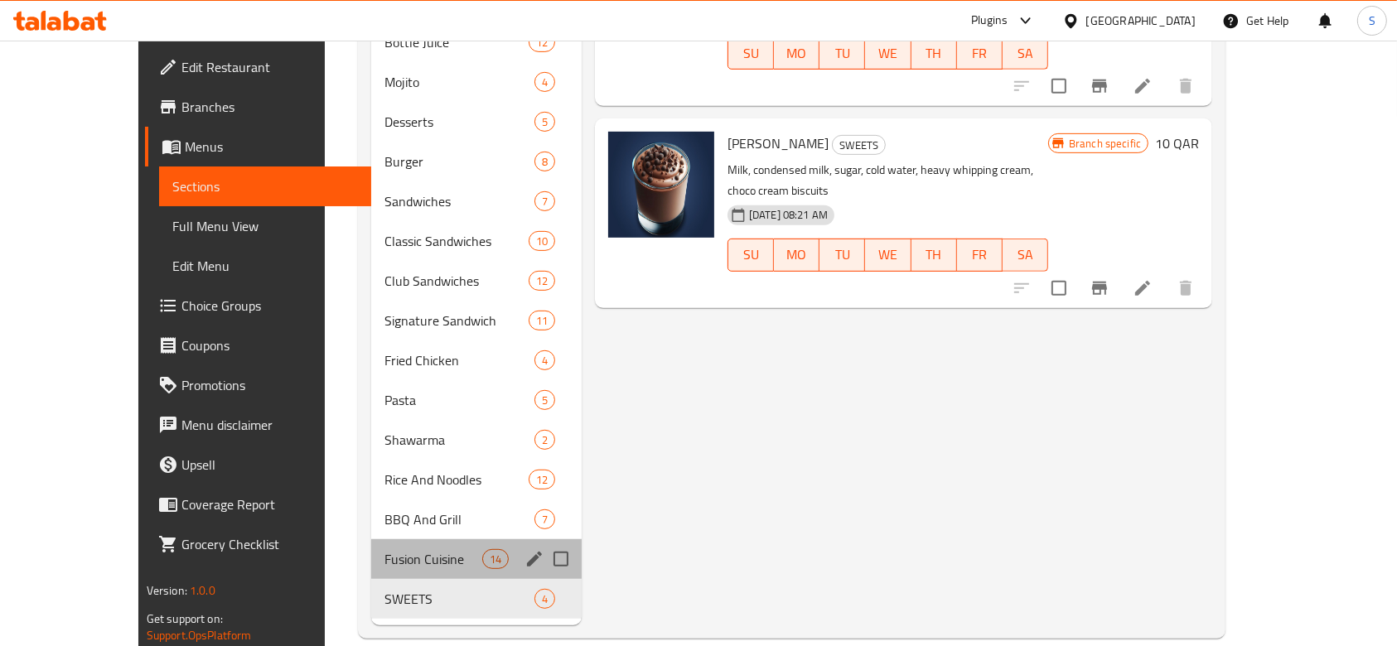
click at [426, 549] on span "Fusion Cuisine" at bounding box center [432, 559] width 97 height 20
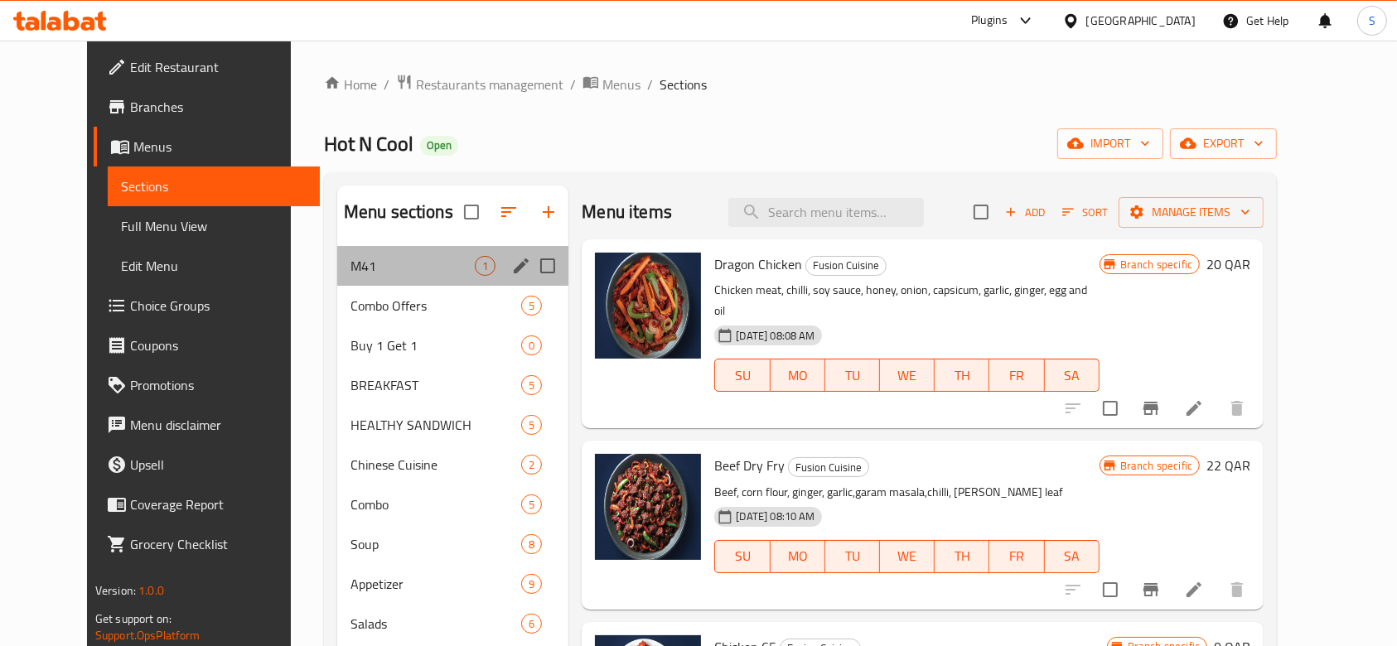
click at [343, 277] on div "M41 1" at bounding box center [453, 266] width 232 height 40
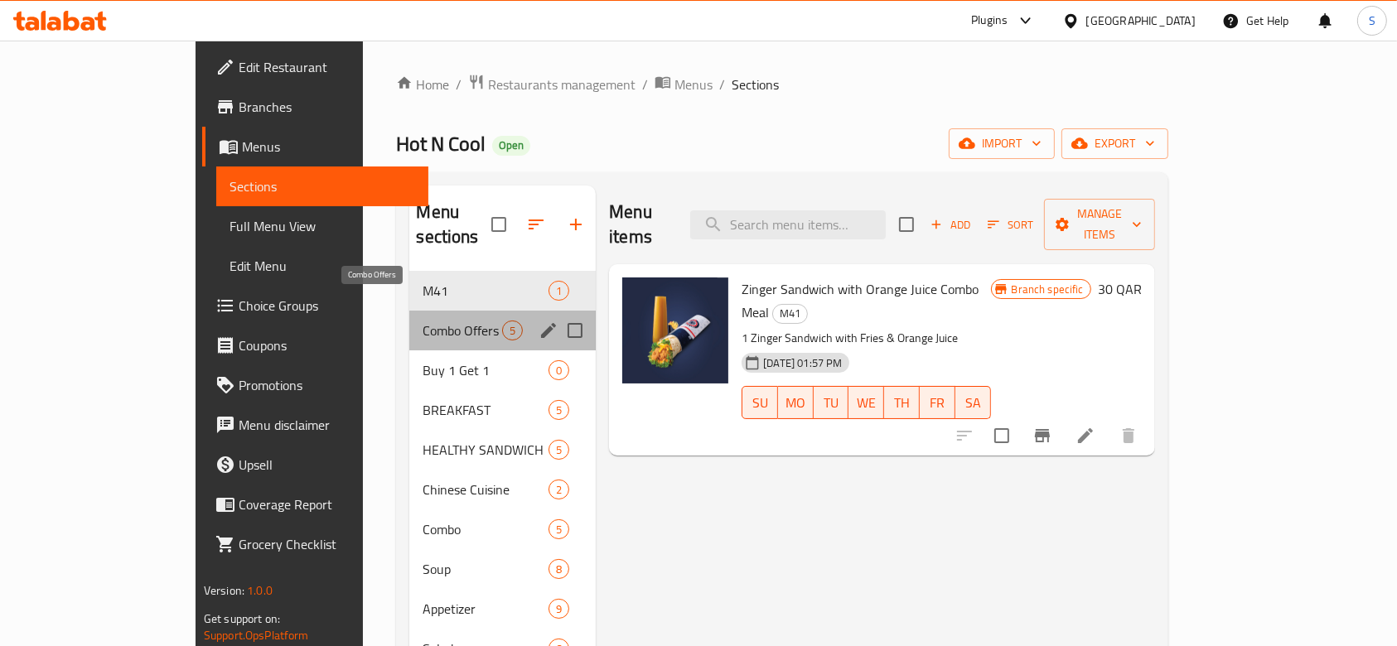
click at [423, 321] on span "Combo Offers" at bounding box center [463, 331] width 80 height 20
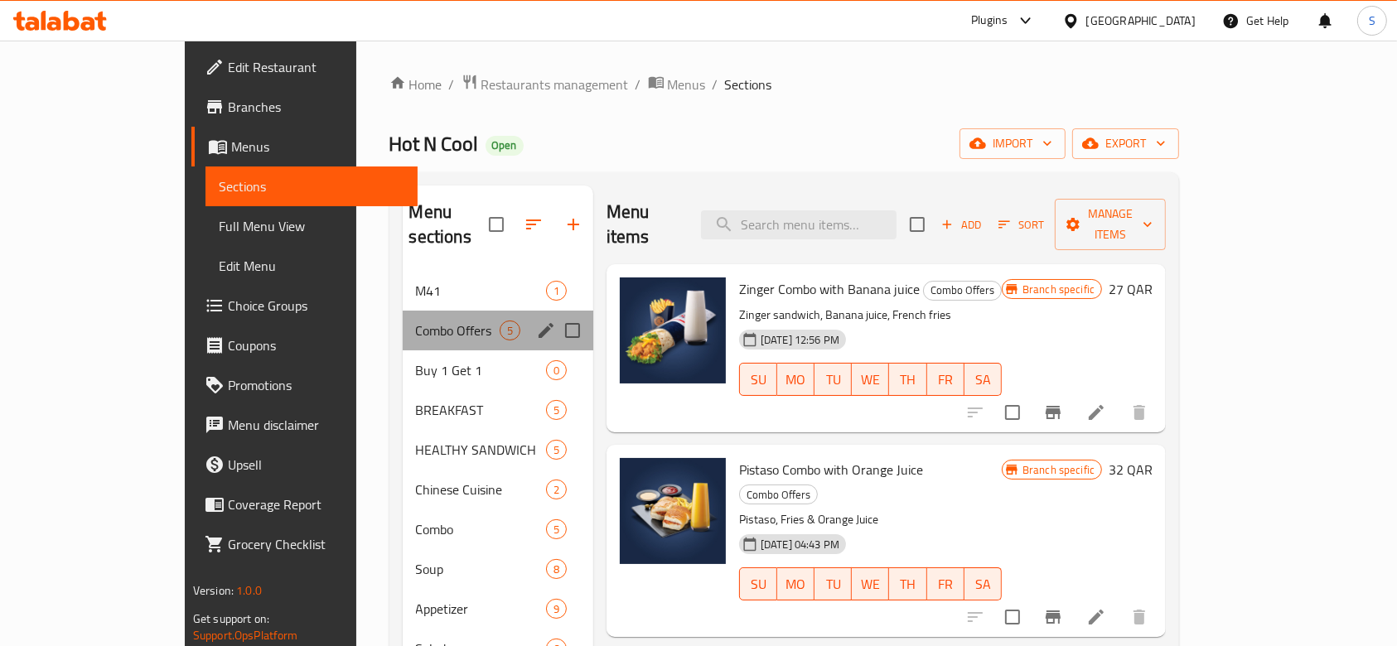
click at [403, 321] on div "Combo Offers 5" at bounding box center [498, 331] width 191 height 40
click at [416, 360] on span "Buy 1 Get 1" at bounding box center [458, 370] width 84 height 20
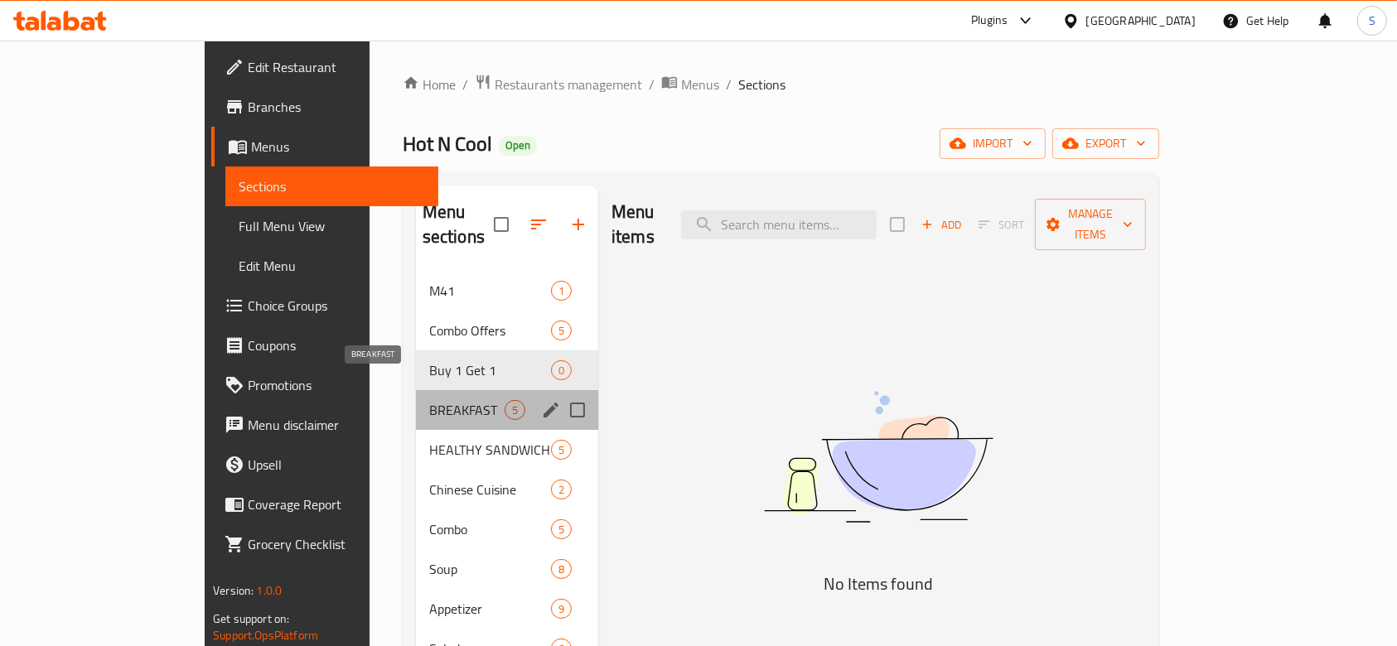
click at [429, 400] on span "BREAKFAST" at bounding box center [466, 410] width 75 height 20
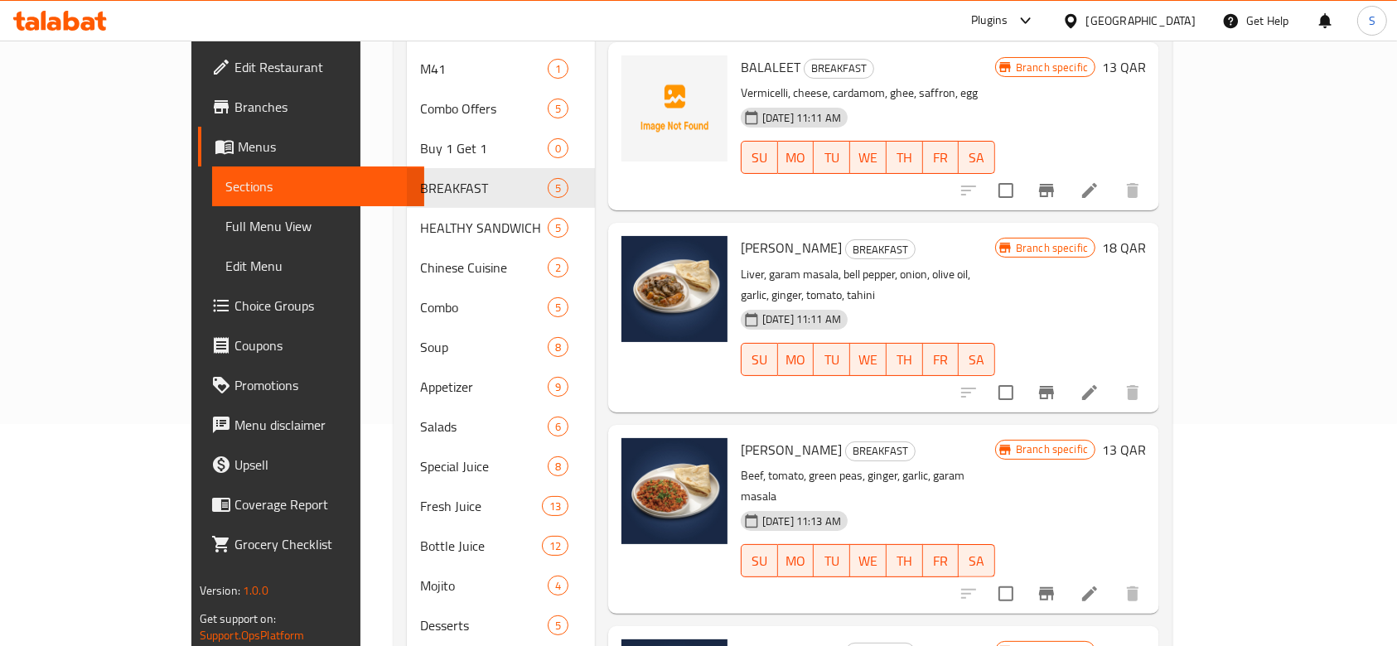
scroll to position [220, 0]
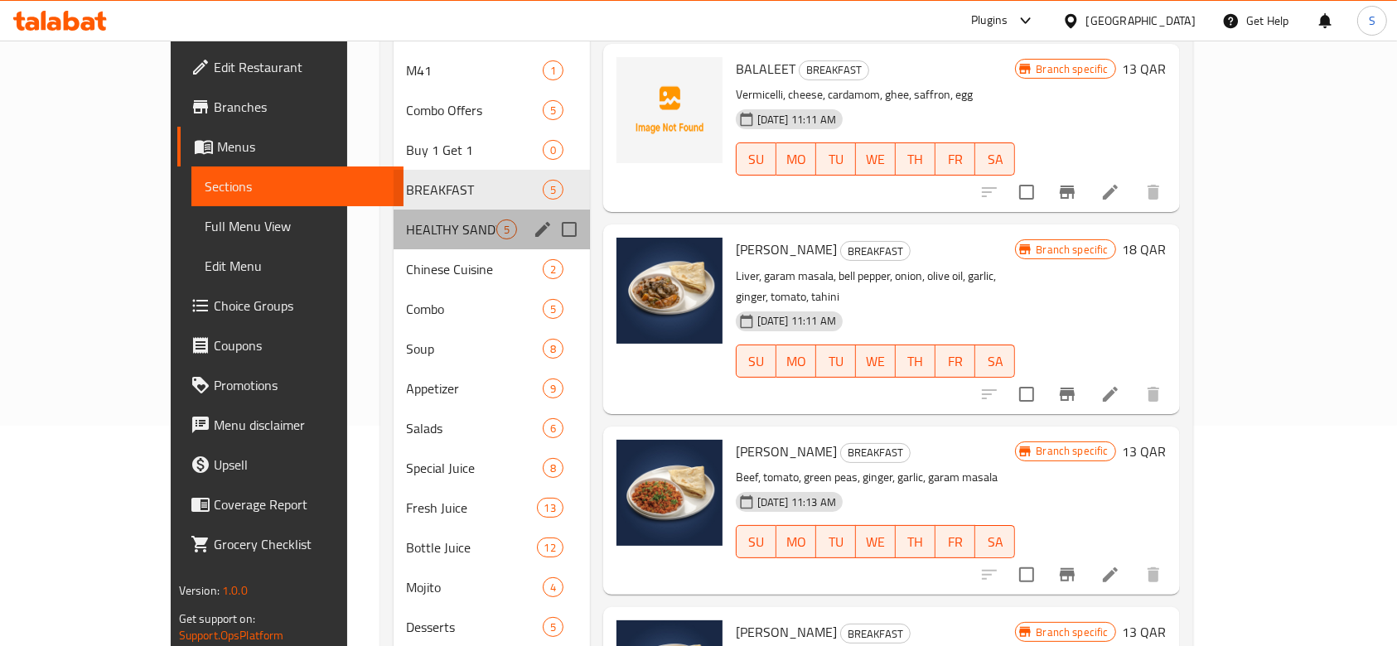
click at [394, 217] on div "HEALTHY SANDWICH 5" at bounding box center [492, 230] width 196 height 40
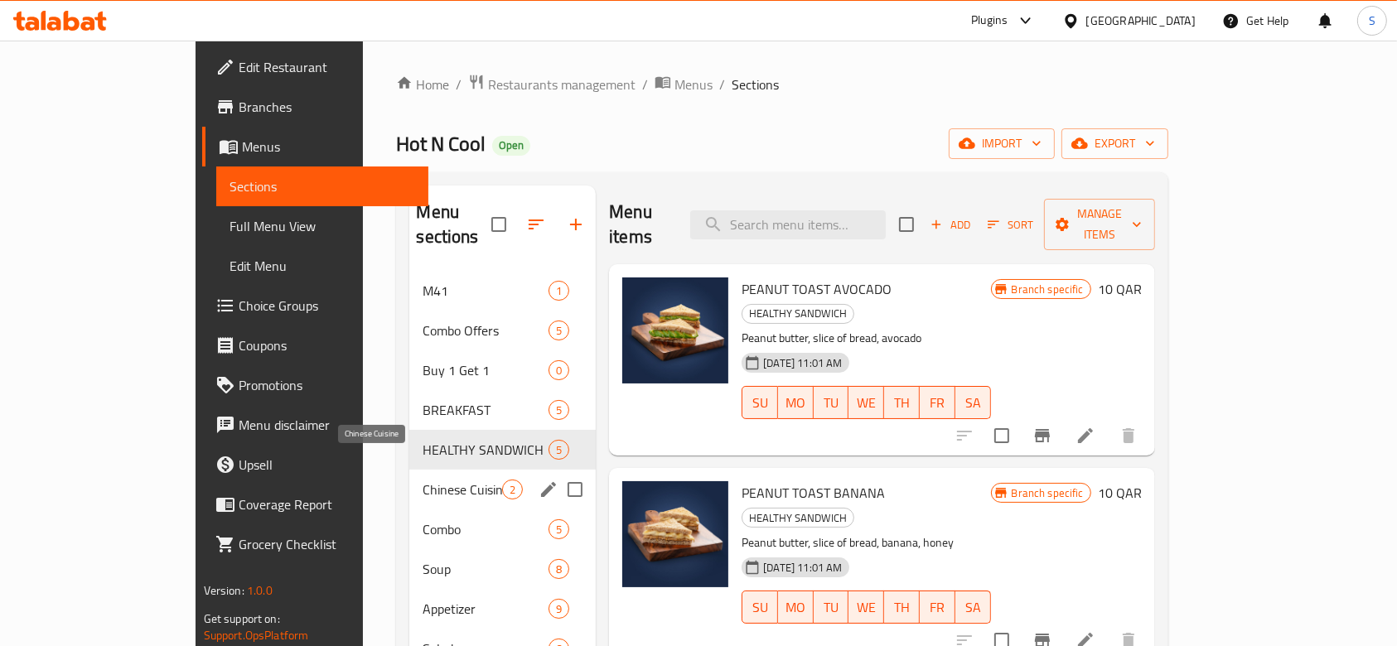
click at [423, 480] on span "Chinese Cuisine" at bounding box center [463, 490] width 80 height 20
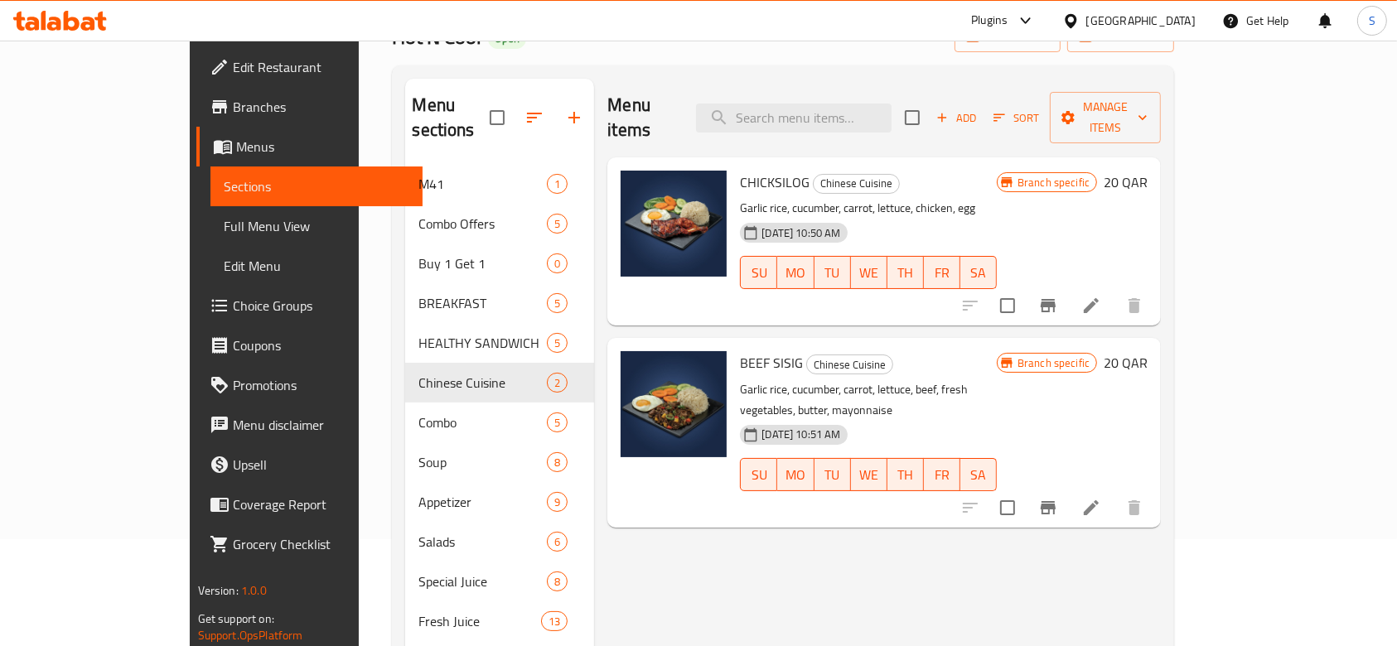
scroll to position [331, 0]
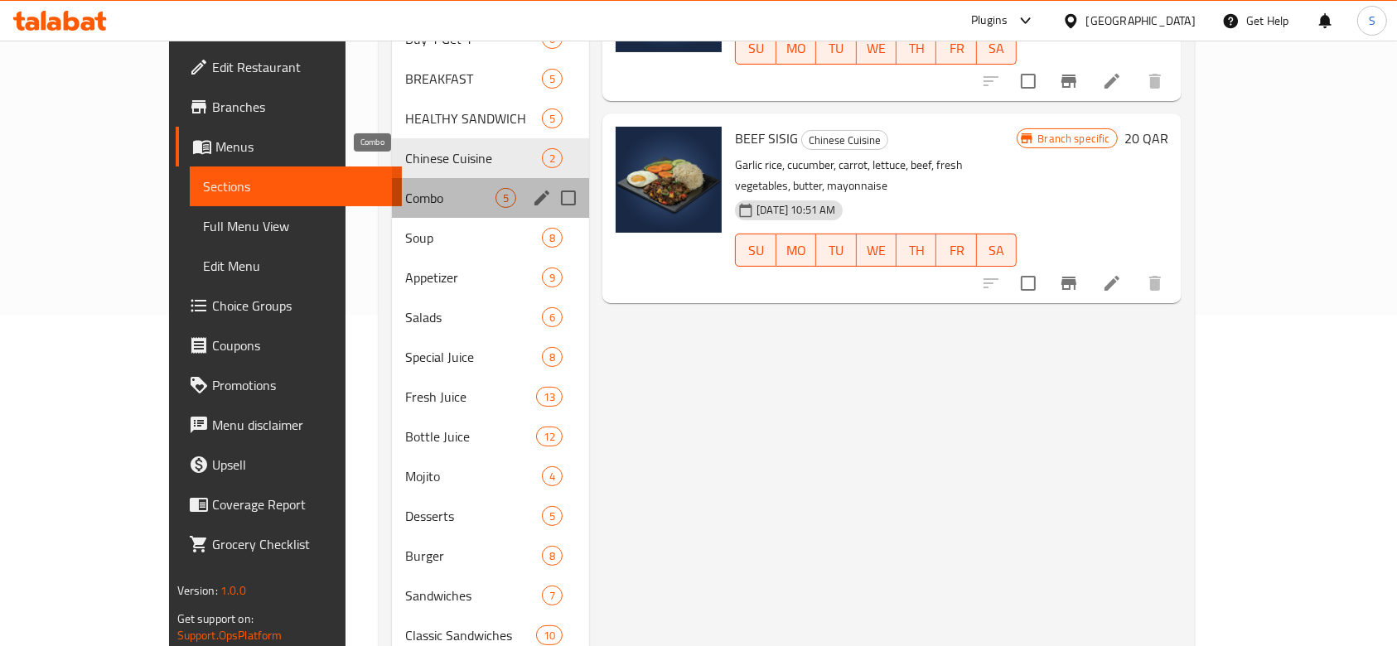
click at [405, 188] on span "Combo" at bounding box center [450, 198] width 90 height 20
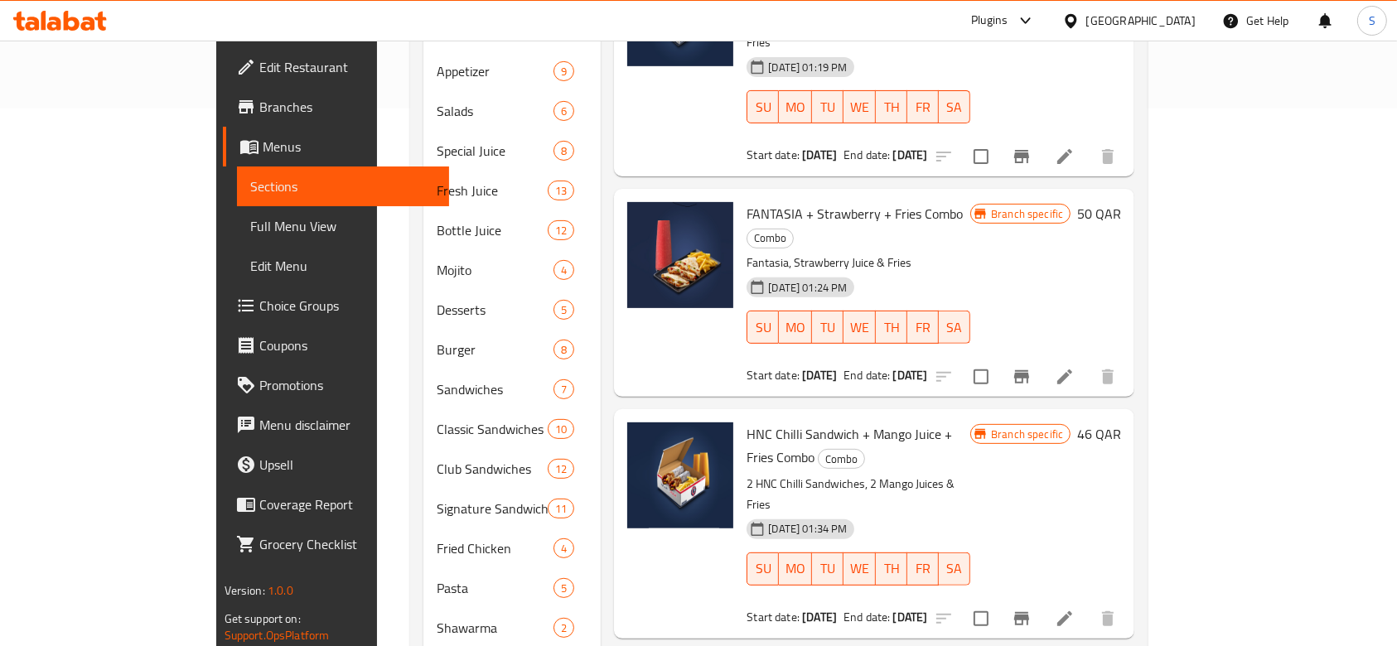
scroll to position [284, 0]
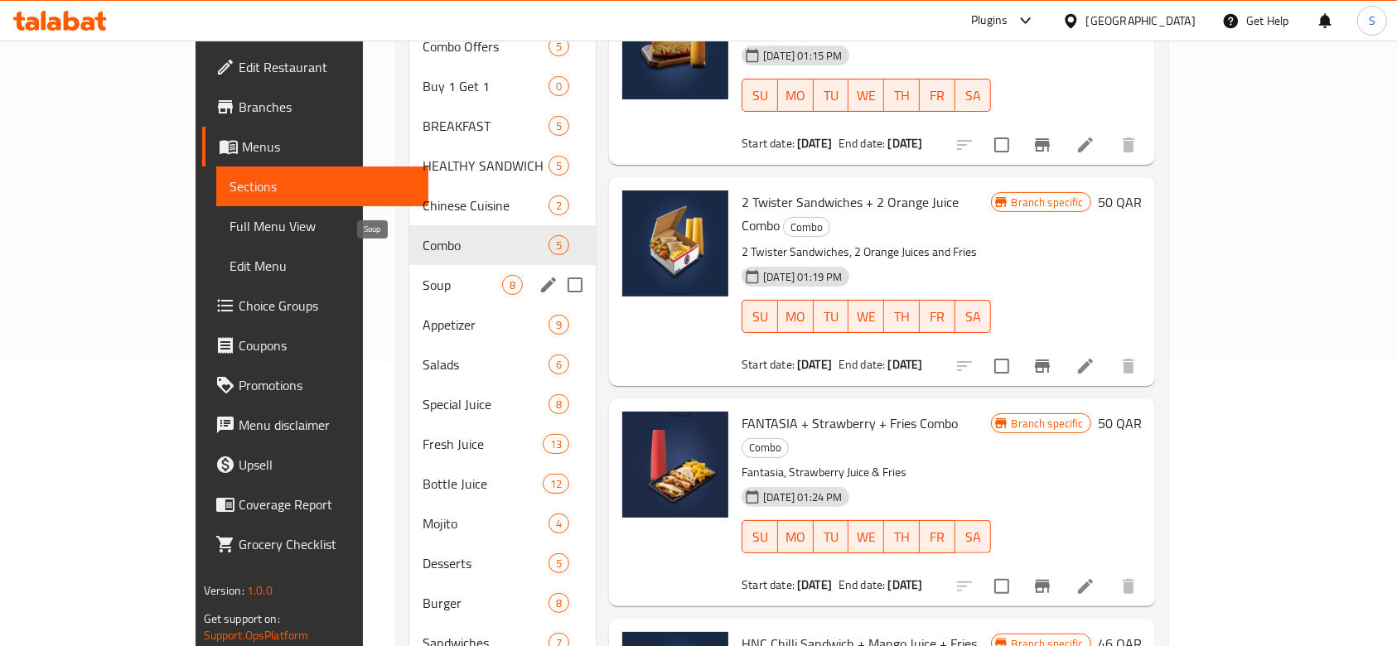
click at [423, 275] on span "Soup" at bounding box center [463, 285] width 80 height 20
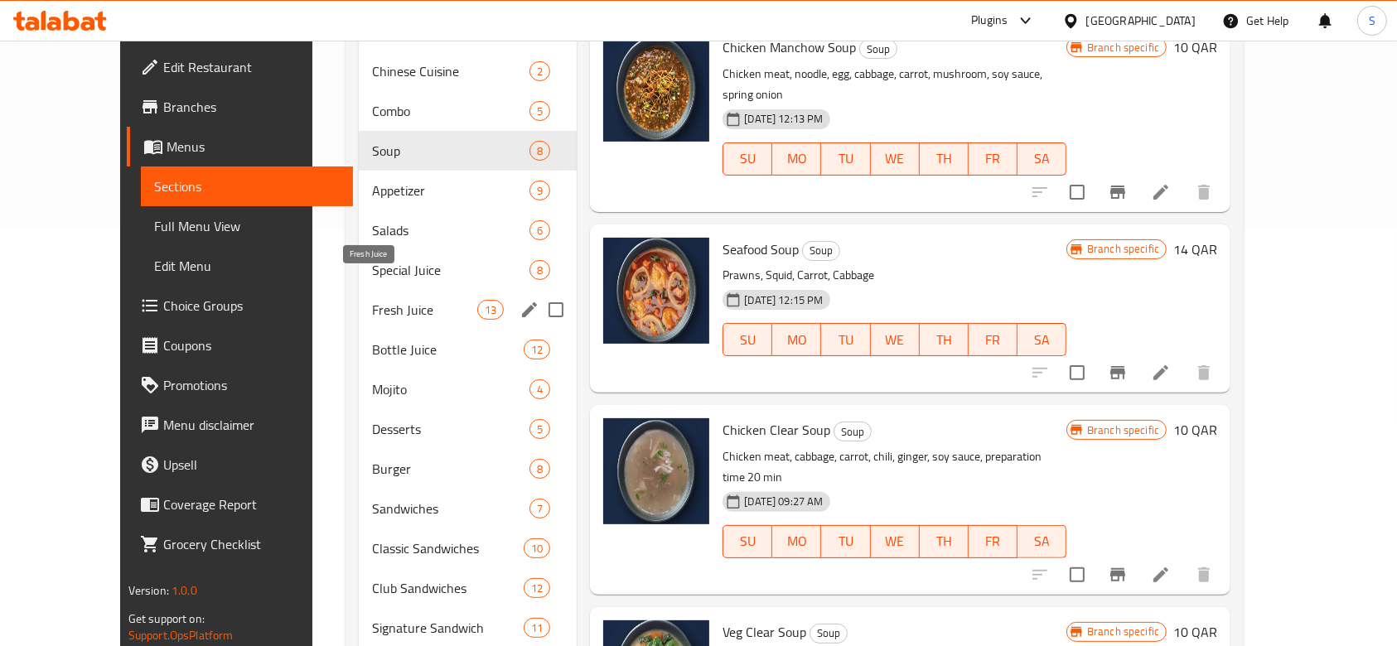
scroll to position [394, 0]
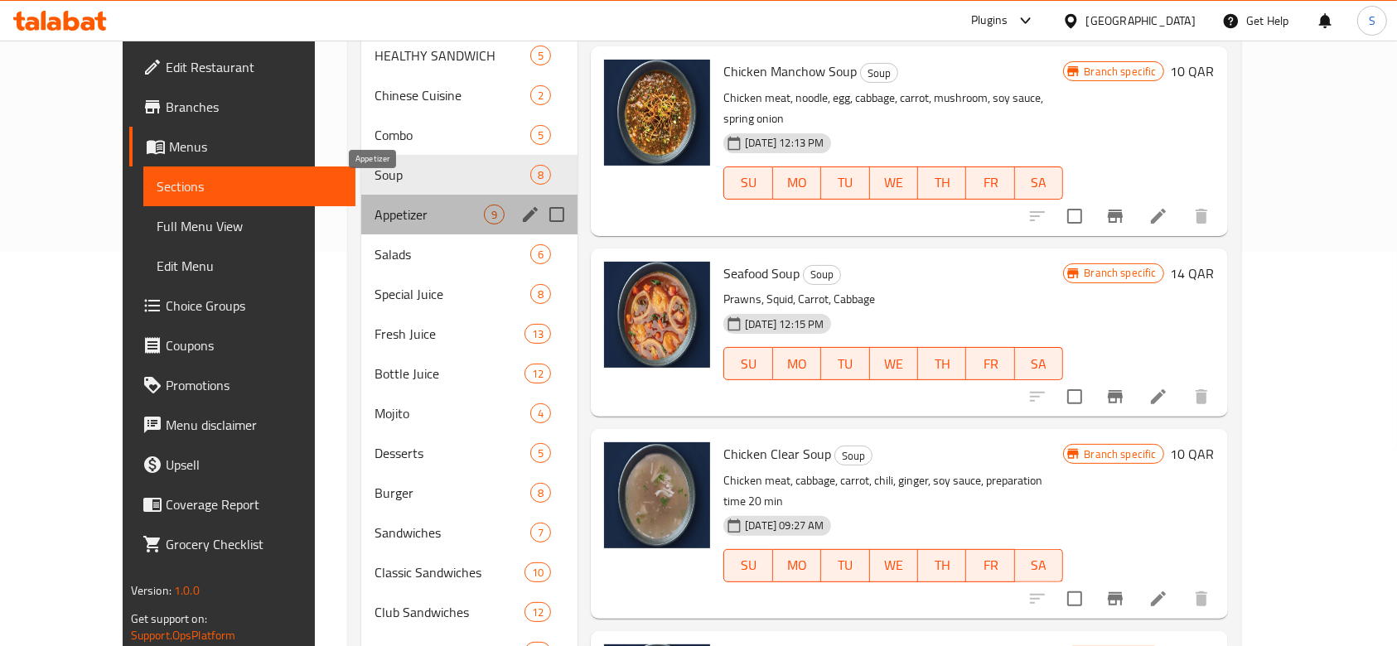
click at [390, 205] on span "Appetizer" at bounding box center [428, 215] width 109 height 20
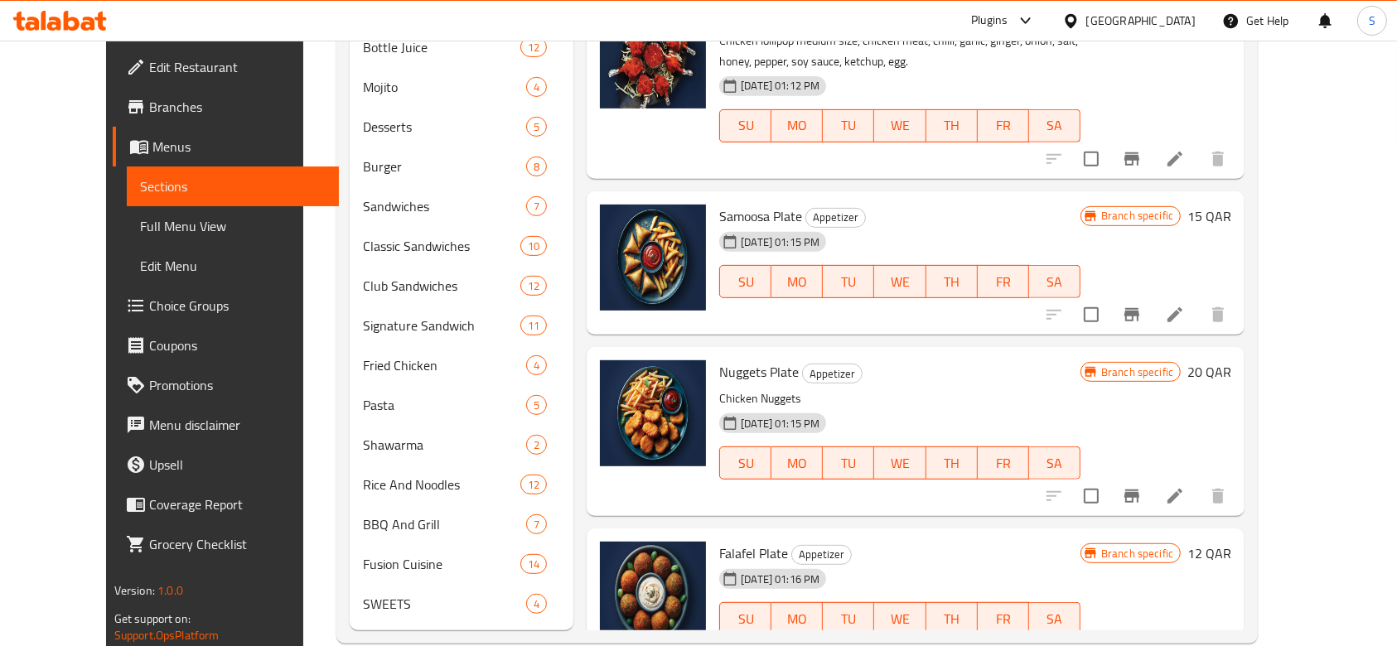
scroll to position [726, 0]
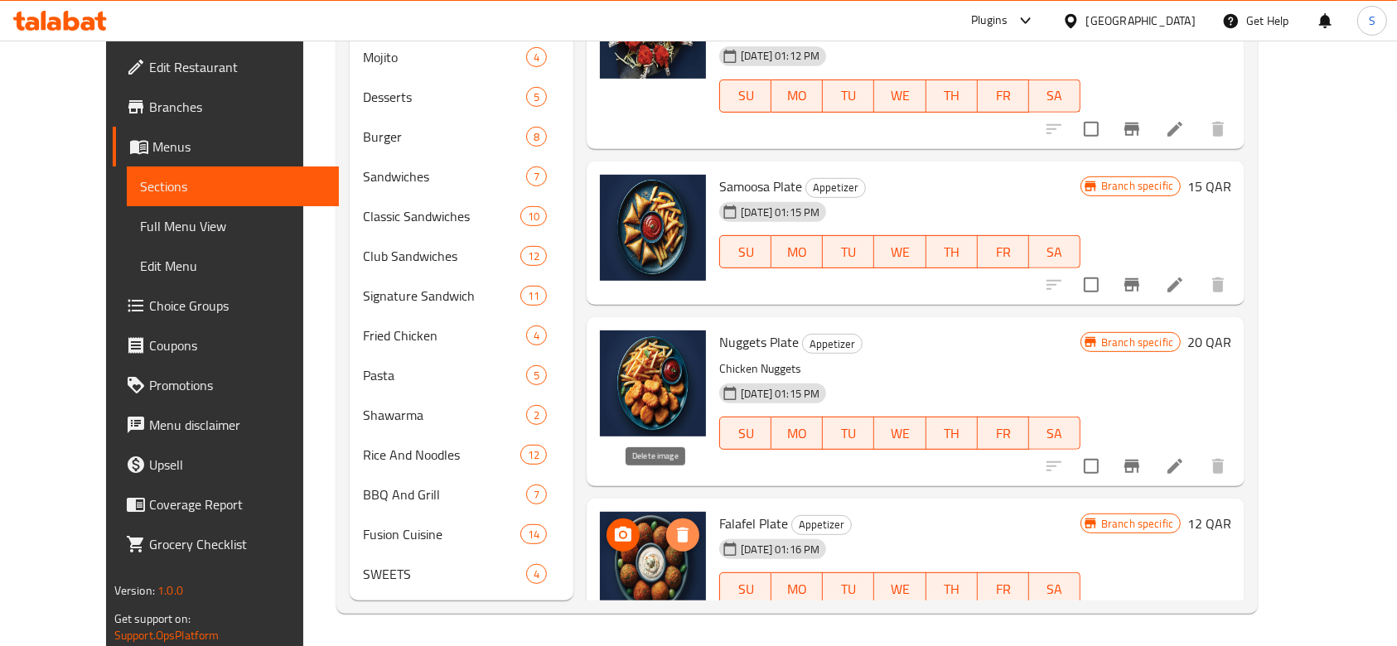
click at [673, 525] on icon "delete image" at bounding box center [683, 535] width 20 height 20
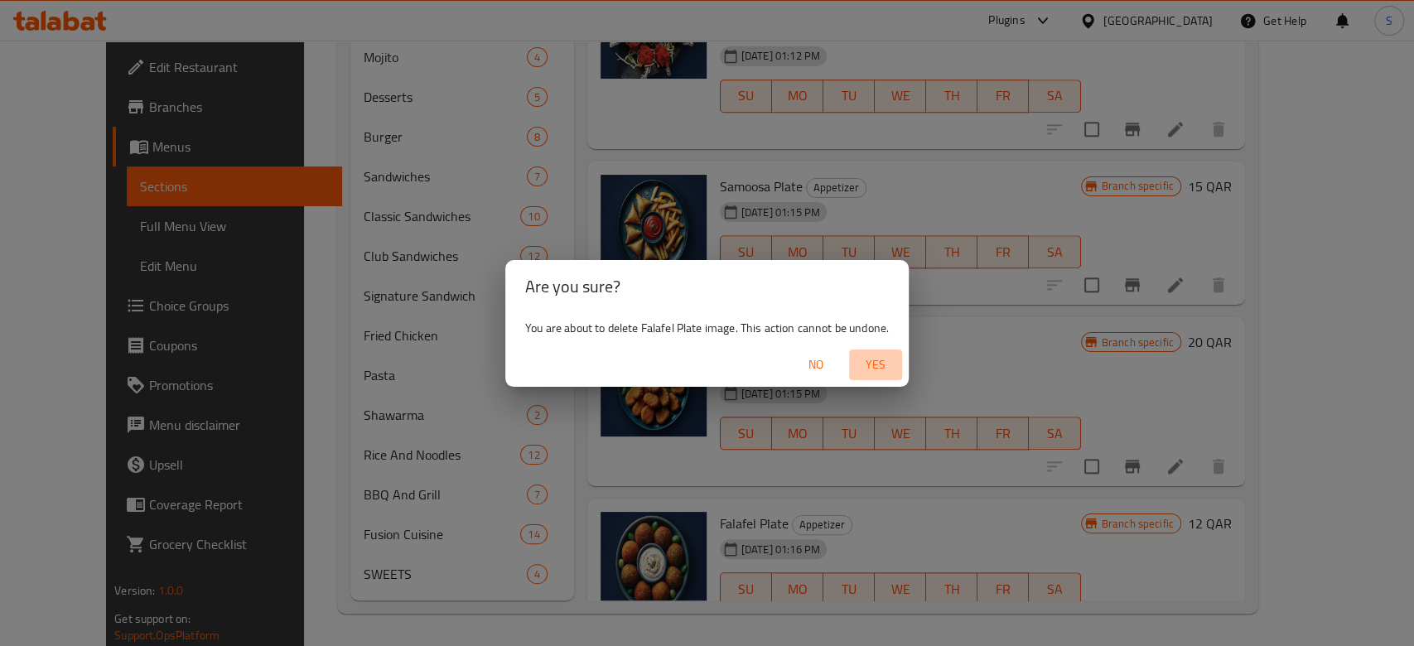
click at [877, 364] on span "Yes" at bounding box center [876, 365] width 40 height 21
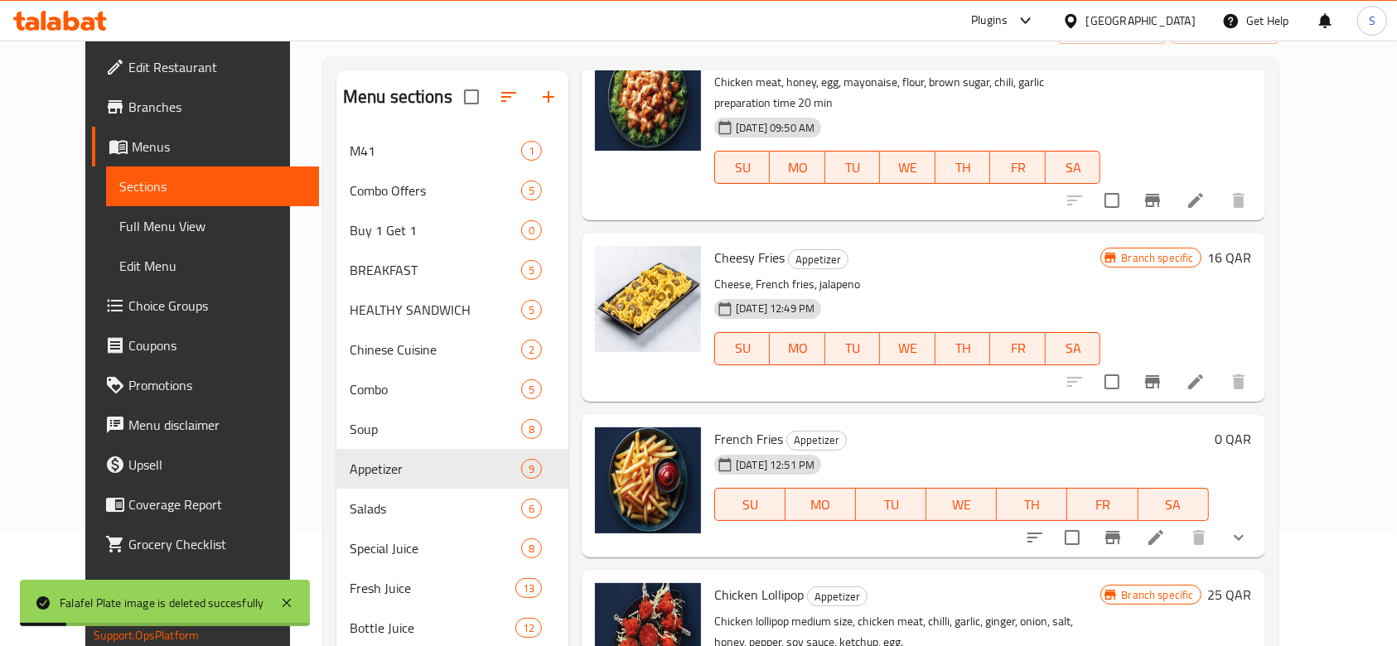
scroll to position [63, 0]
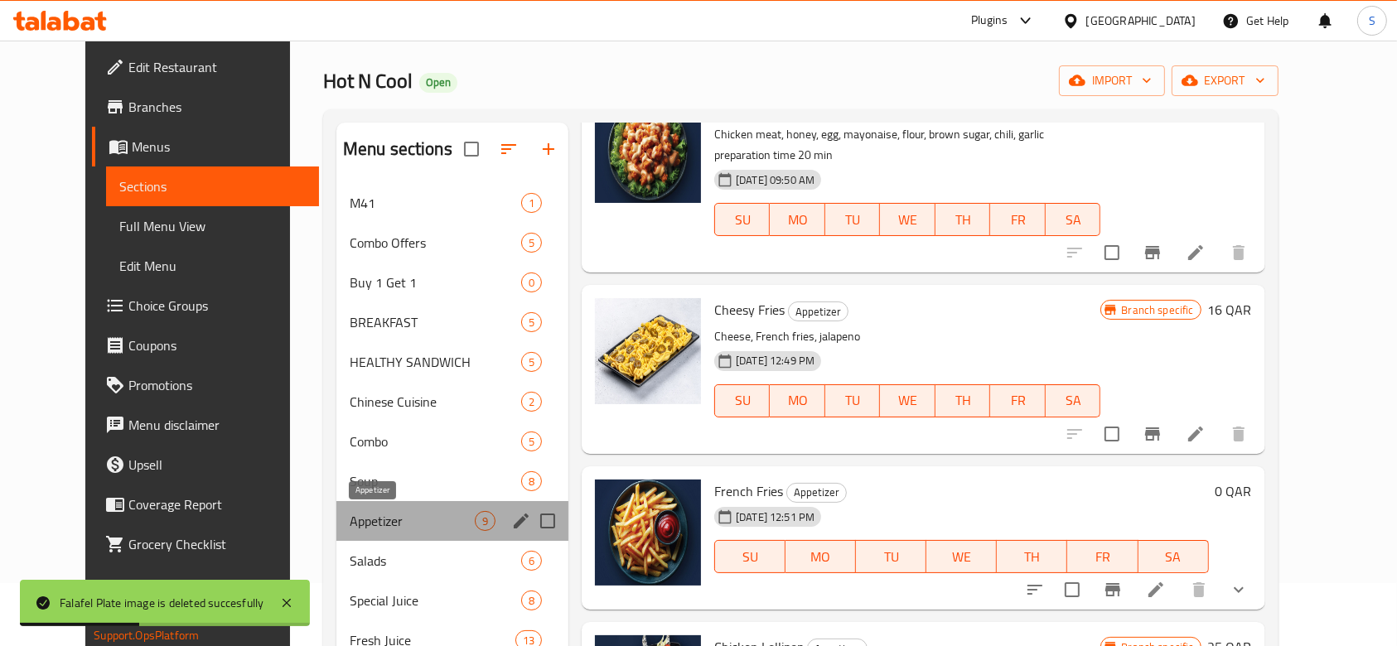
click at [432, 513] on span "Appetizer" at bounding box center [412, 521] width 125 height 20
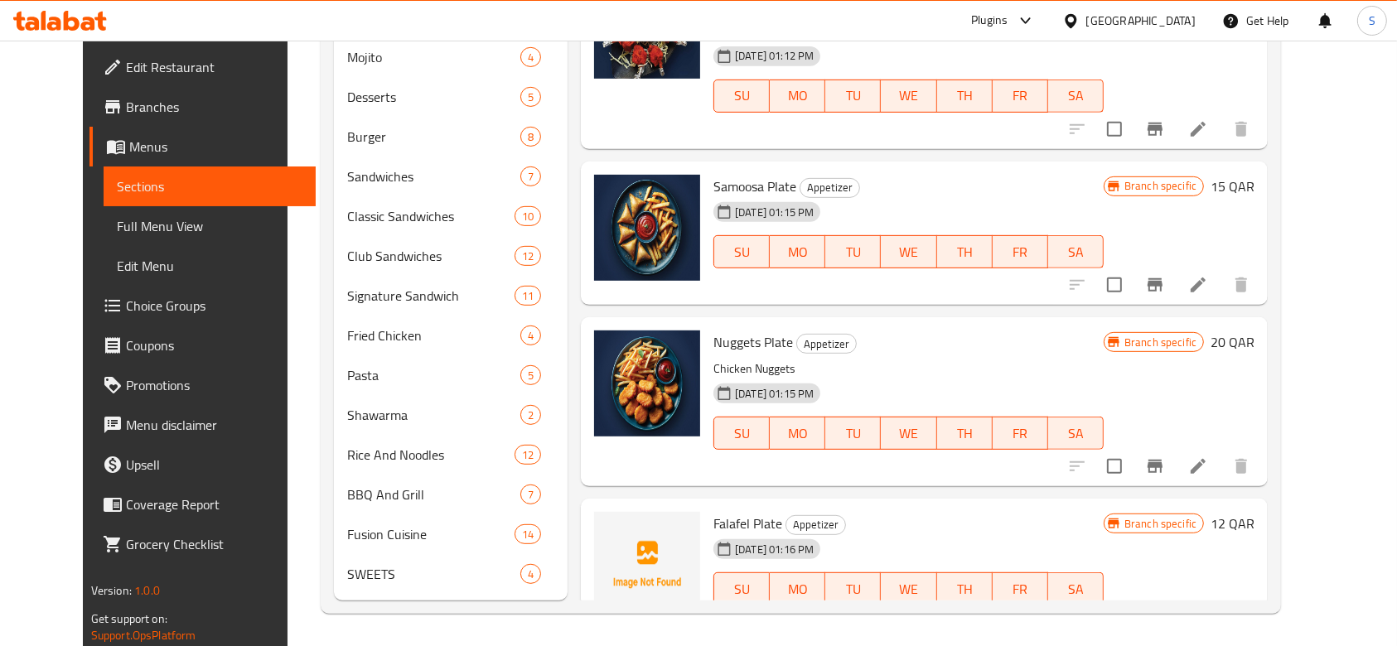
scroll to position [0, 0]
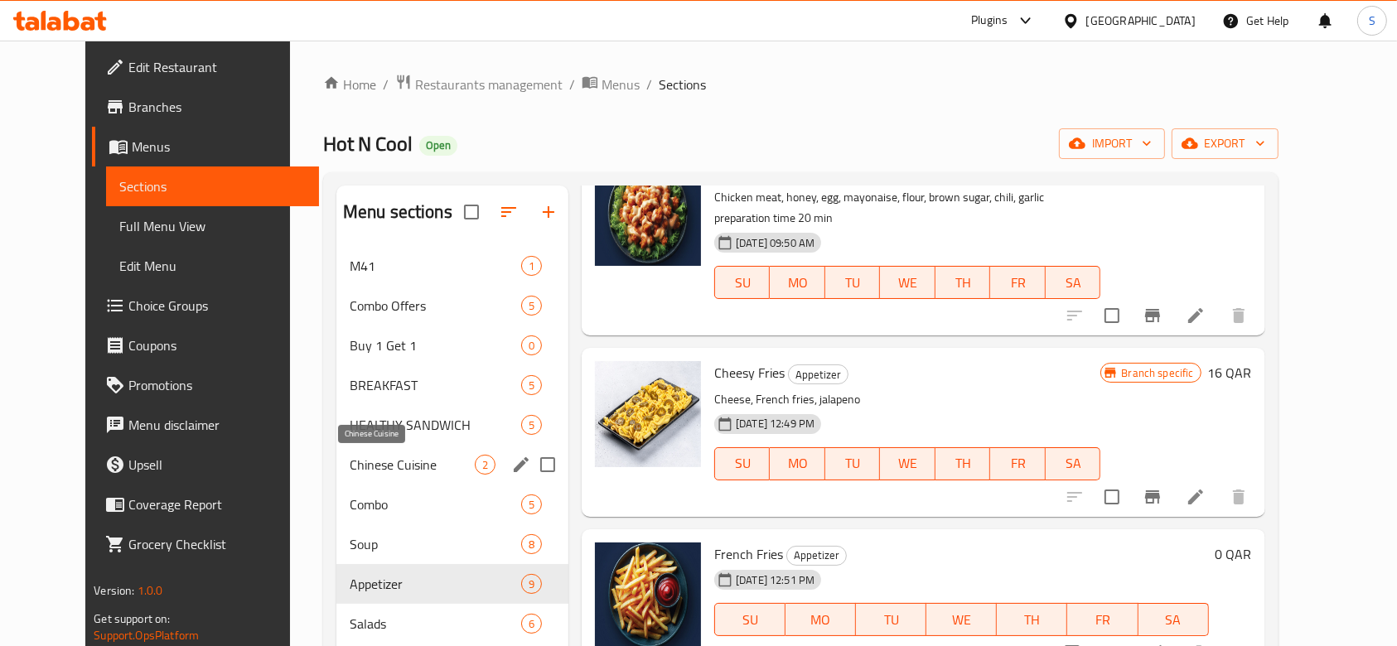
click at [376, 473] on span "Chinese Cuisine" at bounding box center [412, 465] width 125 height 20
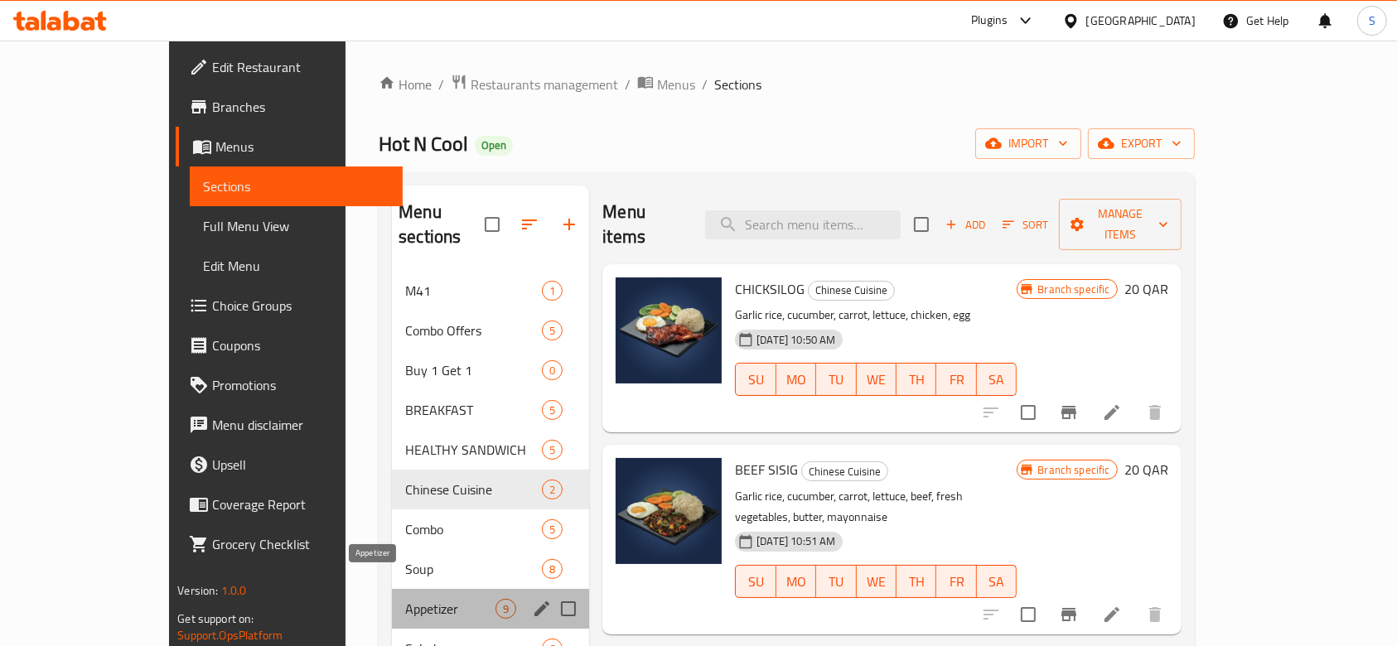
click at [405, 599] on span "Appetizer" at bounding box center [450, 609] width 90 height 20
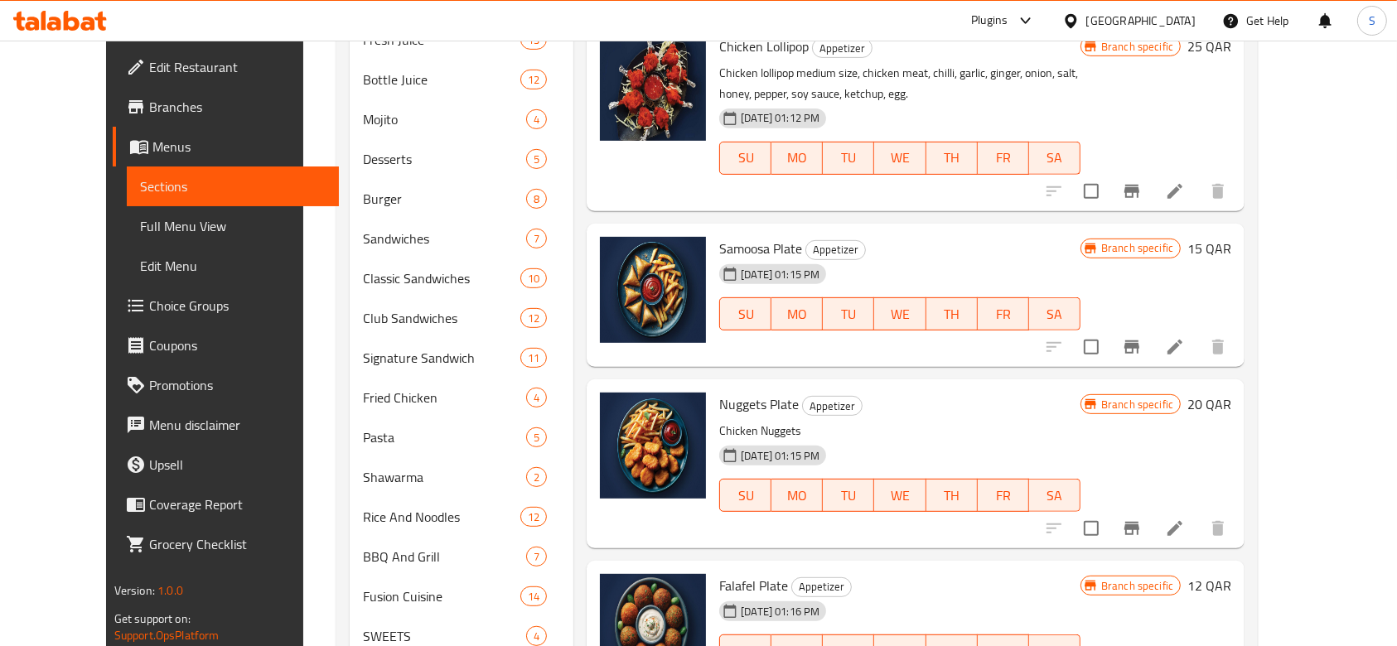
scroll to position [726, 0]
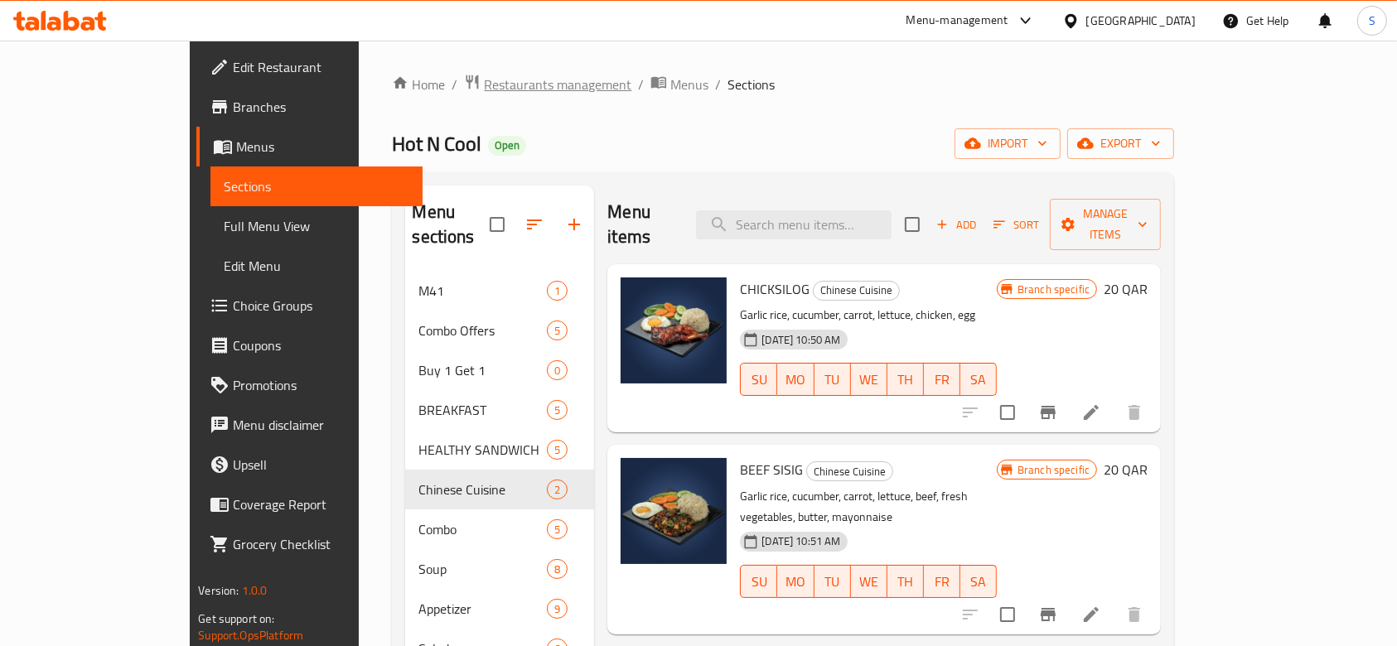
click at [484, 83] on span "Restaurants management" at bounding box center [557, 85] width 147 height 20
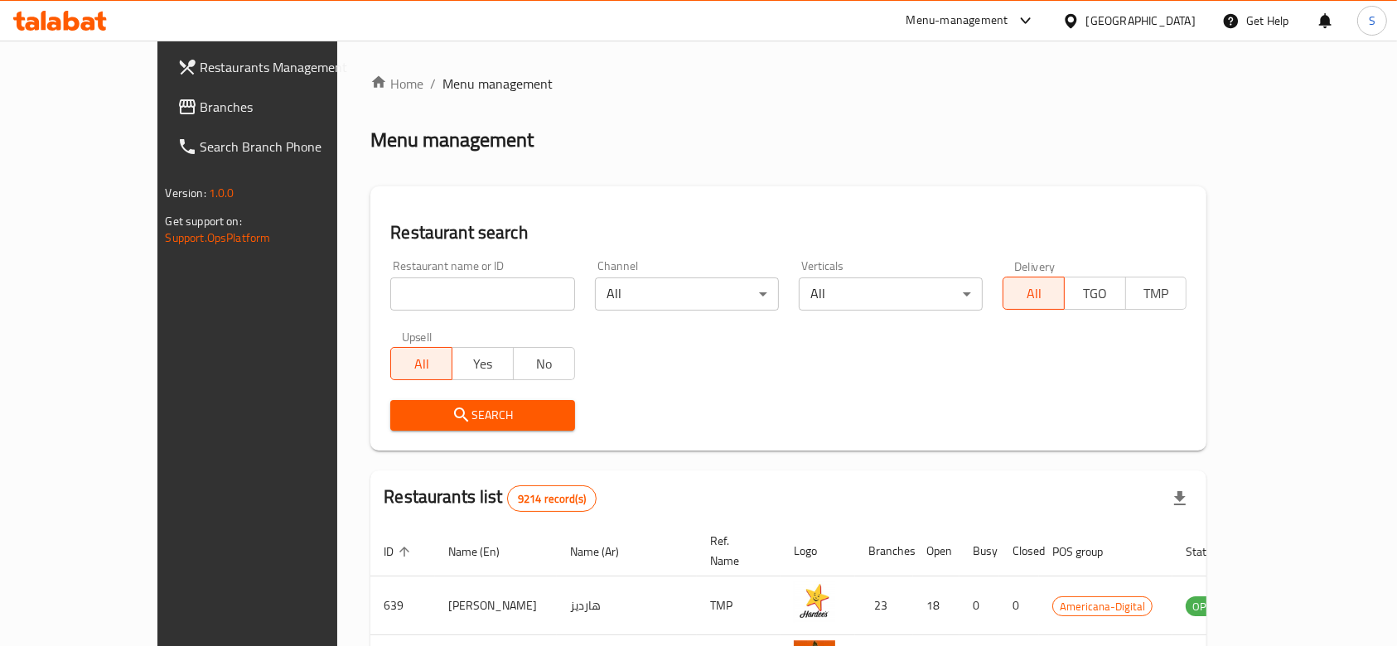
click at [500, 287] on input "search" at bounding box center [482, 294] width 184 height 33
paste input "Hot N Cool"
type input "Hot N Cool"
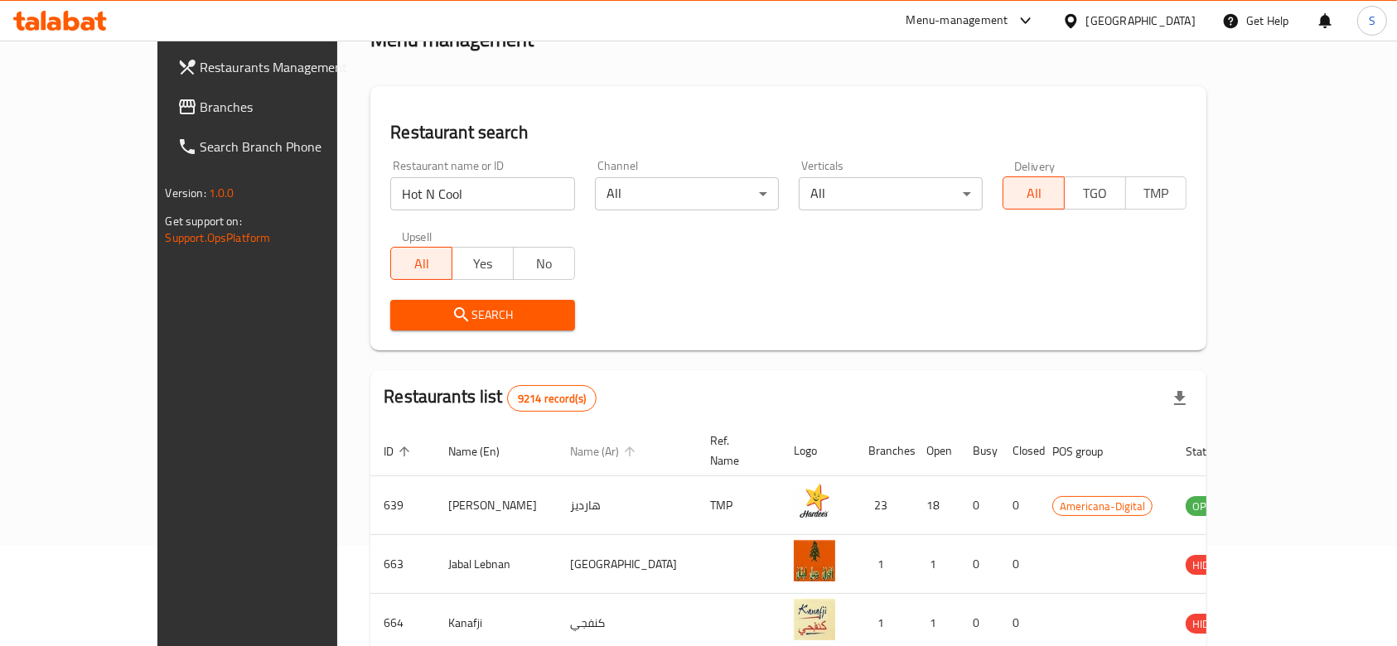
scroll to position [220, 0]
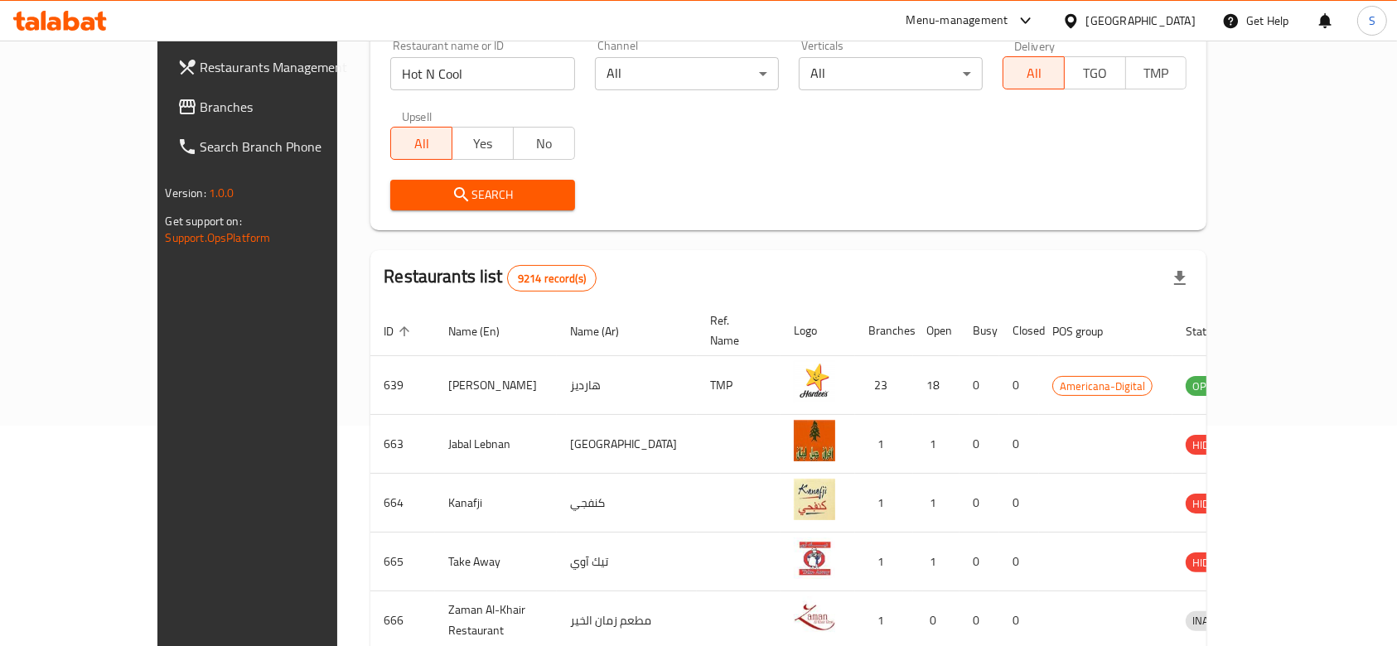
click at [460, 186] on span "Search" at bounding box center [481, 195] width 157 height 21
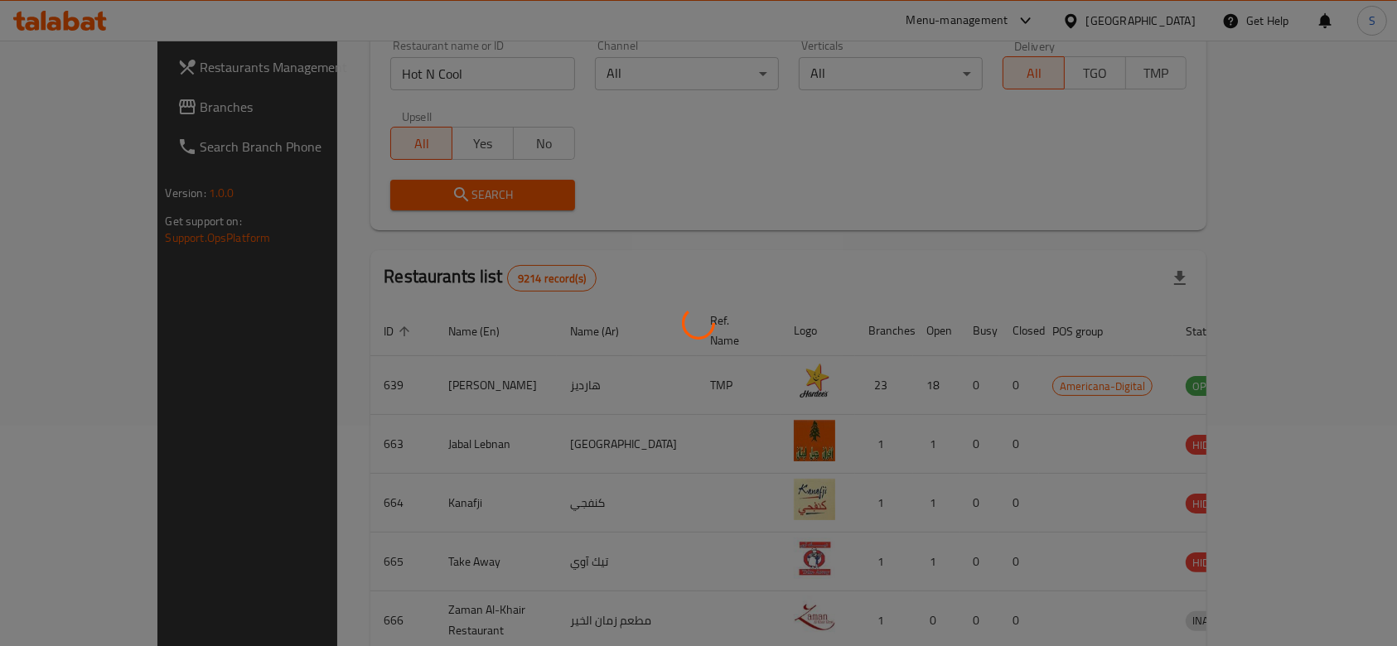
scroll to position [117, 0]
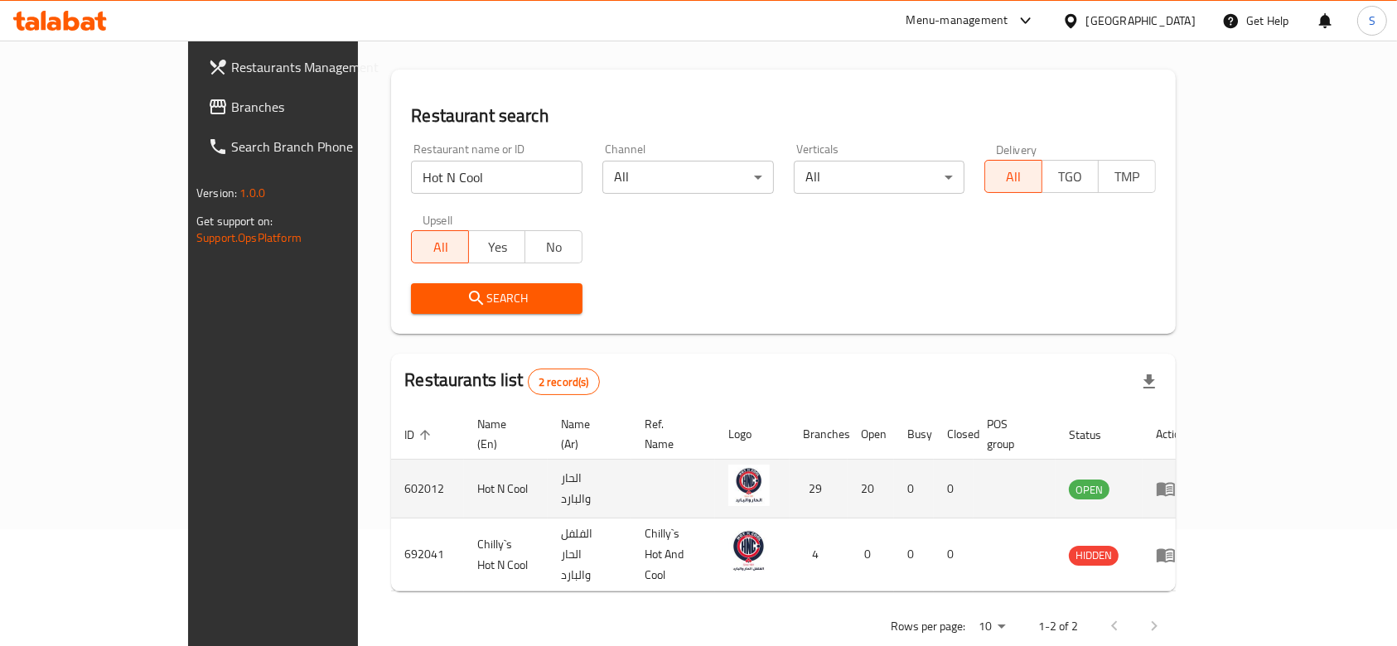
click at [1176, 479] on icon "enhanced table" at bounding box center [1166, 489] width 20 height 20
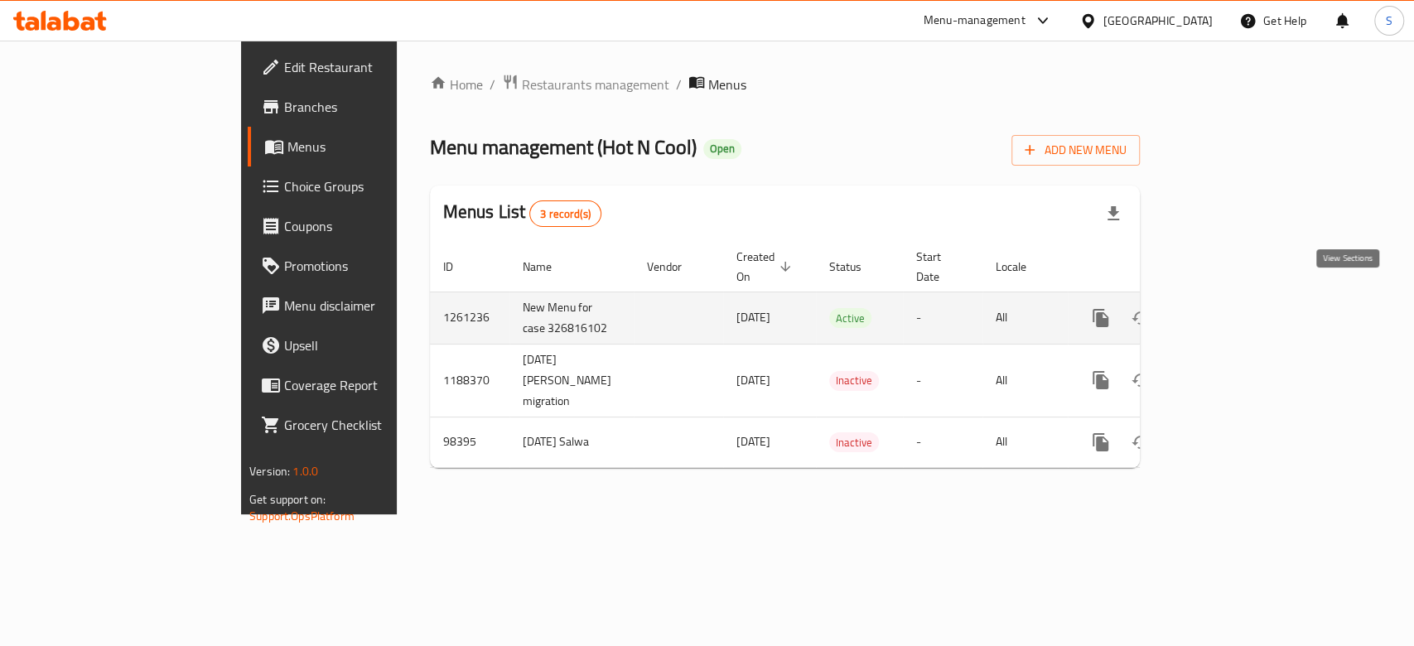
click at [1240, 305] on link "enhanced table" at bounding box center [1220, 318] width 40 height 40
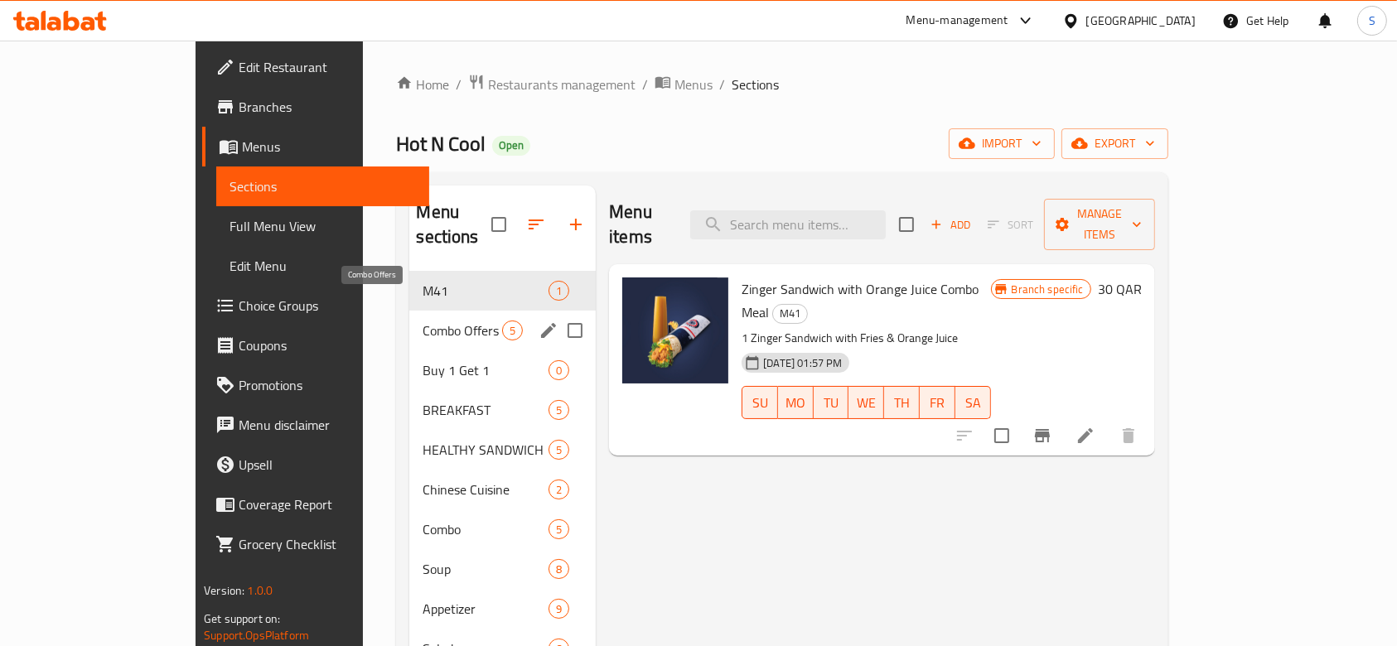
click at [423, 321] on span "Combo Offers" at bounding box center [463, 331] width 80 height 20
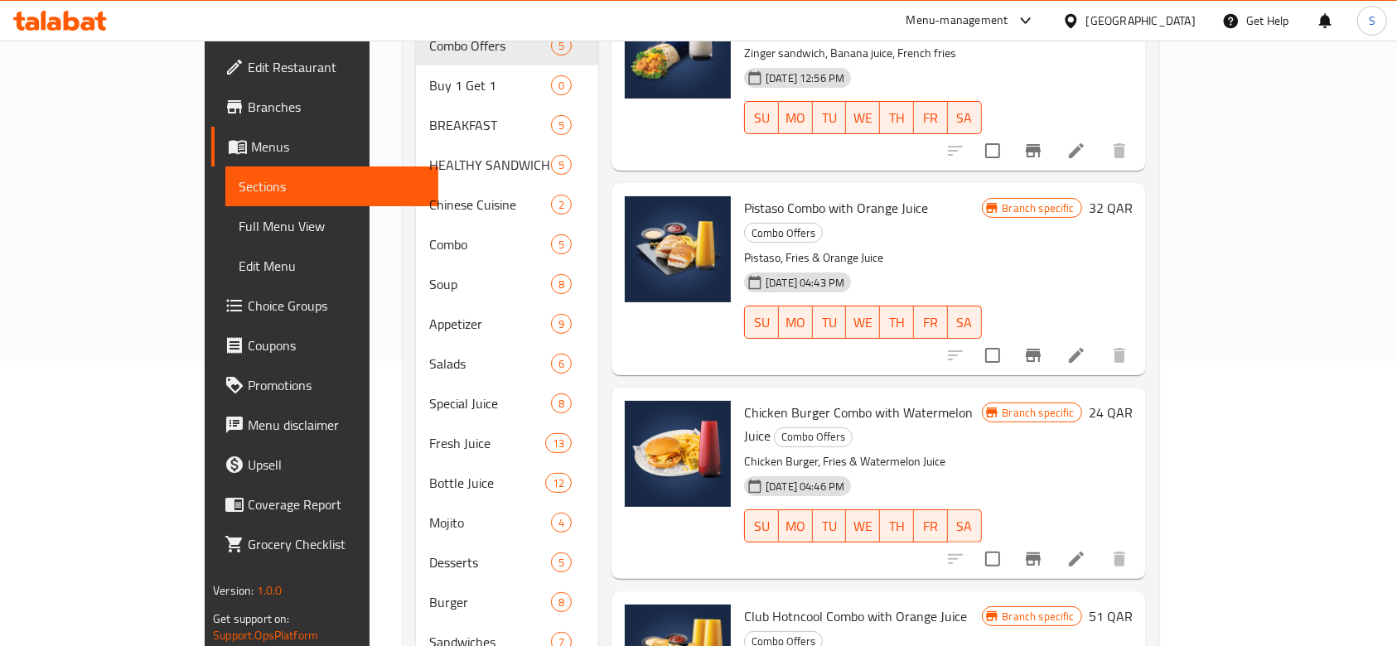
scroll to position [63, 0]
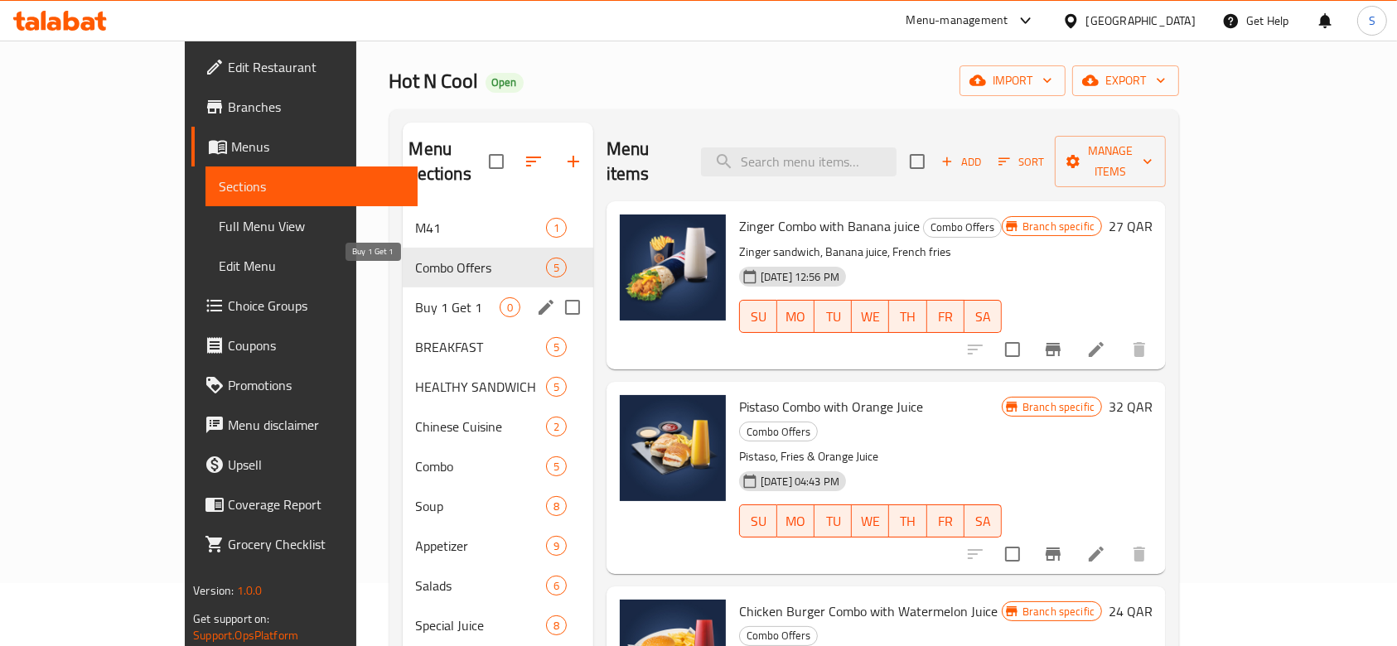
click at [403, 287] on div "Buy 1 Get 1 0" at bounding box center [498, 307] width 191 height 40
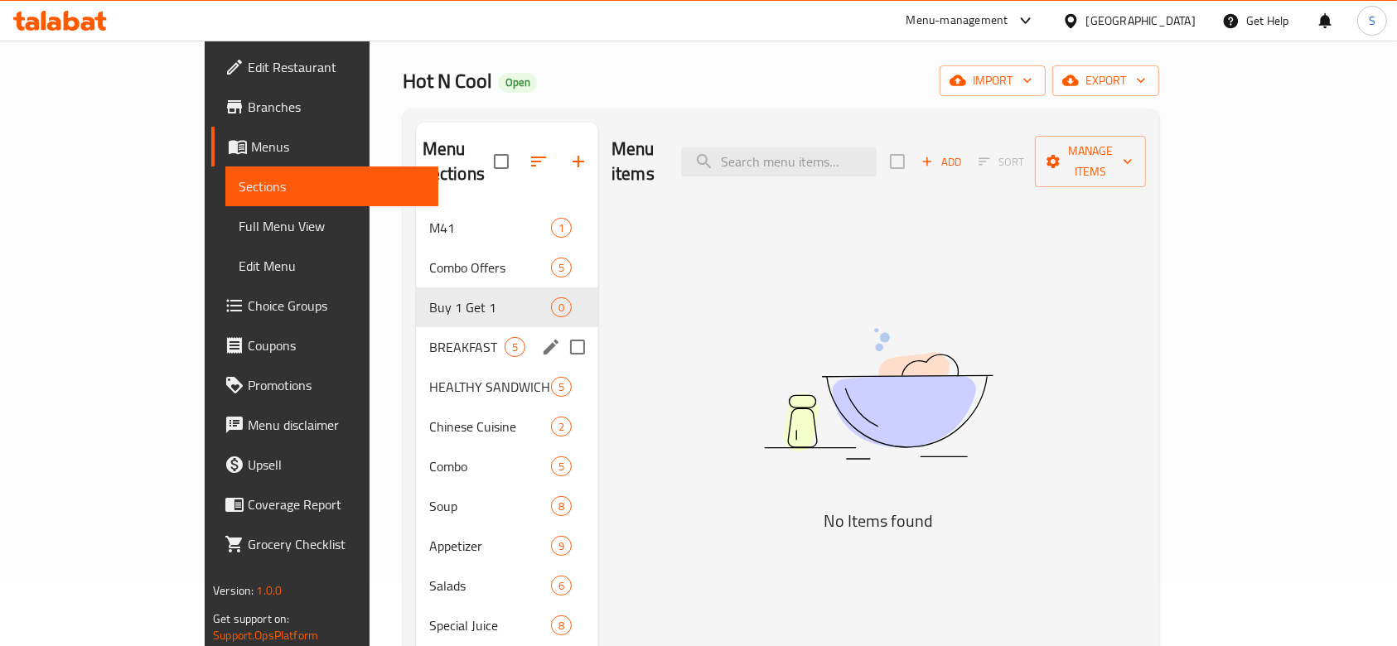
click at [429, 337] on span "BREAKFAST" at bounding box center [466, 347] width 75 height 20
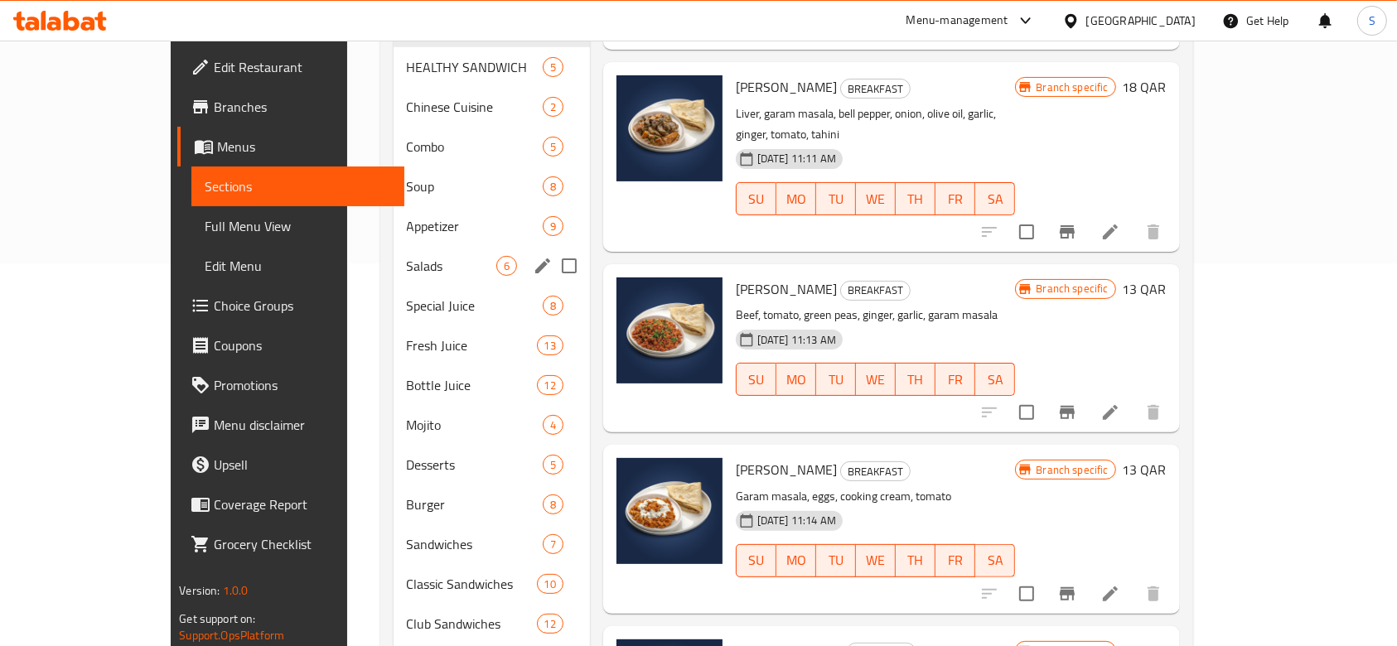
scroll to position [284, 0]
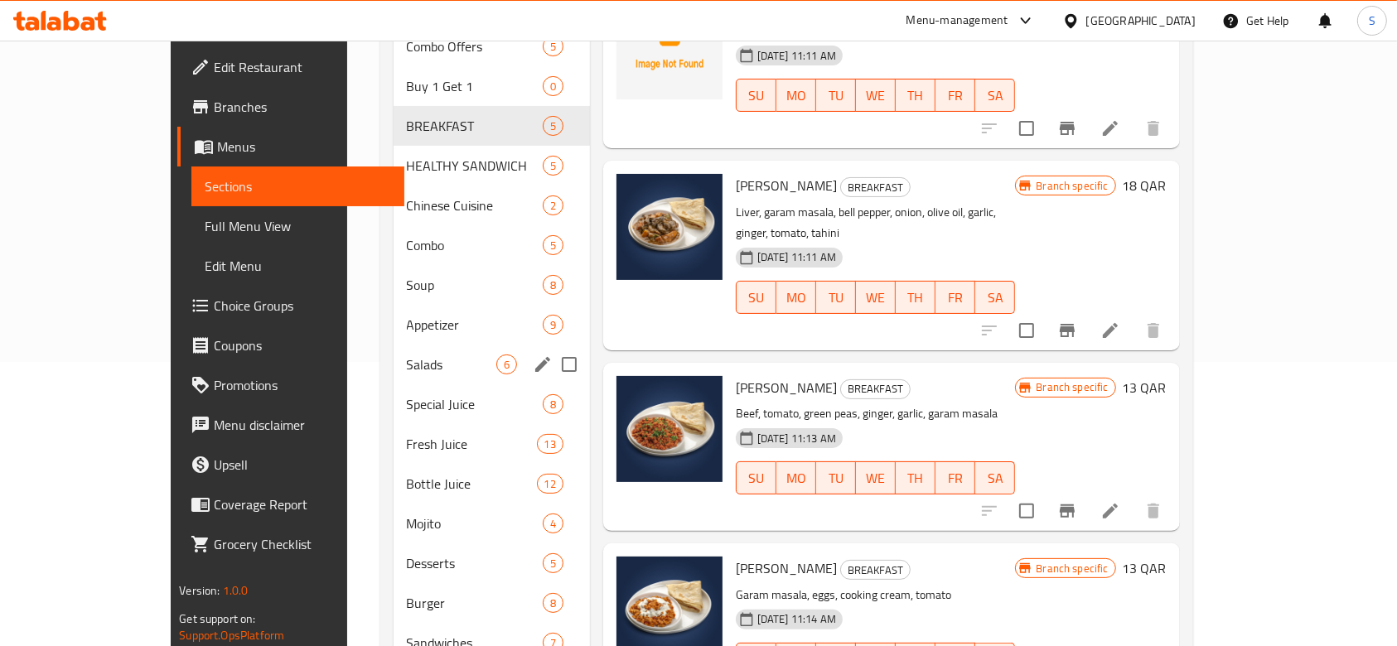
click at [394, 315] on div "Appetizer 9" at bounding box center [492, 325] width 196 height 40
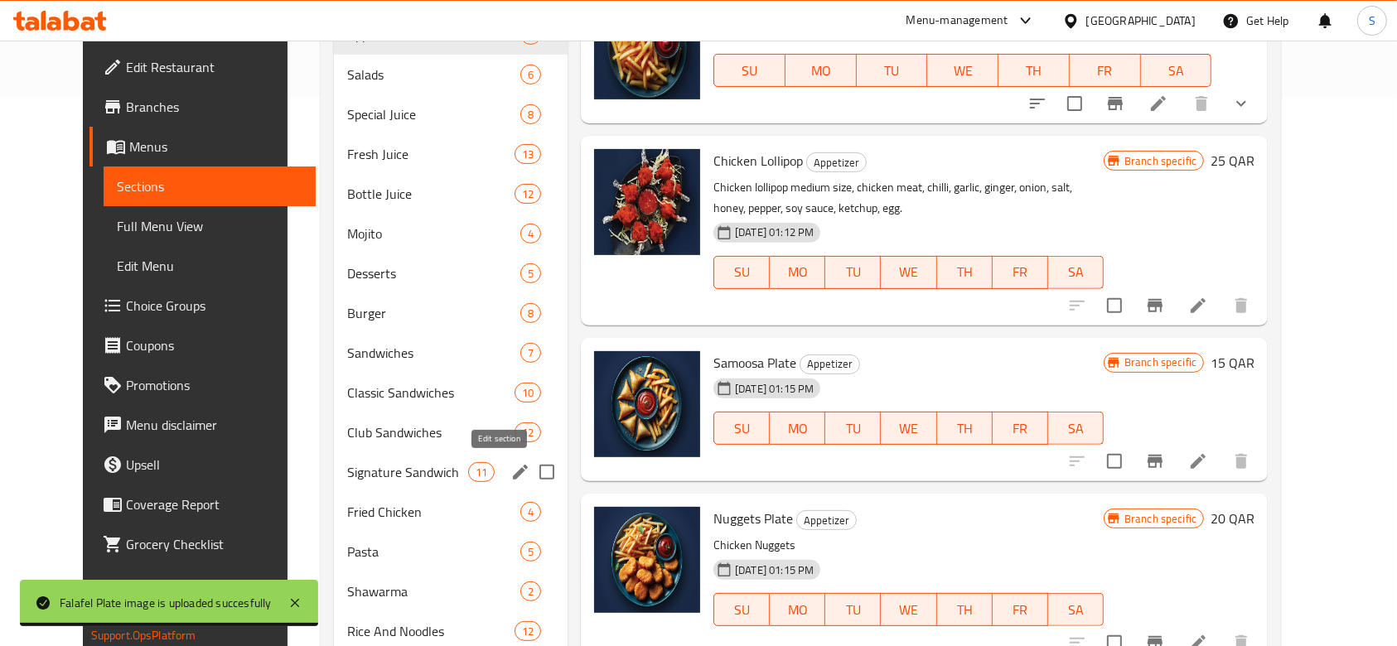
scroll to position [173, 0]
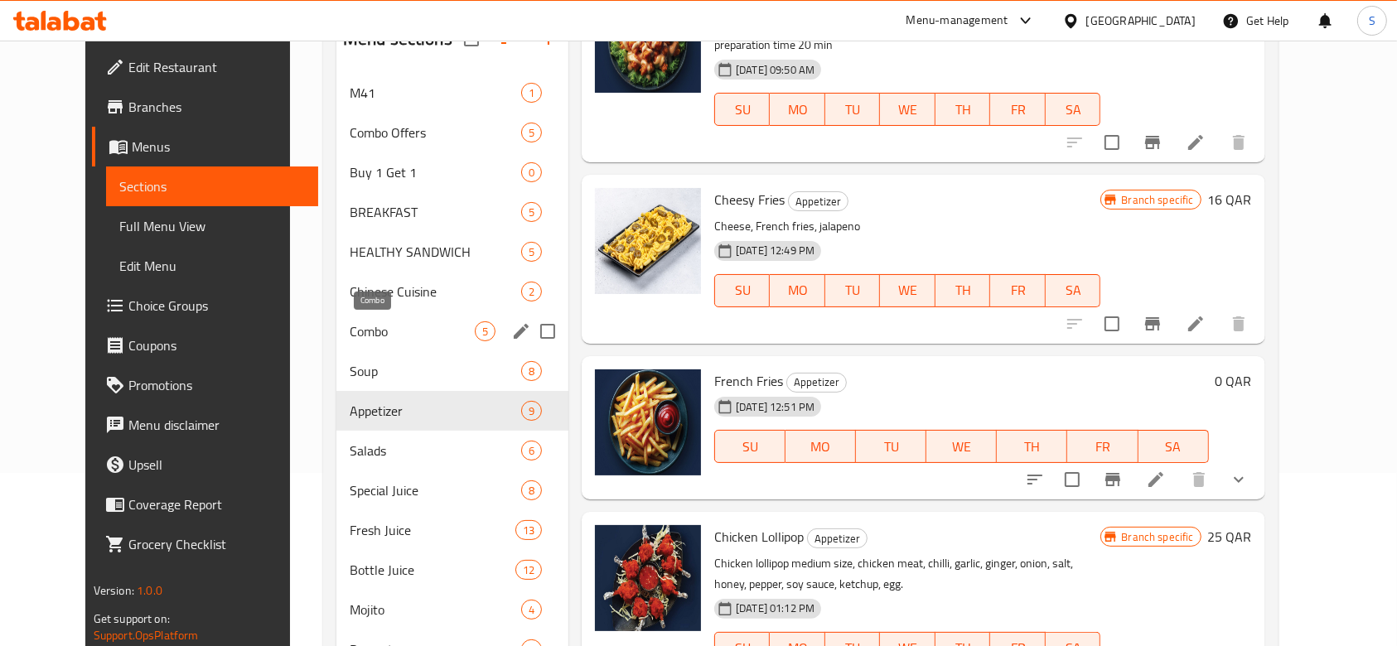
click at [380, 324] on span "Combo" at bounding box center [412, 331] width 125 height 20
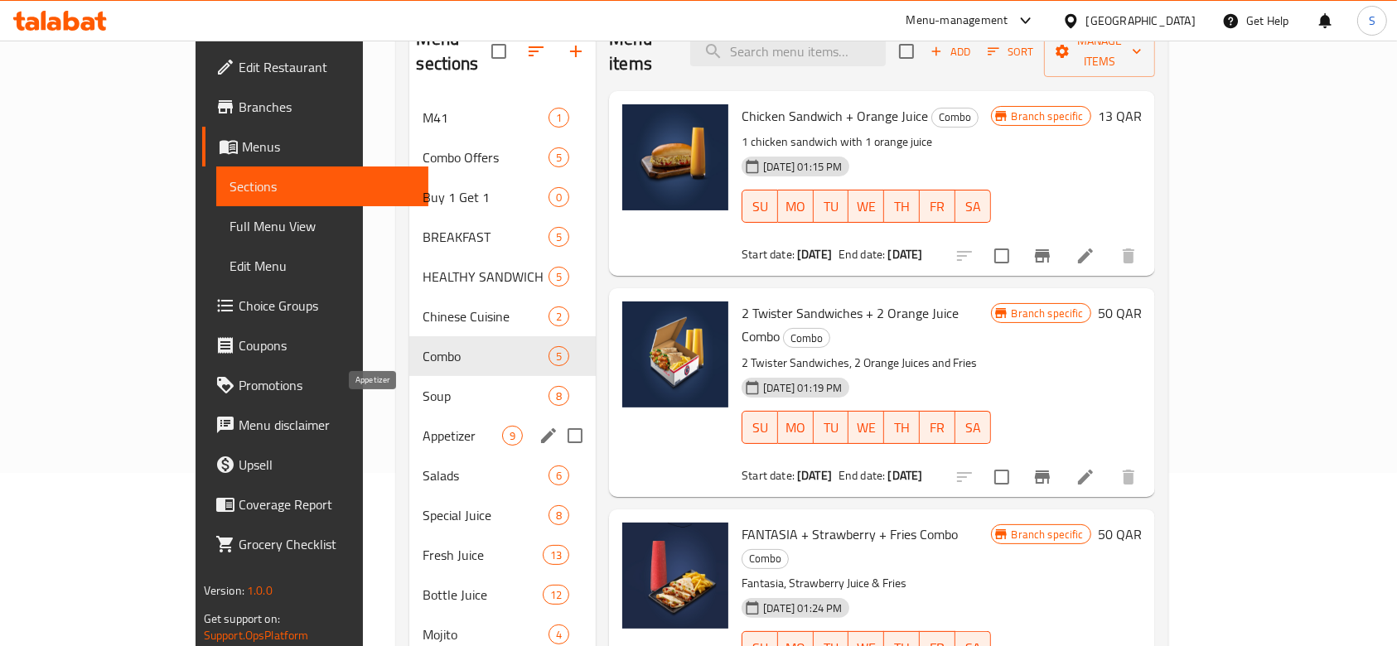
click at [423, 426] on span "Appetizer" at bounding box center [463, 436] width 80 height 20
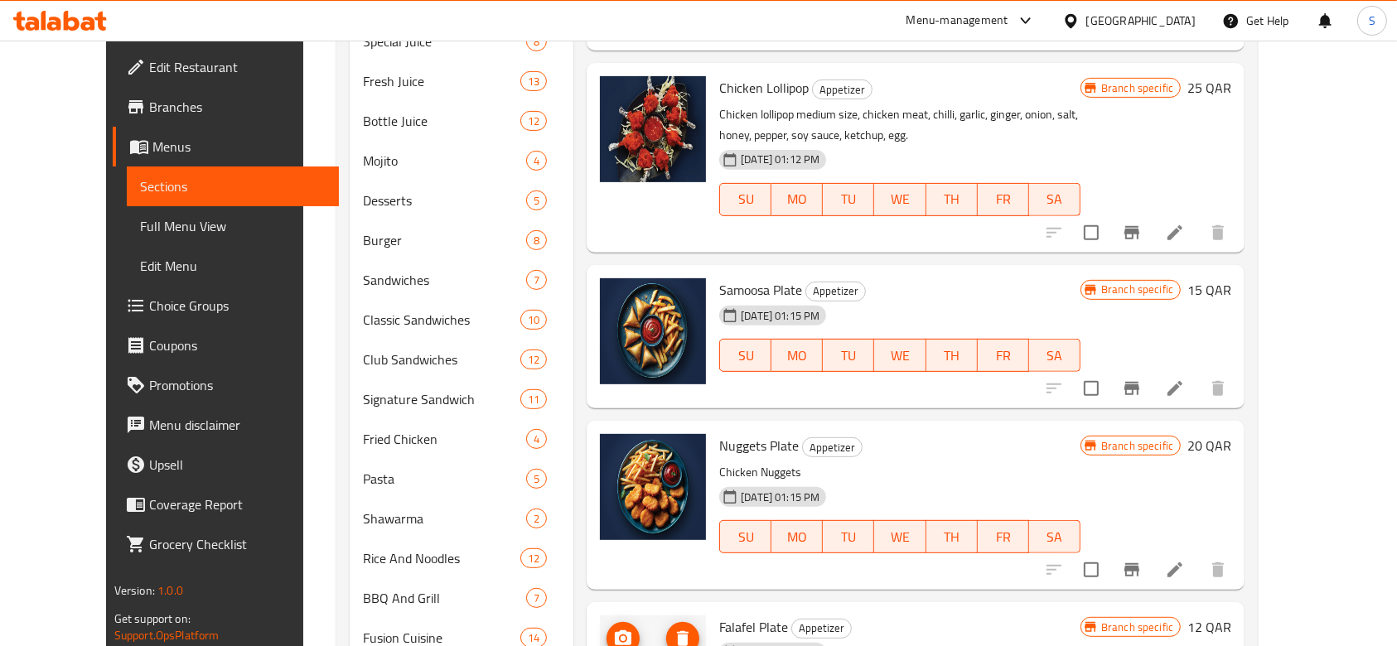
scroll to position [726, 0]
